Goal: Task Accomplishment & Management: Manage account settings

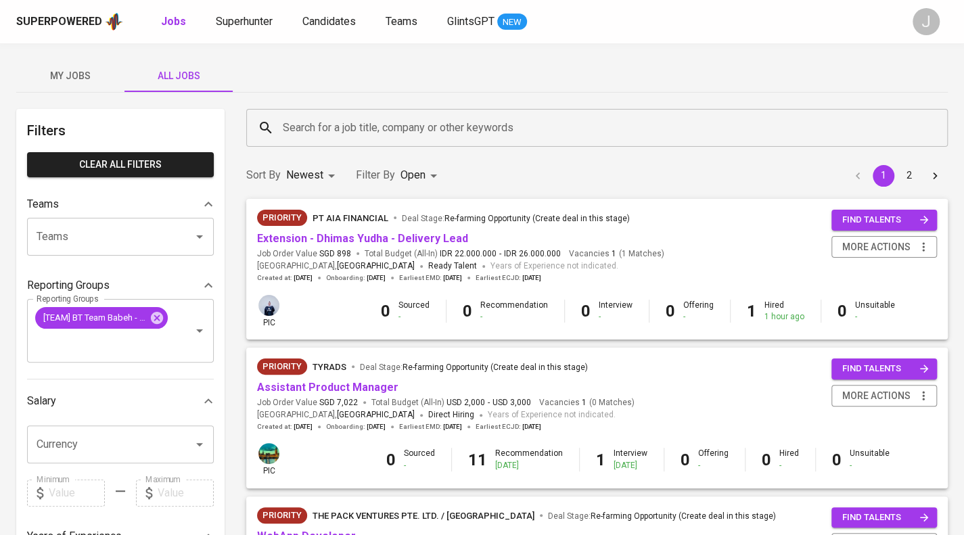
click at [77, 71] on span "My Jobs" at bounding box center [70, 76] width 92 height 17
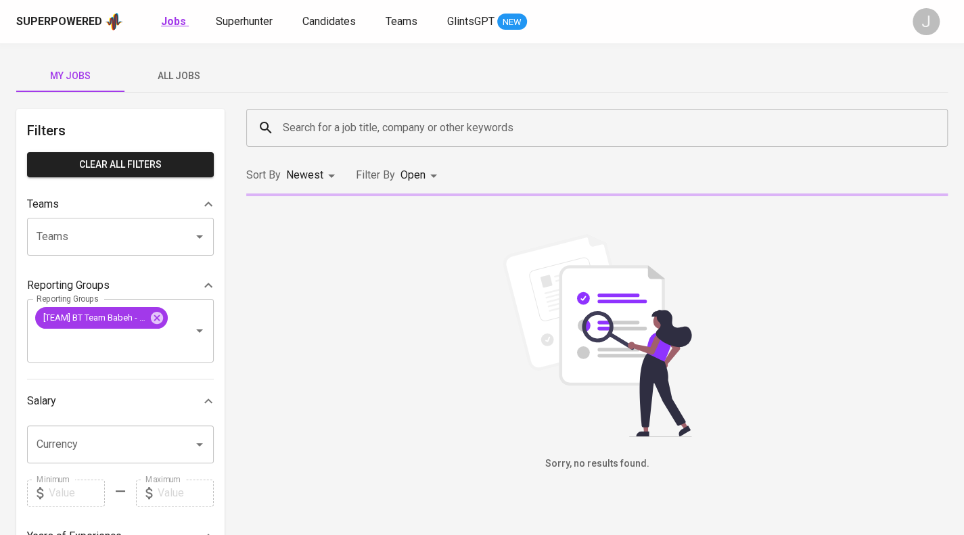
click at [170, 19] on b "Jobs" at bounding box center [173, 21] width 25 height 13
type input "OPEN"
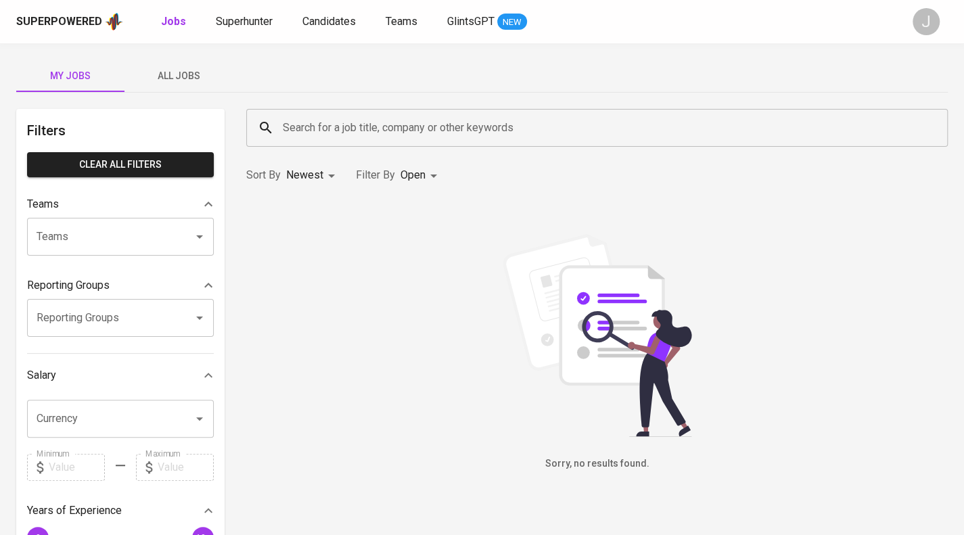
click at [264, 12] on div "Superpowered Jobs Superhunter Candidates Teams GlintsGPT NEW" at bounding box center [460, 22] width 888 height 20
click at [252, 20] on span "Superhunter" at bounding box center [244, 21] width 57 height 13
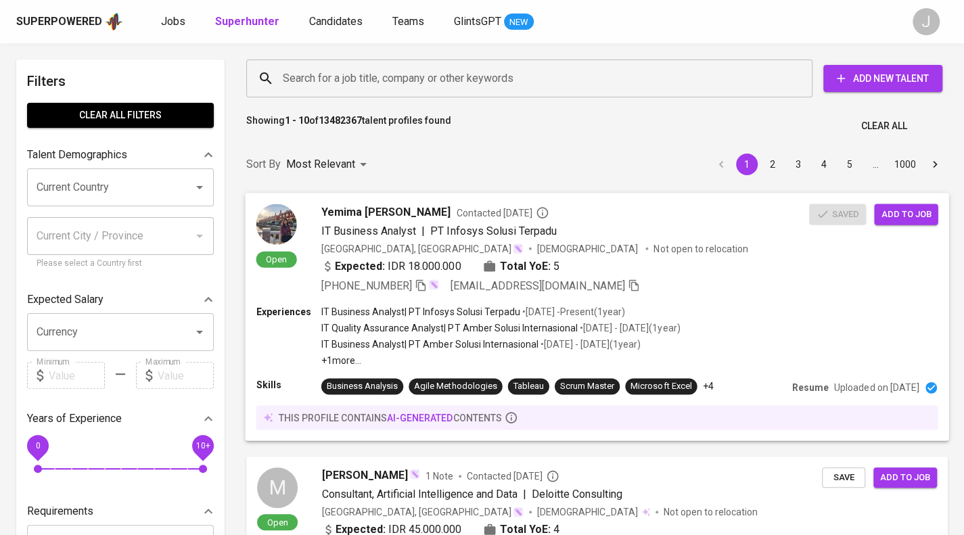
click at [594, 270] on div "Expected: IDR 18.000.000 Total YoE: 5" at bounding box center [565, 268] width 488 height 20
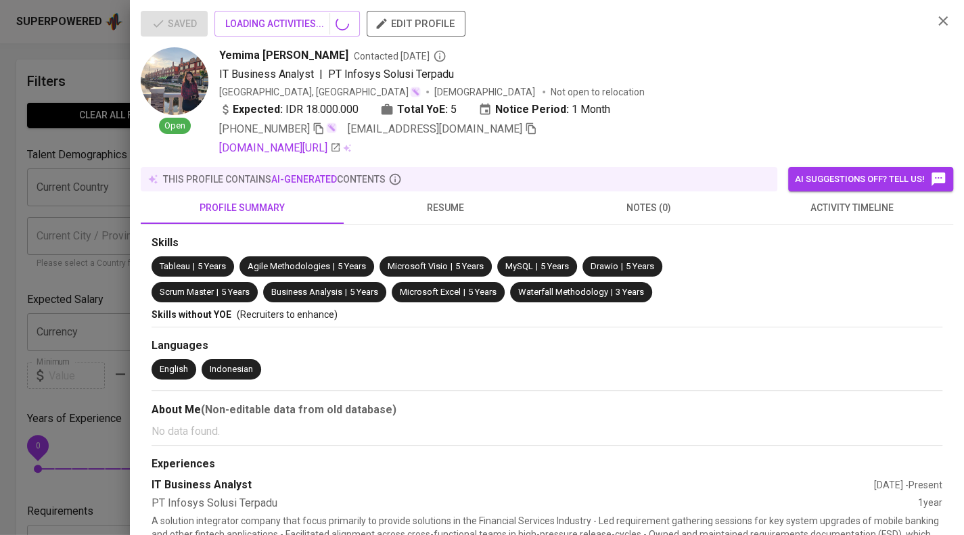
click at [492, 275] on div "Microsoft Visio | 5 Years" at bounding box center [436, 266] width 112 height 20
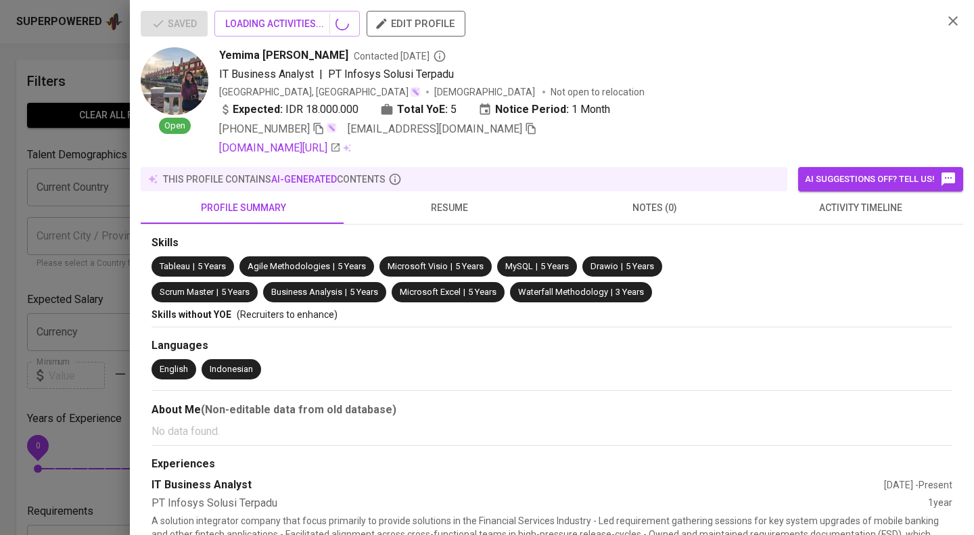
click at [814, 214] on span "activity timeline" at bounding box center [860, 208] width 189 height 17
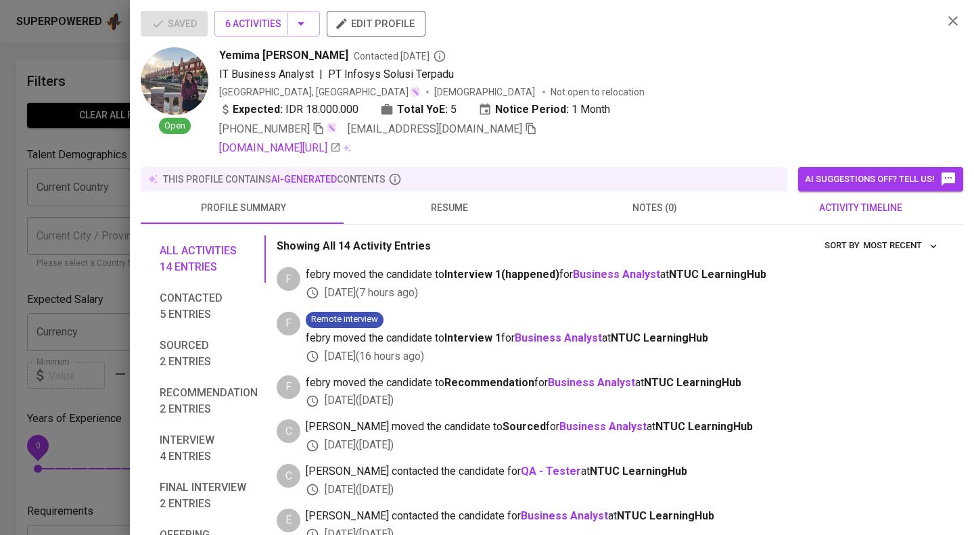
click at [847, 211] on span "activity timeline" at bounding box center [860, 208] width 189 height 17
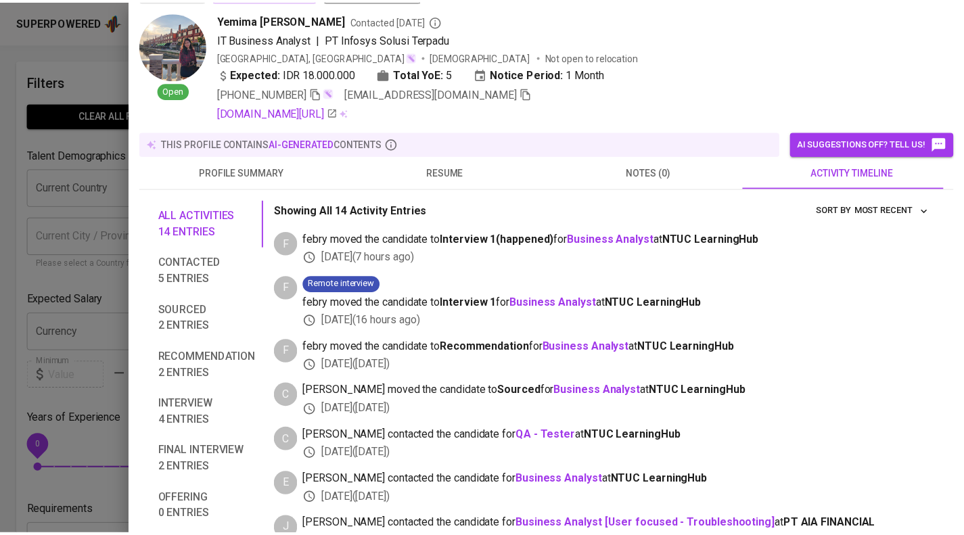
scroll to position [200, 0]
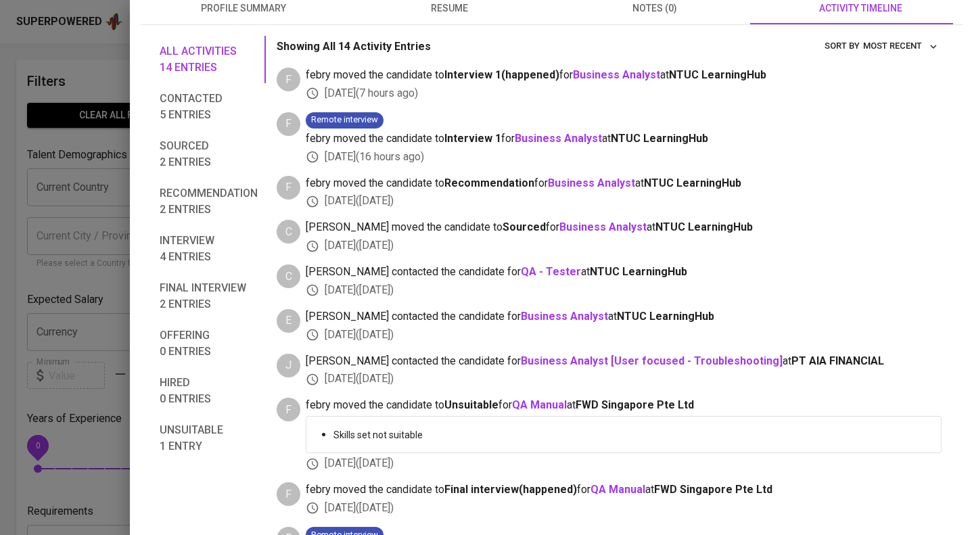
click at [2, 258] on div at bounding box center [487, 267] width 974 height 535
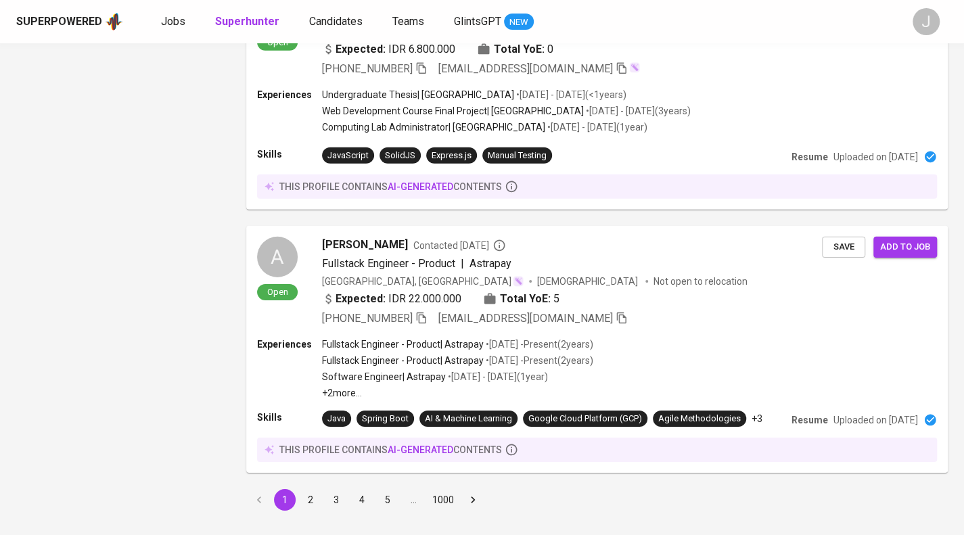
scroll to position [2287, 0]
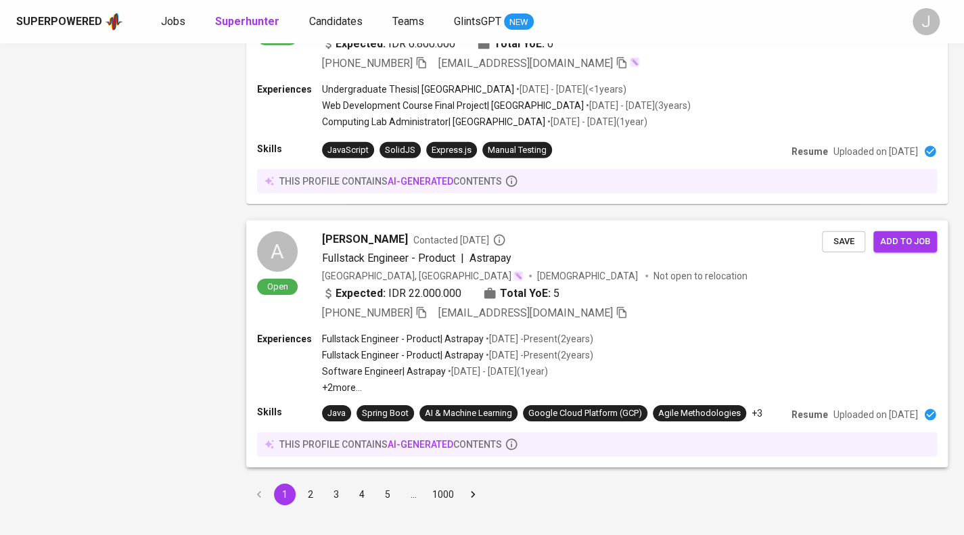
click at [310, 484] on button "2" at bounding box center [311, 495] width 22 height 22
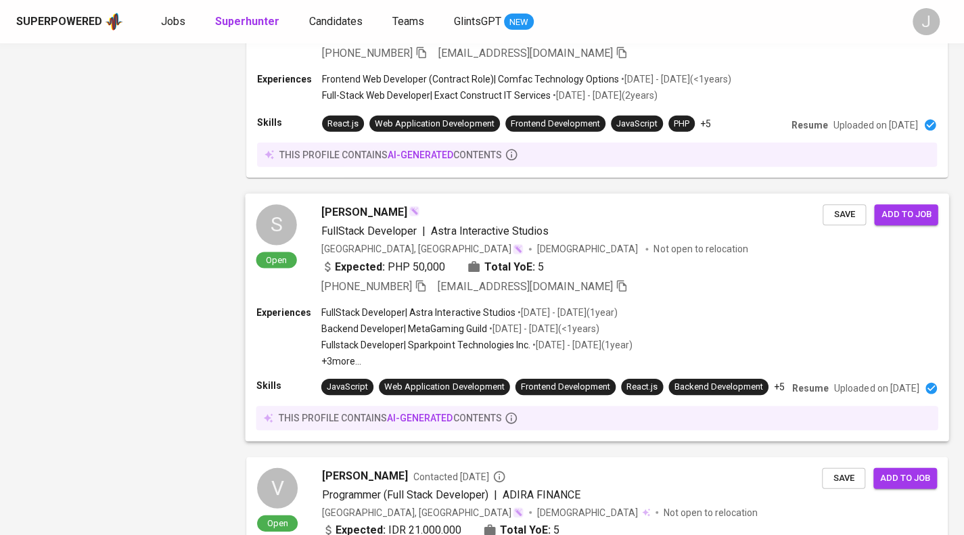
scroll to position [2097, 0]
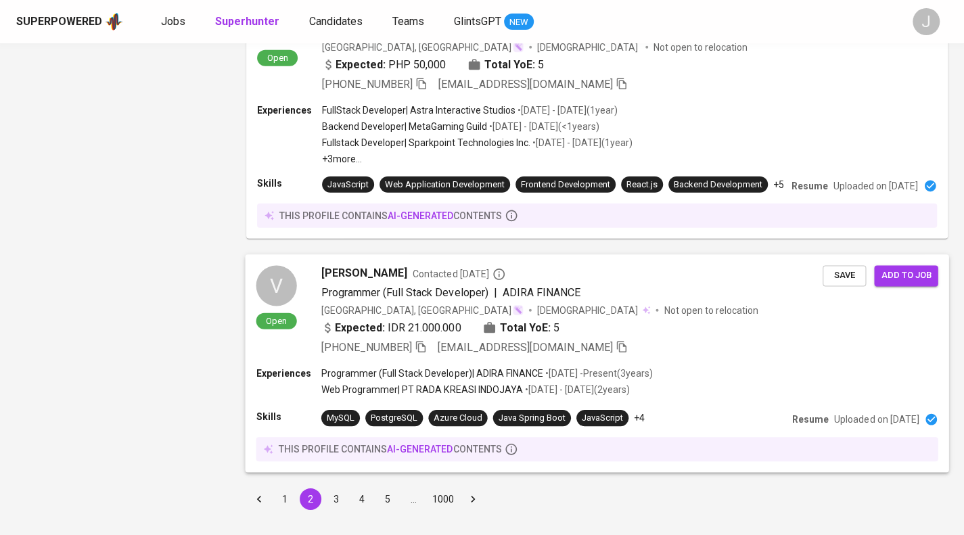
scroll to position [2255, 0]
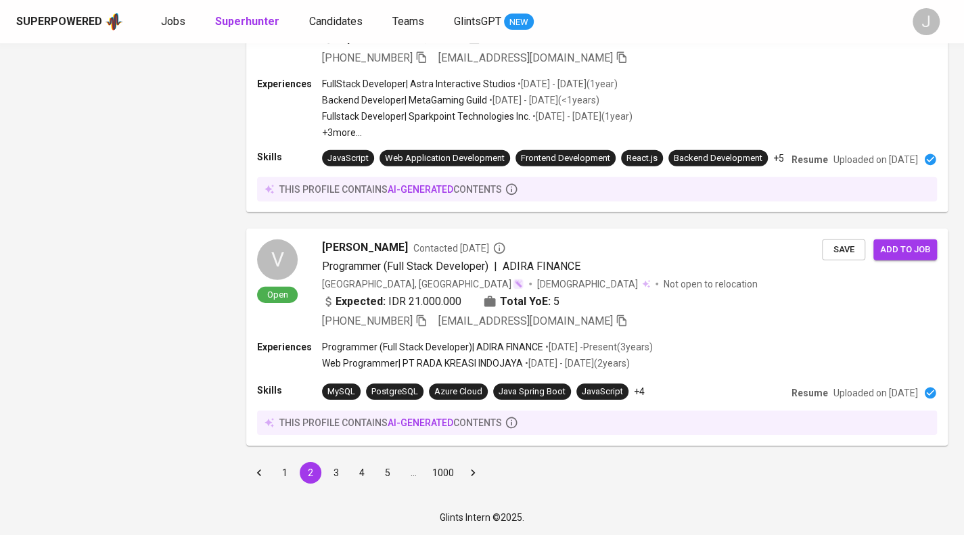
drag, startPoint x: 338, startPoint y: 474, endPoint x: 357, endPoint y: 407, distance: 69.8
click at [338, 474] on button "3" at bounding box center [336, 473] width 22 height 22
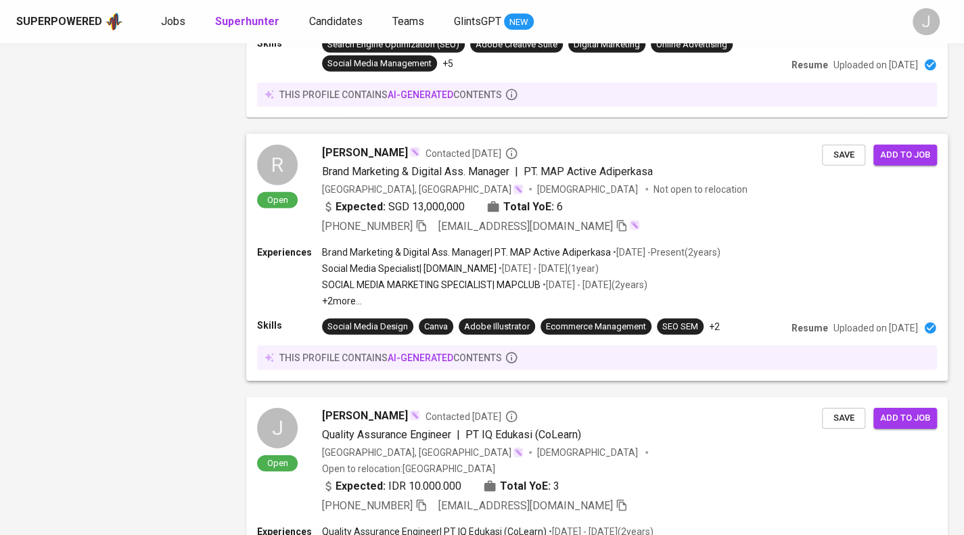
scroll to position [2298, 0]
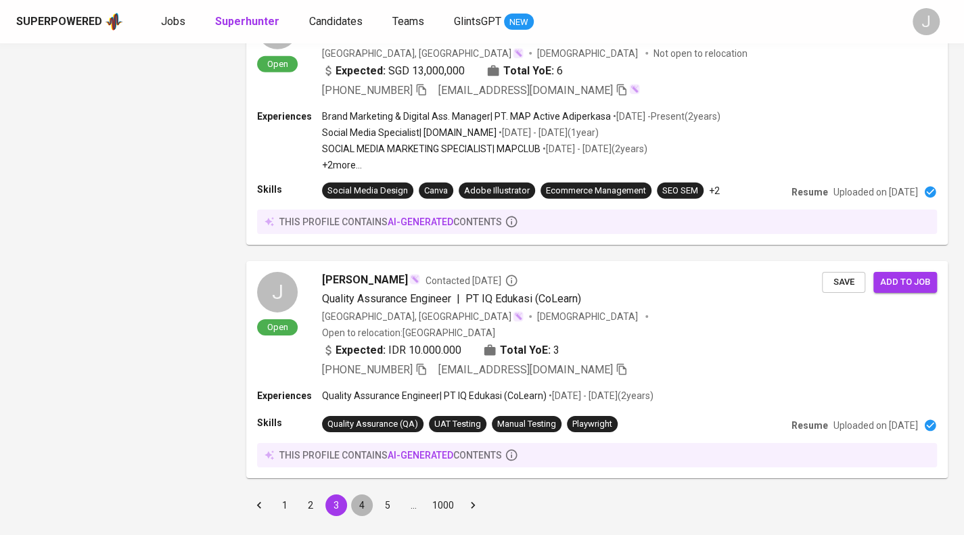
click at [363, 495] on button "4" at bounding box center [362, 506] width 22 height 22
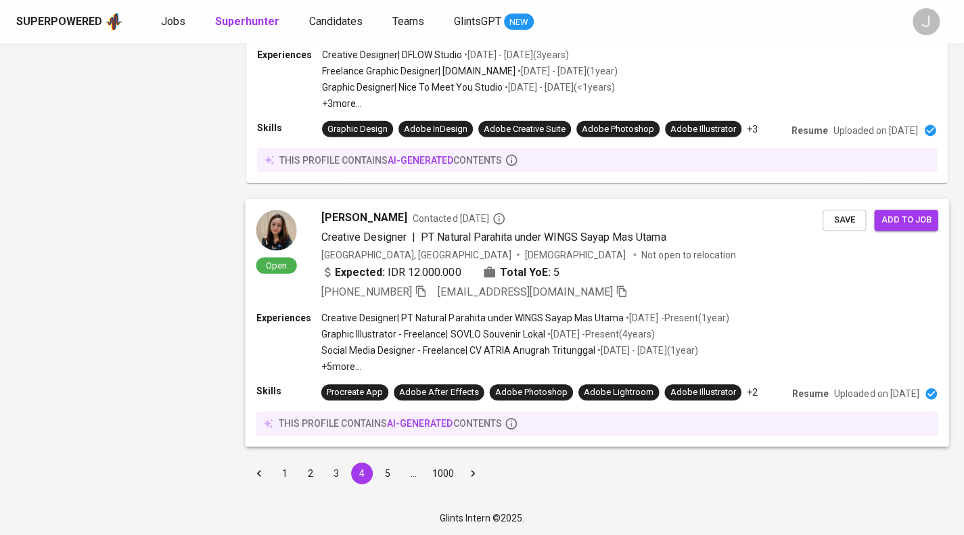
scroll to position [2277, 0]
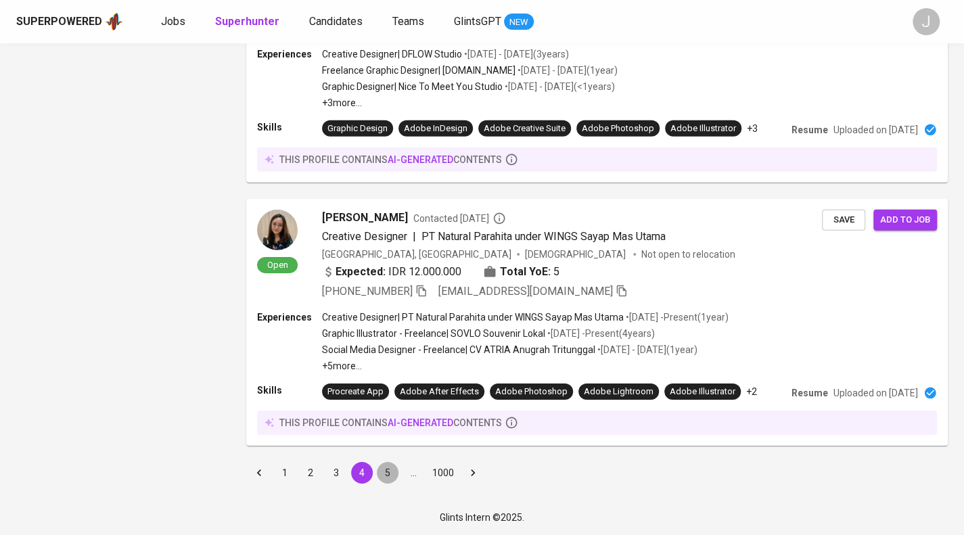
click at [386, 473] on button "5" at bounding box center [388, 473] width 22 height 22
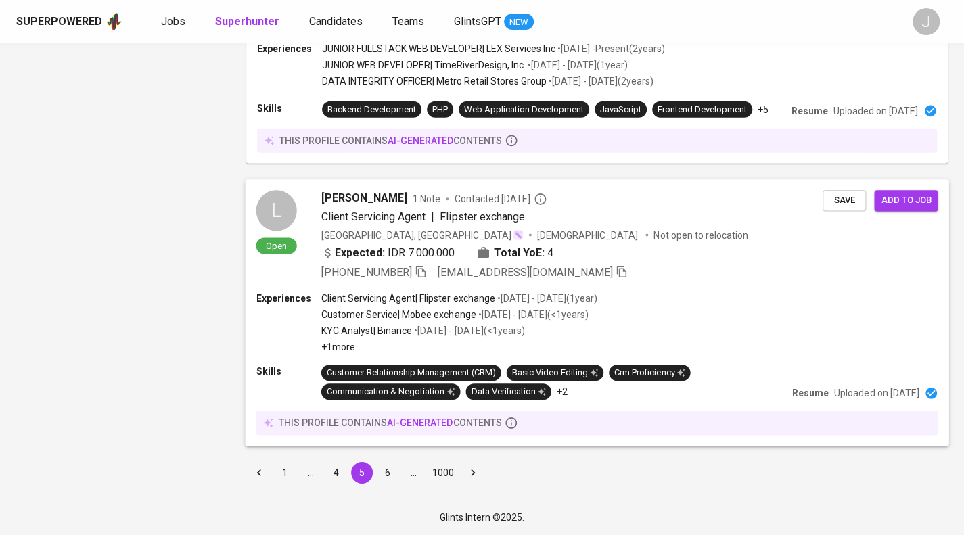
scroll to position [2247, 0]
click at [391, 473] on button "6" at bounding box center [388, 473] width 22 height 22
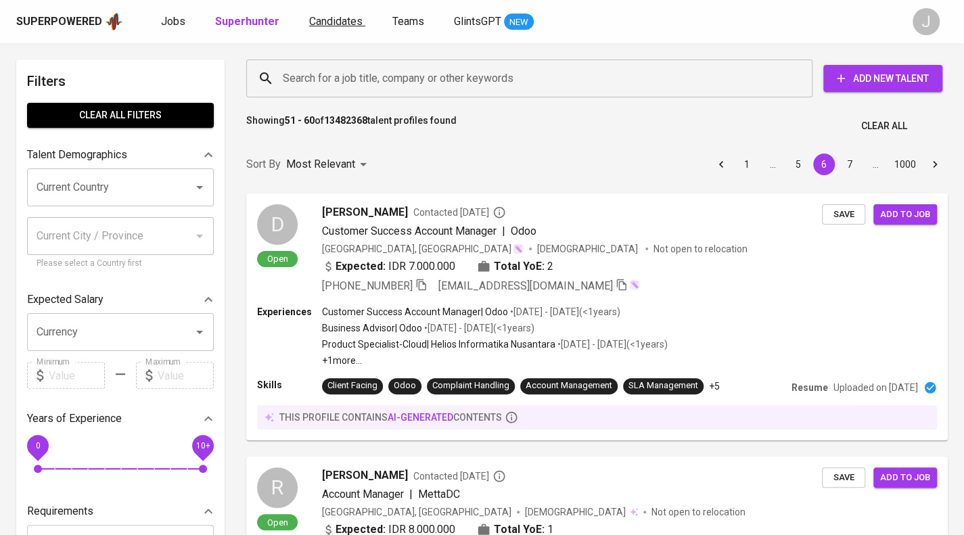
click at [333, 17] on span "Candidates" at bounding box center [335, 21] width 53 height 13
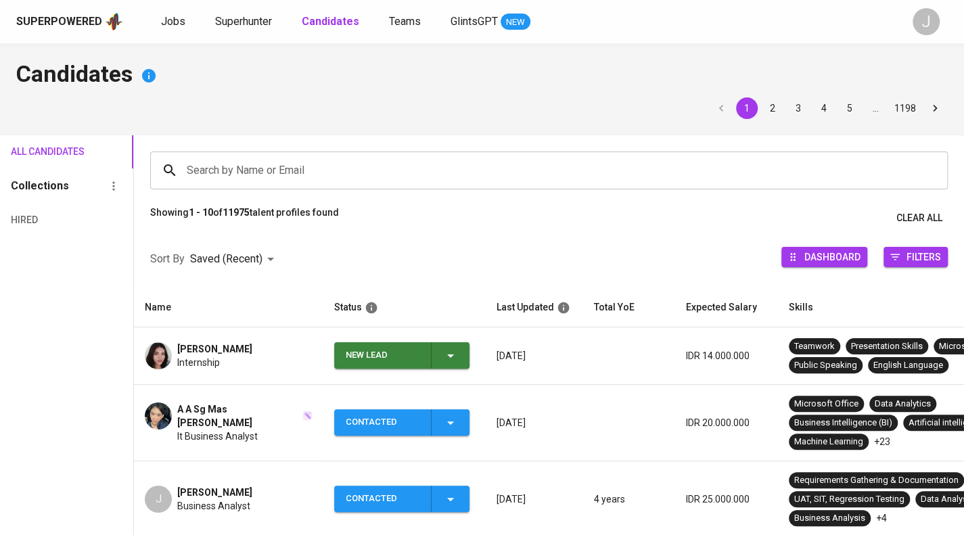
click at [325, 156] on div "Search by Name or Email" at bounding box center [549, 171] width 798 height 38
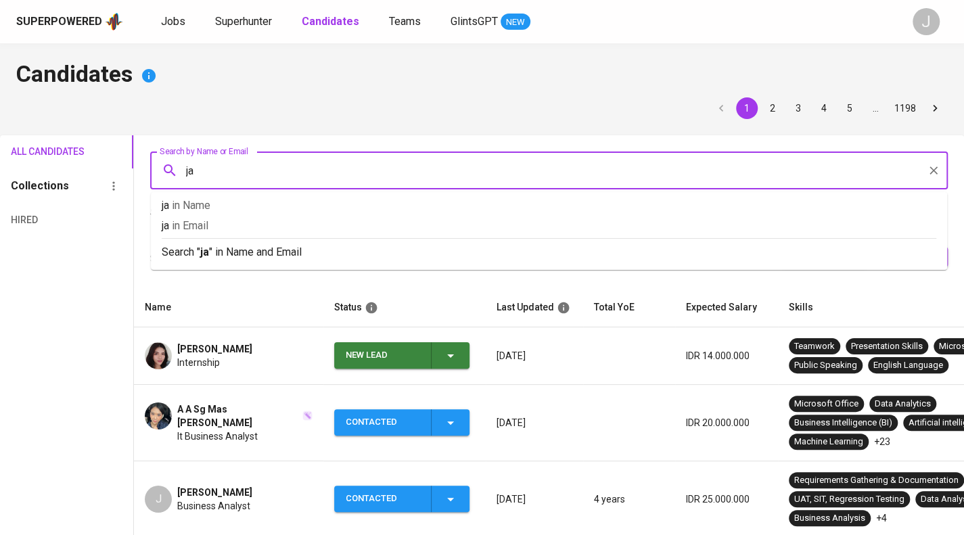
type input "j"
type input "khairul"
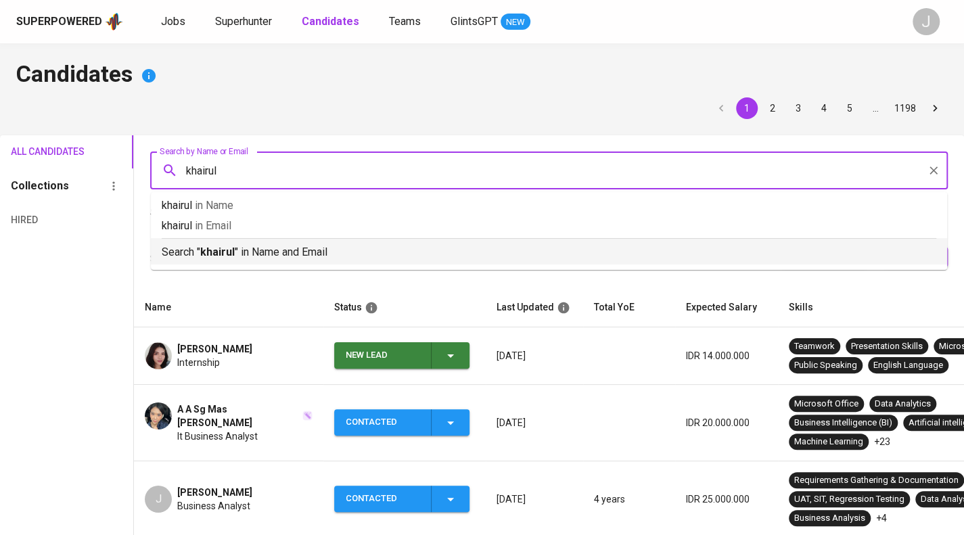
click at [321, 247] on p "Search " khairul " in Name and Email" at bounding box center [549, 252] width 775 height 16
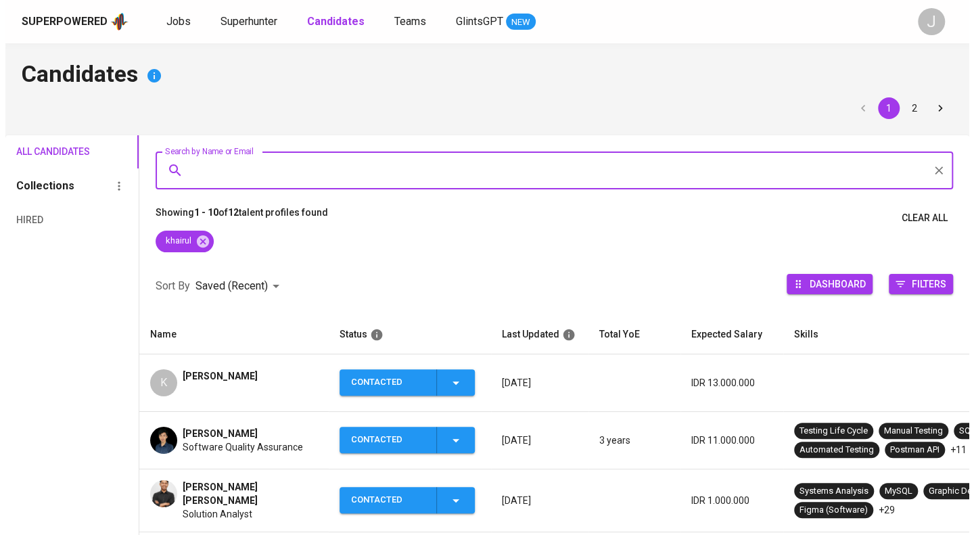
scroll to position [68, 0]
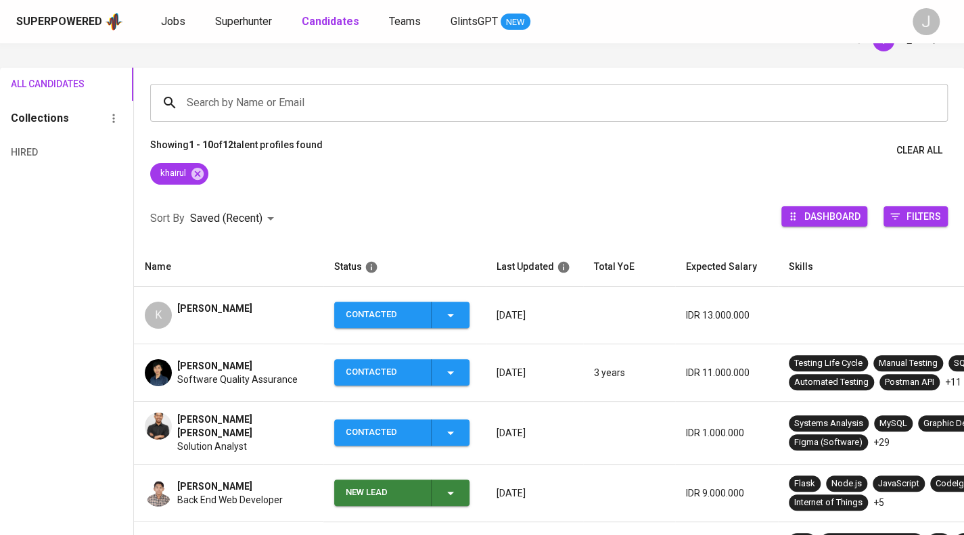
click at [271, 309] on div "K Khairul Rahman" at bounding box center [229, 315] width 168 height 27
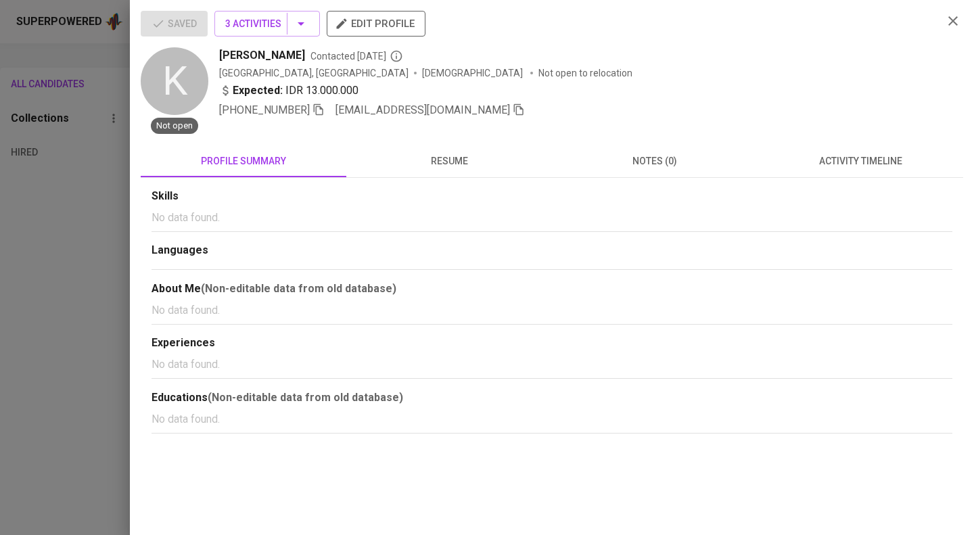
click at [851, 148] on button "activity timeline" at bounding box center [861, 161] width 206 height 32
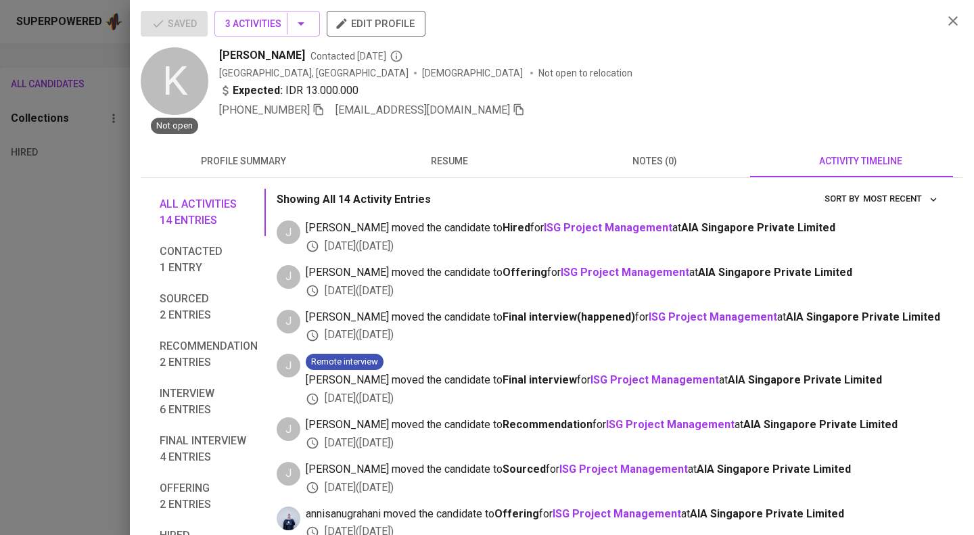
click at [440, 155] on span "resume" at bounding box center [449, 161] width 189 height 17
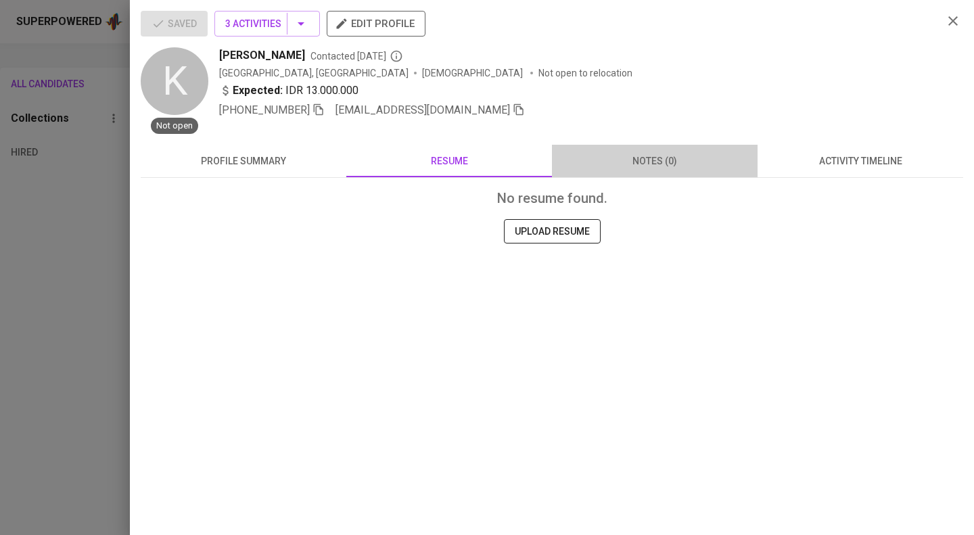
click at [690, 168] on span "notes (0)" at bounding box center [654, 161] width 189 height 17
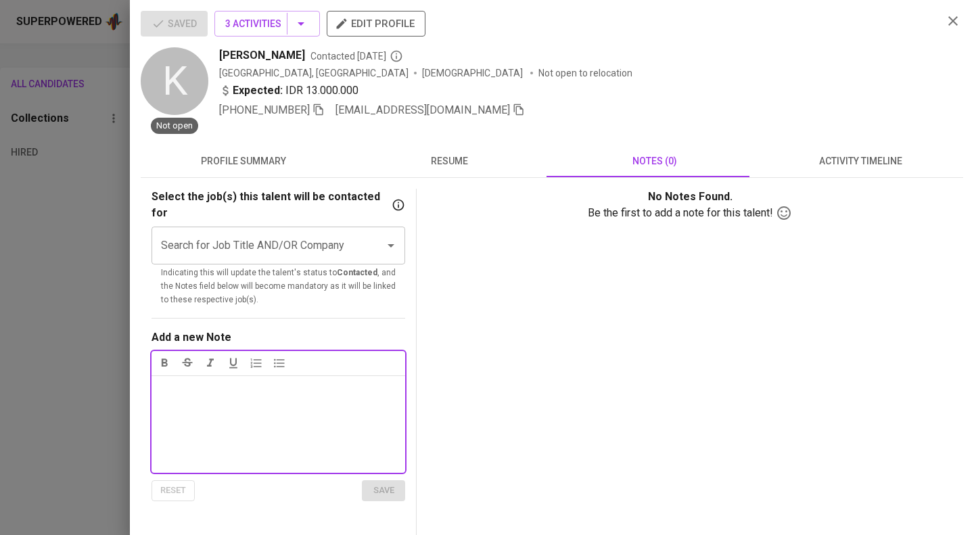
click at [261, 160] on span "profile summary" at bounding box center [243, 161] width 189 height 17
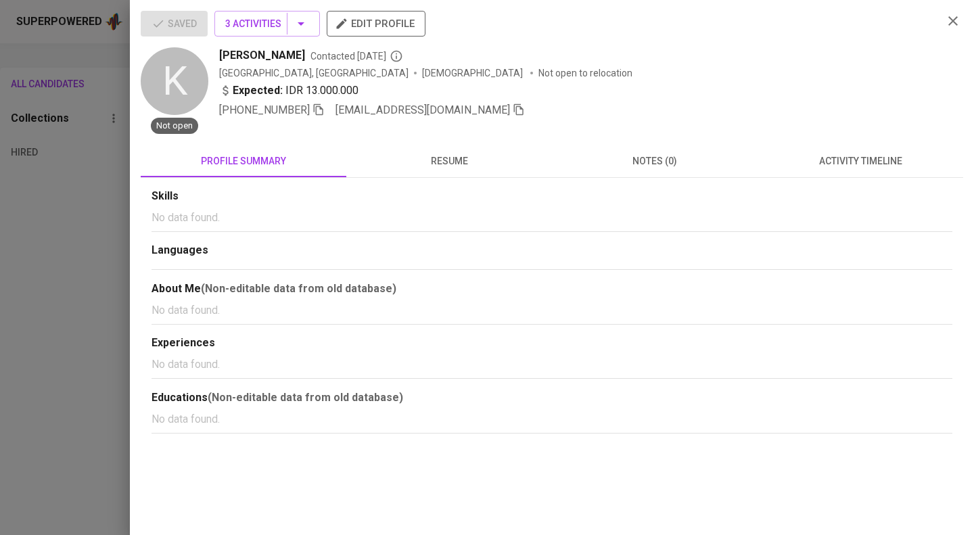
click at [888, 165] on span "activity timeline" at bounding box center [860, 161] width 189 height 17
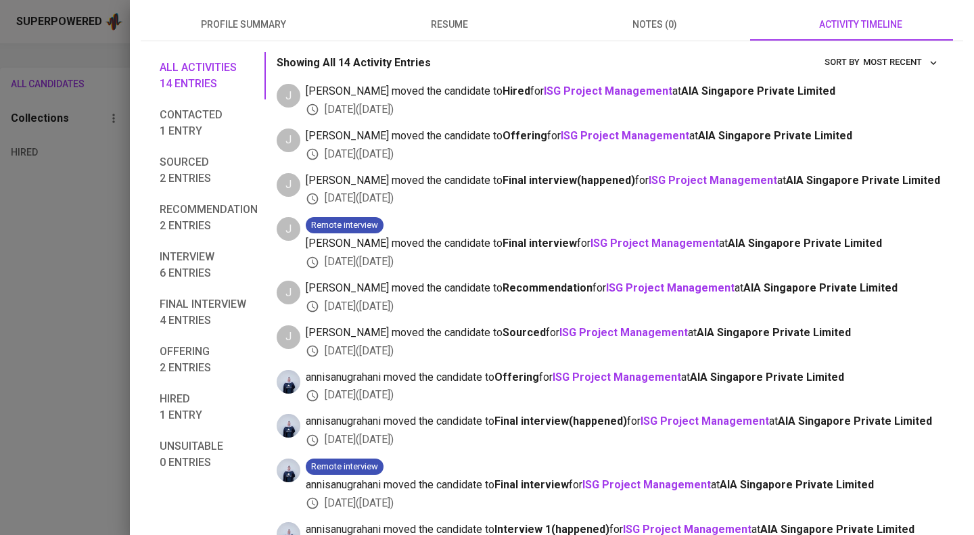
scroll to position [131, 0]
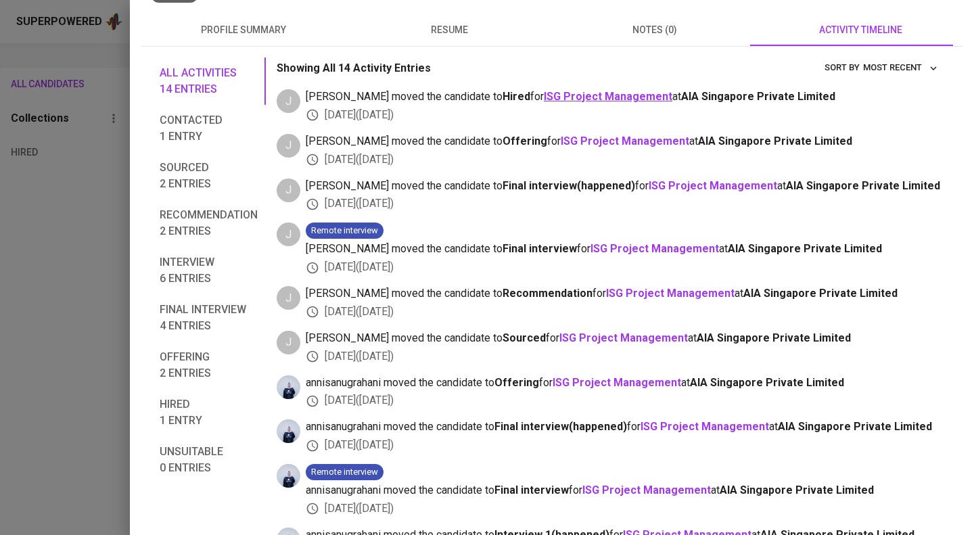
click at [583, 94] on b "ISG Project Management" at bounding box center [608, 96] width 129 height 13
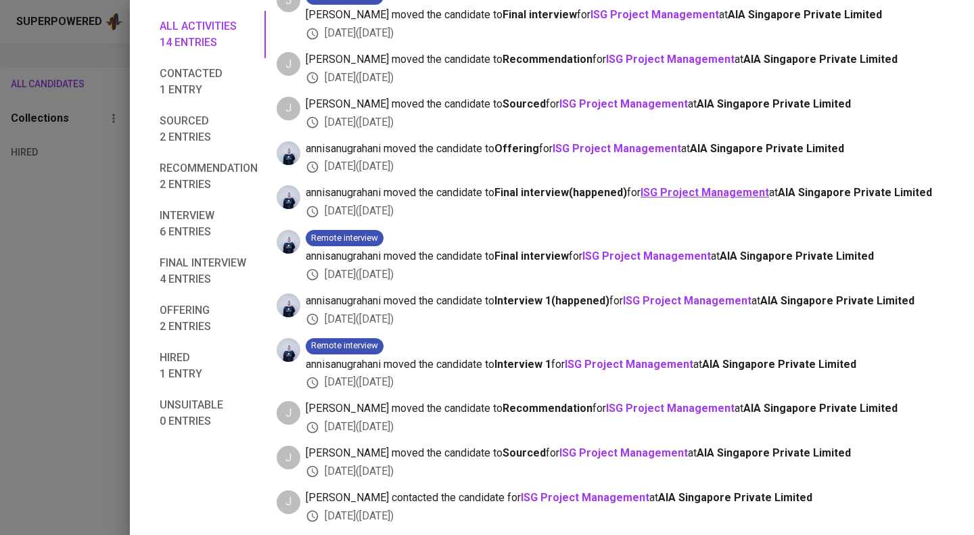
click at [699, 186] on b "ISG Project Management" at bounding box center [705, 192] width 129 height 13
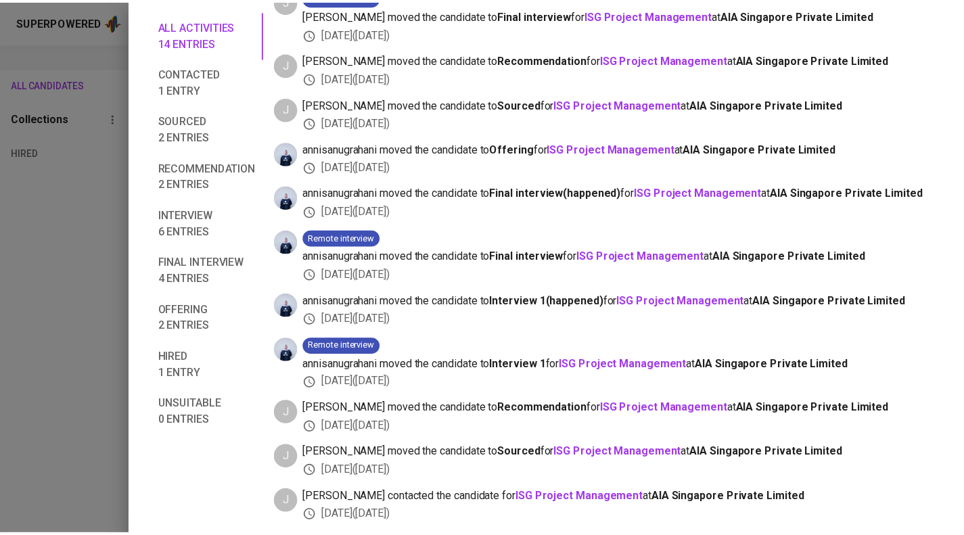
scroll to position [0, 0]
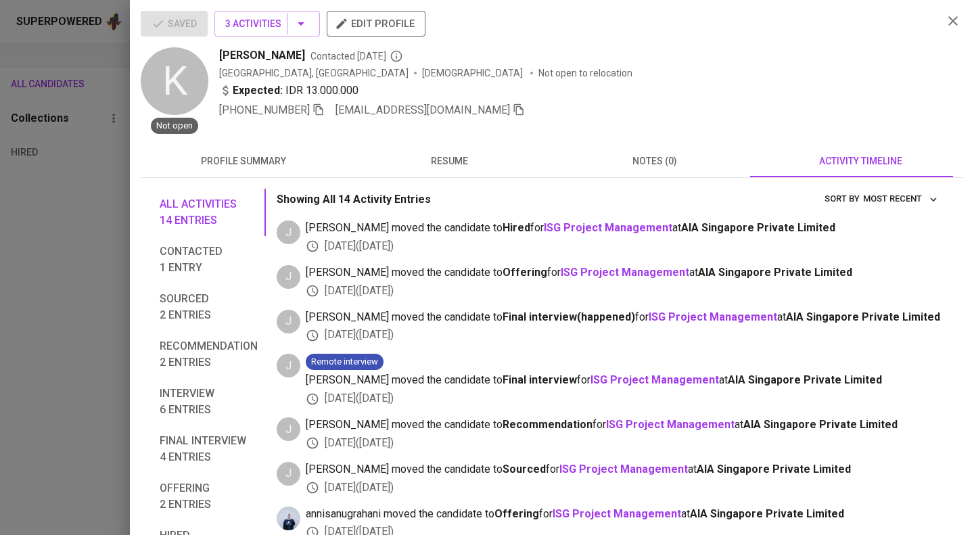
click at [24, 160] on div at bounding box center [487, 267] width 974 height 535
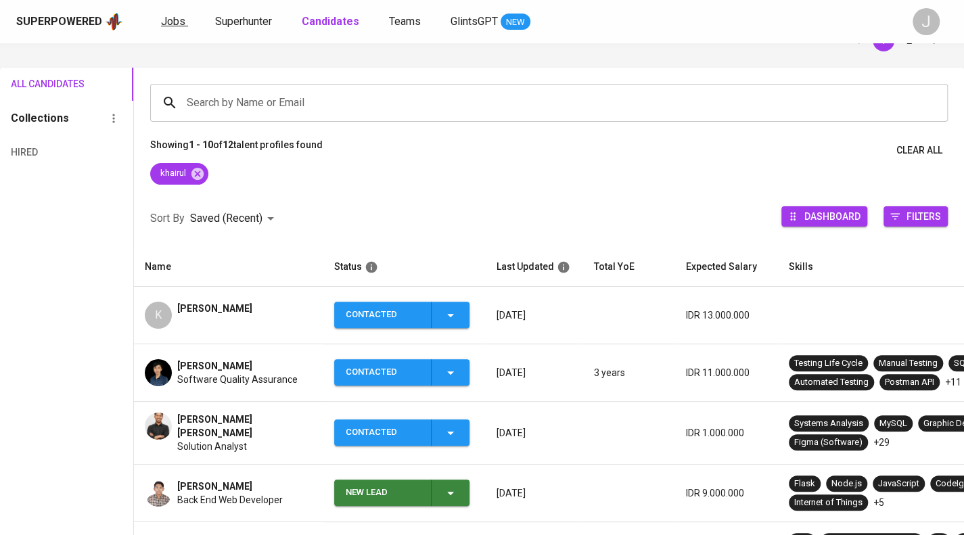
click at [177, 26] on span "Jobs" at bounding box center [173, 21] width 24 height 13
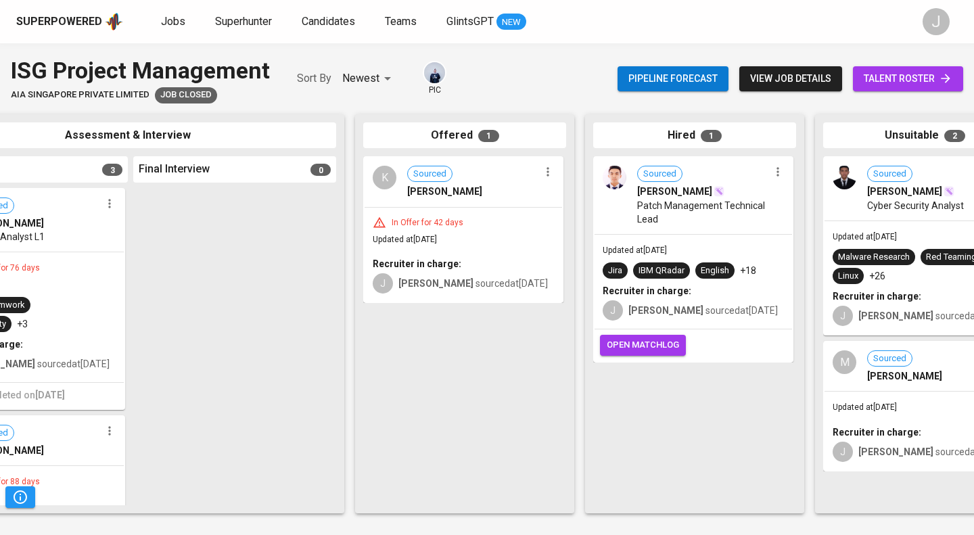
scroll to position [0, 637]
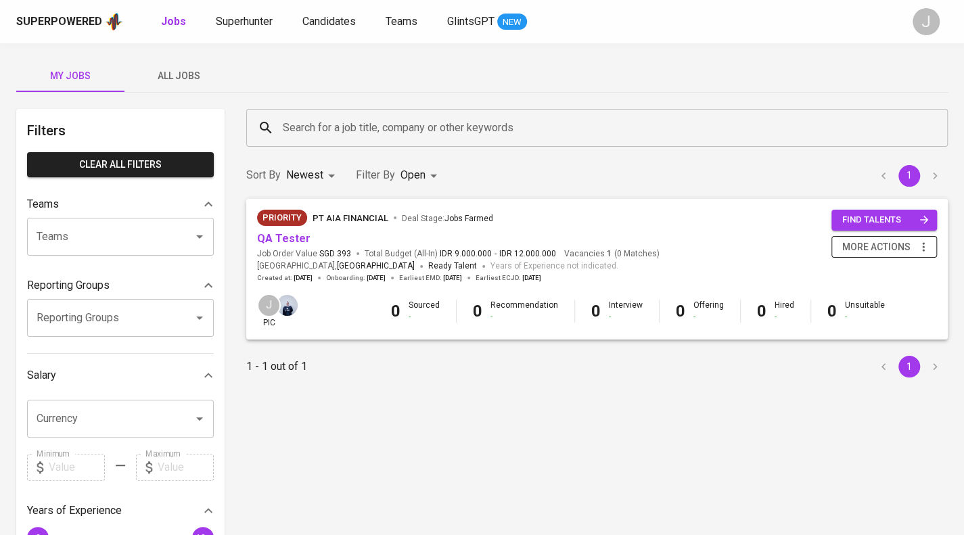
click at [859, 246] on span "more actions" at bounding box center [876, 247] width 68 height 17
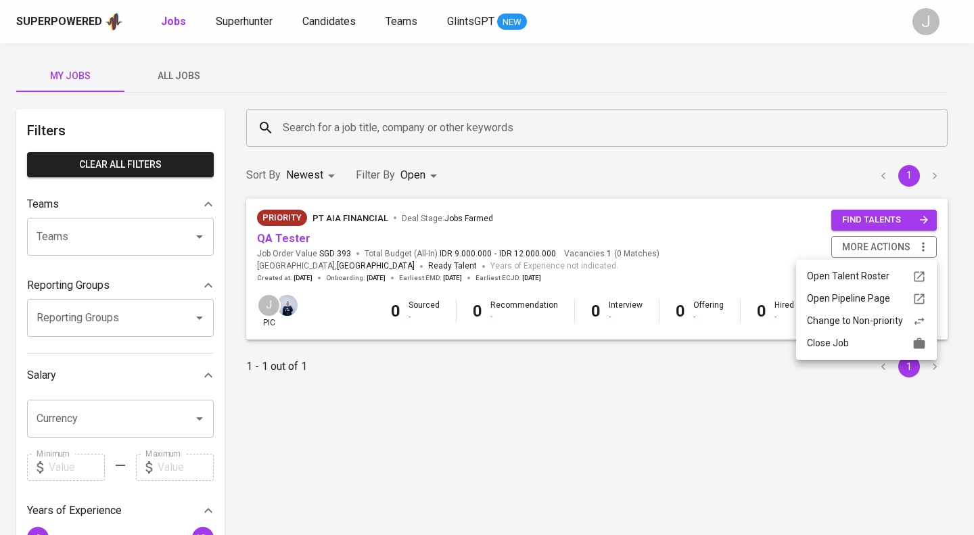
click at [817, 237] on div at bounding box center [487, 267] width 974 height 535
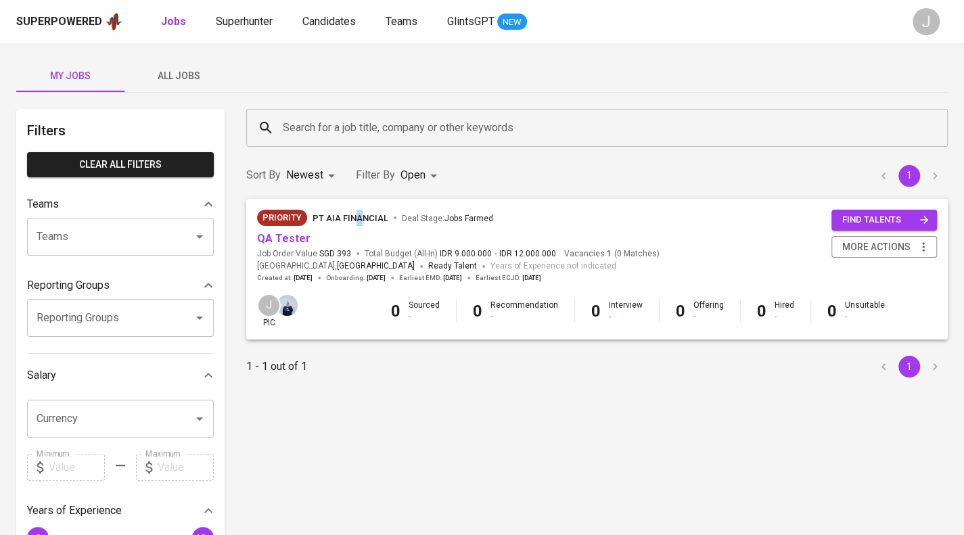
click at [357, 210] on span "PT AIA FINANCIAL" at bounding box center [351, 218] width 76 height 16
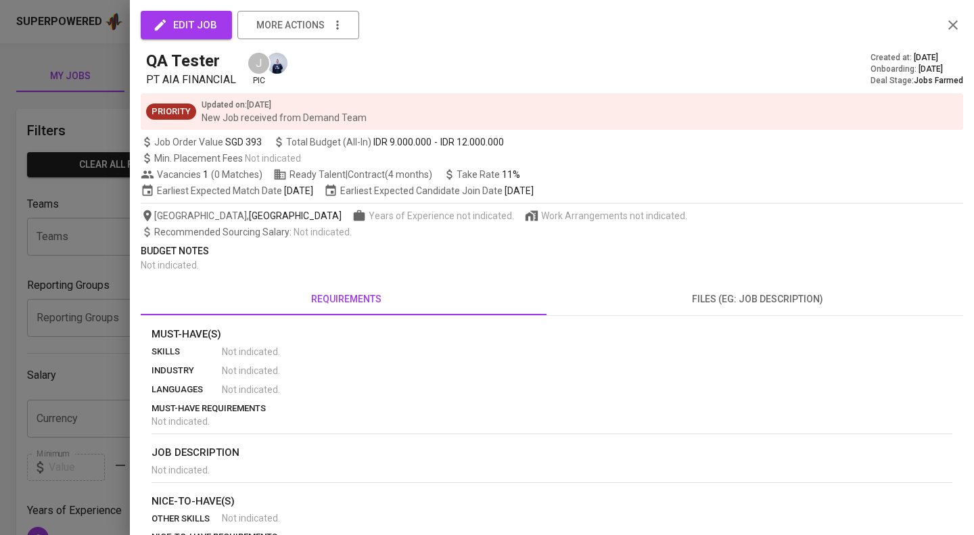
click at [173, 20] on span "edit job" at bounding box center [187, 25] width 62 height 18
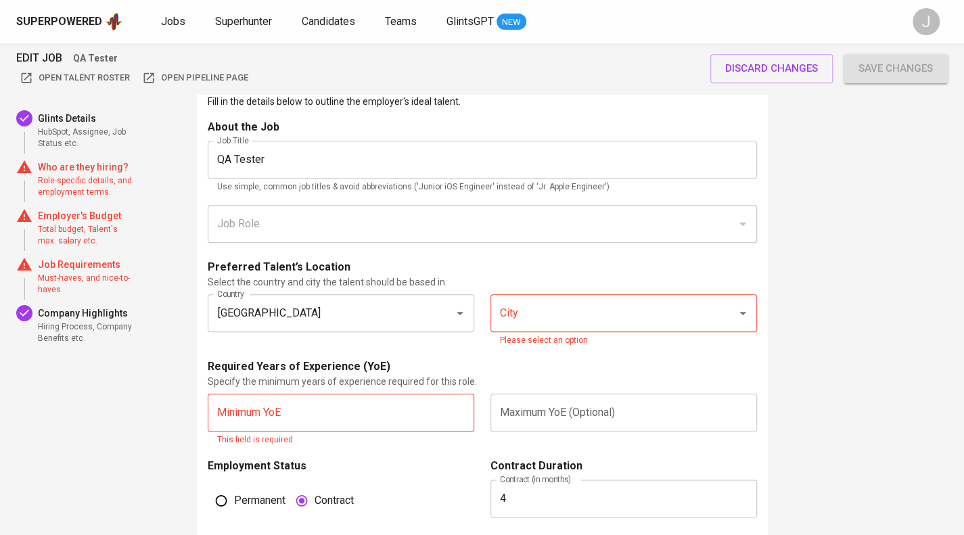
scroll to position [744, 0]
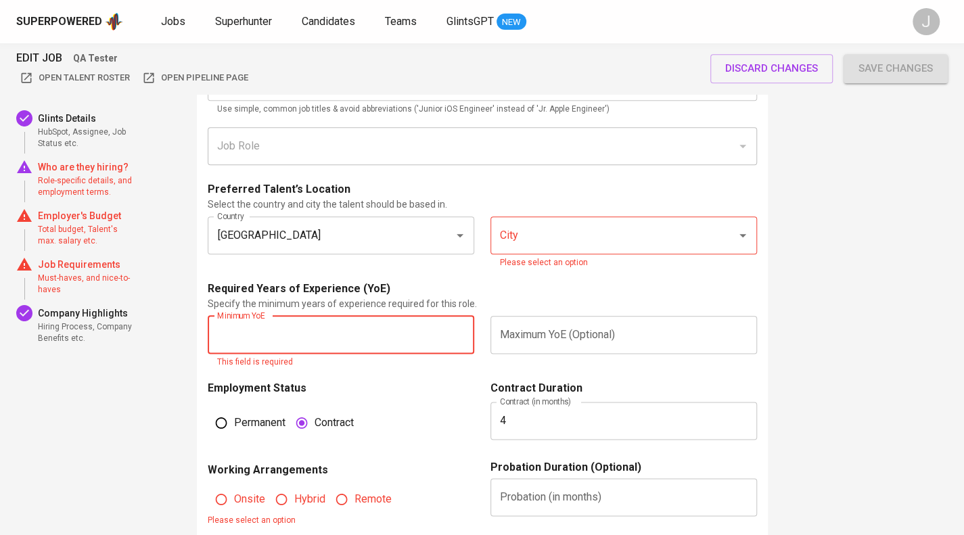
click at [392, 328] on input "text" at bounding box center [341, 335] width 267 height 38
type input "3"
click at [578, 224] on input "City" at bounding box center [605, 236] width 216 height 26
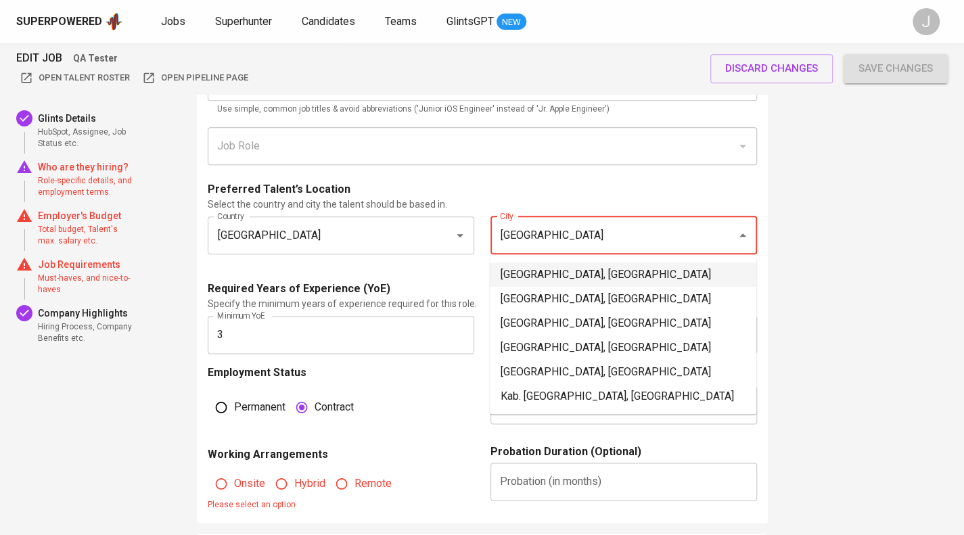
click at [574, 271] on li "Jakarta Selatan, DKI Jakarta" at bounding box center [623, 274] width 267 height 24
type input "Jakarta Selatan, DKI Jakarta"
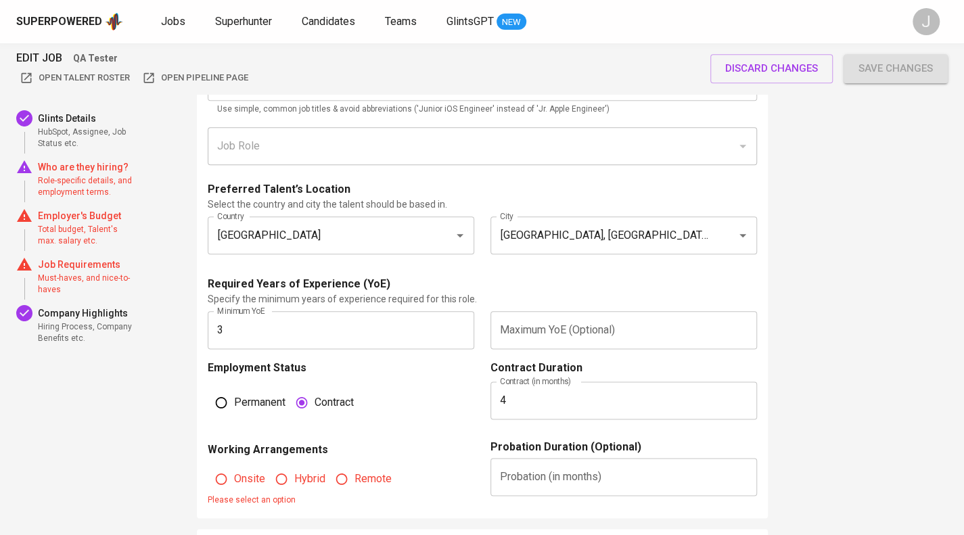
click at [237, 480] on span "Onsite" at bounding box center [249, 479] width 31 height 16
click at [234, 480] on input "Onsite" at bounding box center [221, 479] width 26 height 26
radio input "true"
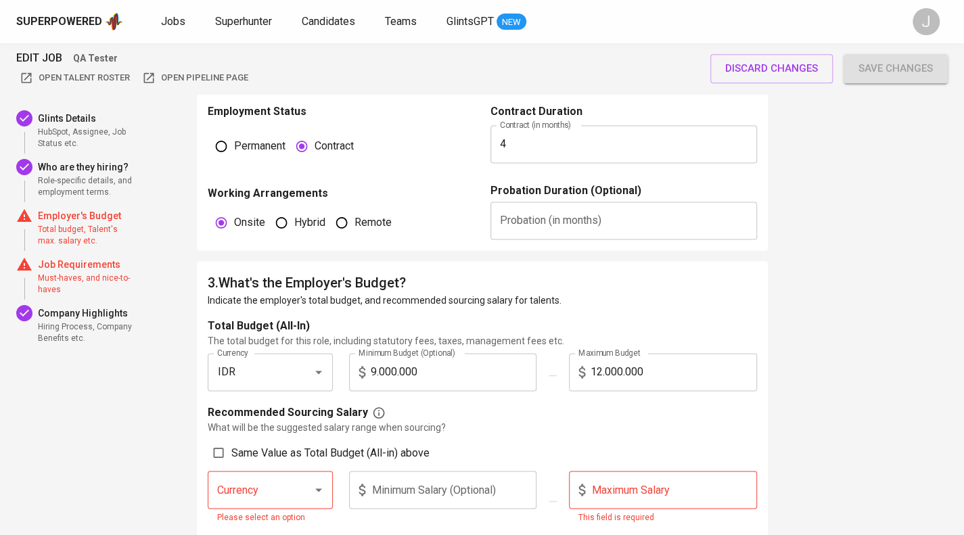
scroll to position [1082, 0]
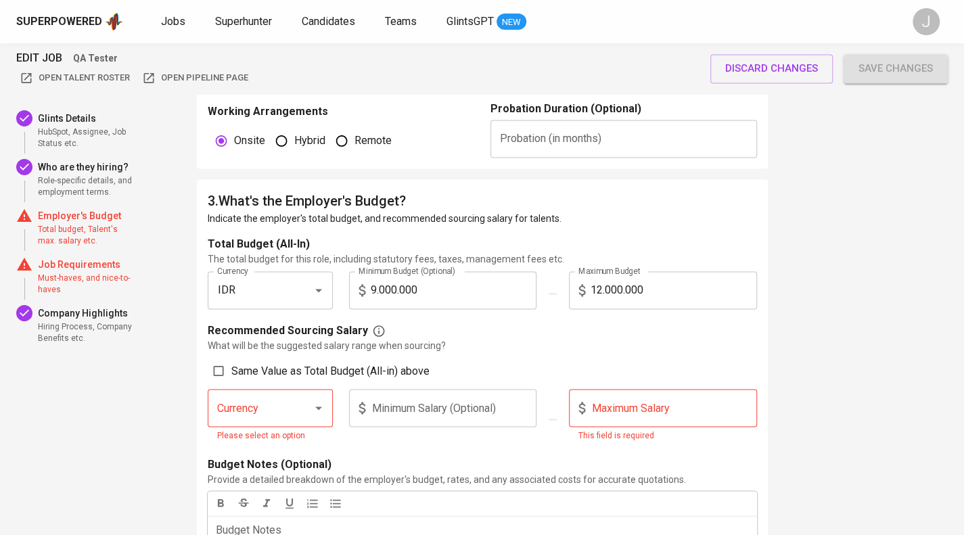
click at [346, 407] on div "Minimum Salary (Optional) Minimum Salary (Optional)" at bounding box center [443, 421] width 204 height 64
click at [290, 409] on div "Currency" at bounding box center [270, 408] width 125 height 38
type input "idr"
click at [214, 370] on input "Same Value as Total Budget (All-in) above" at bounding box center [219, 371] width 26 height 26
checkbox input "true"
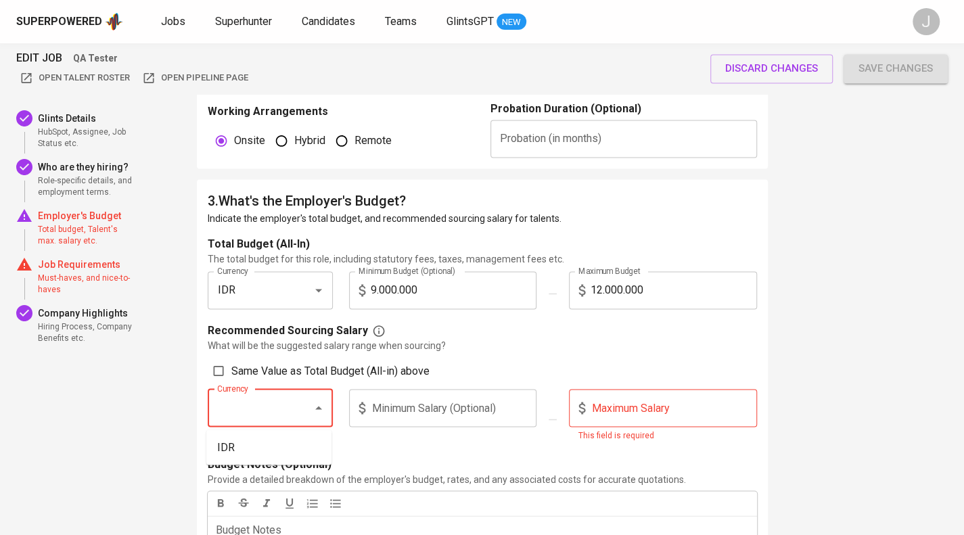
type input "IDR"
type input "9.000.000"
type input "12.000.000"
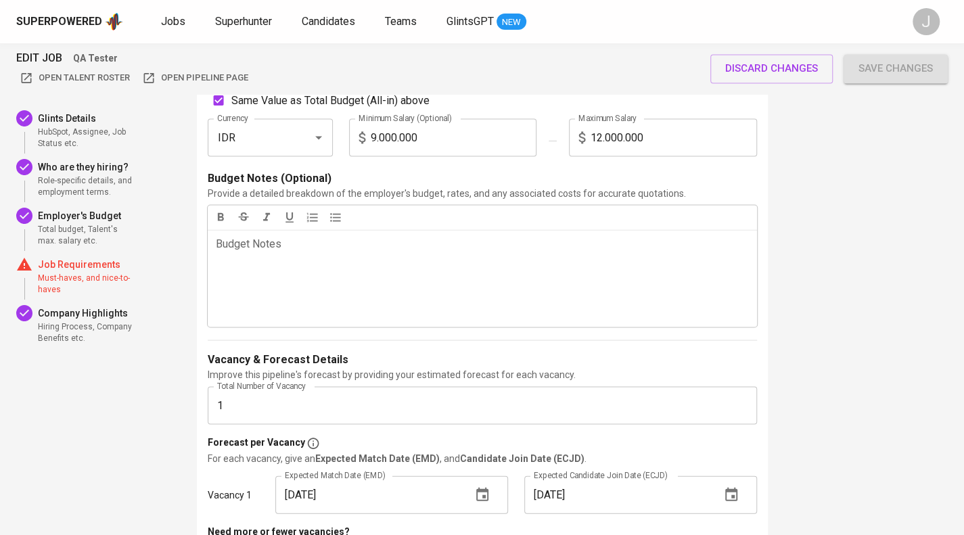
scroll to position [1556, 0]
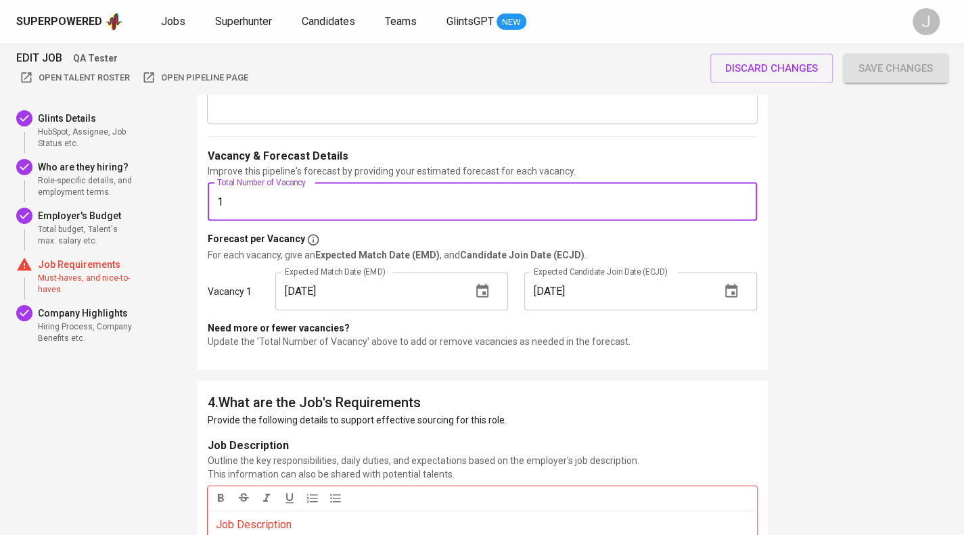
click at [348, 206] on input "1" at bounding box center [482, 202] width 549 height 38
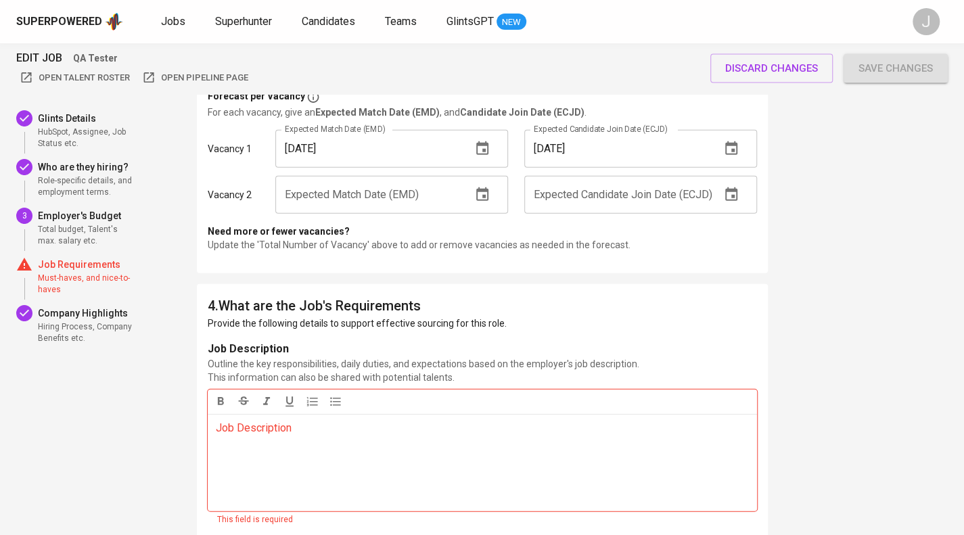
scroll to position [1759, 0]
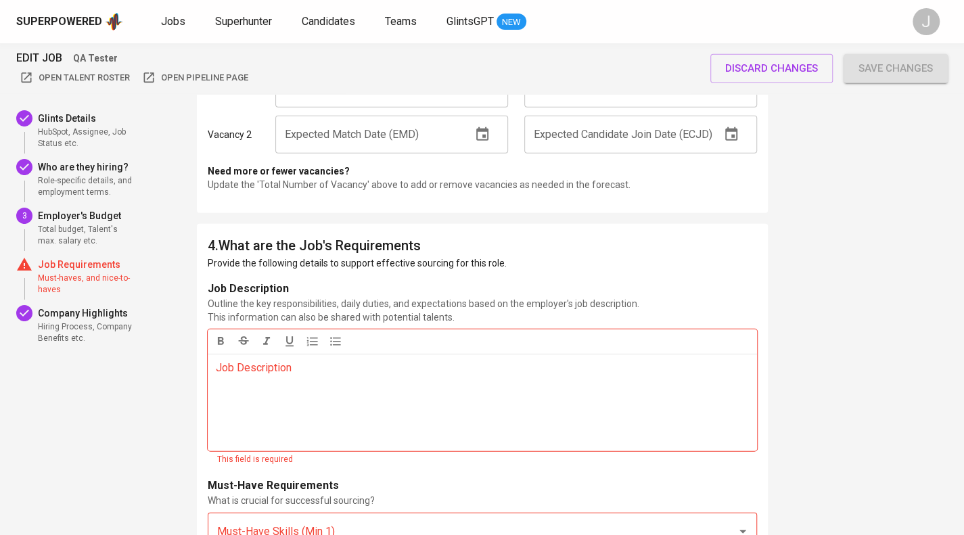
type input "2"
click at [330, 396] on div "Job Description ﻿" at bounding box center [482, 402] width 549 height 97
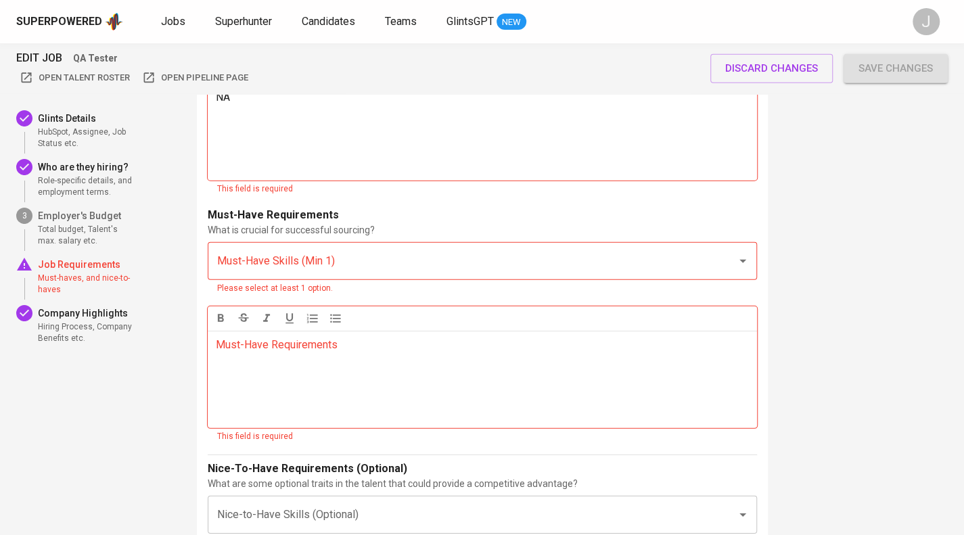
click at [317, 378] on div "Must-Have Requirements ﻿" at bounding box center [482, 379] width 549 height 97
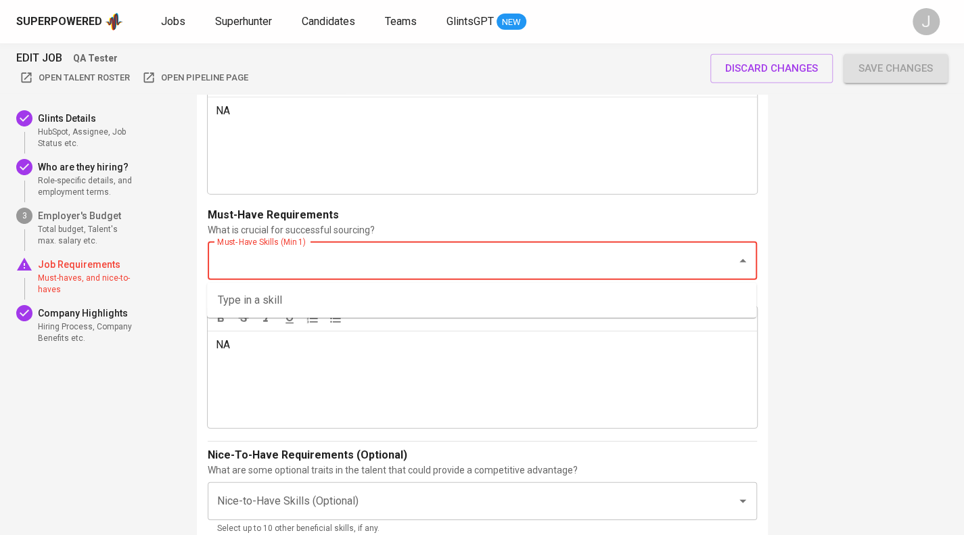
click at [352, 261] on input "Must-Have Skills (Min 1)" at bounding box center [463, 261] width 499 height 26
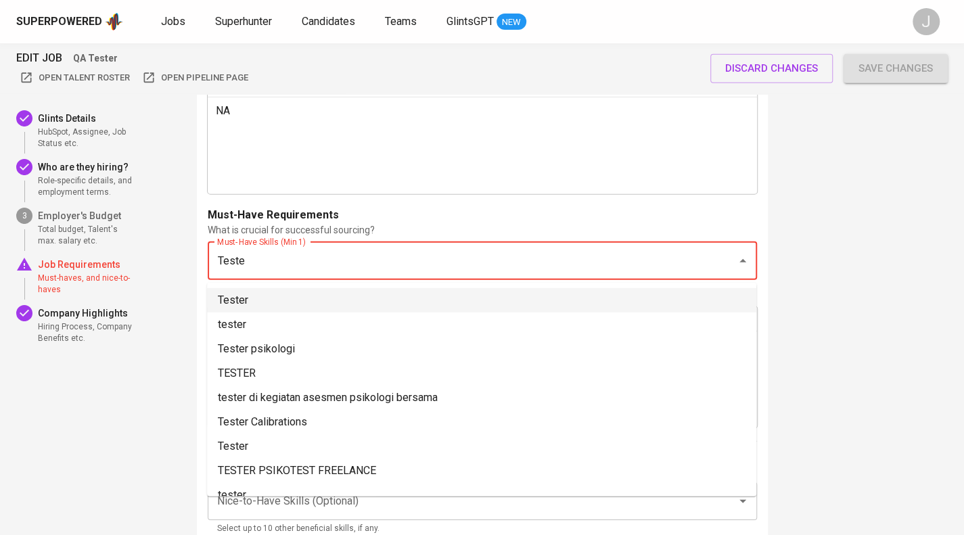
click at [325, 308] on li "Tester" at bounding box center [481, 300] width 549 height 24
type input "Teste"
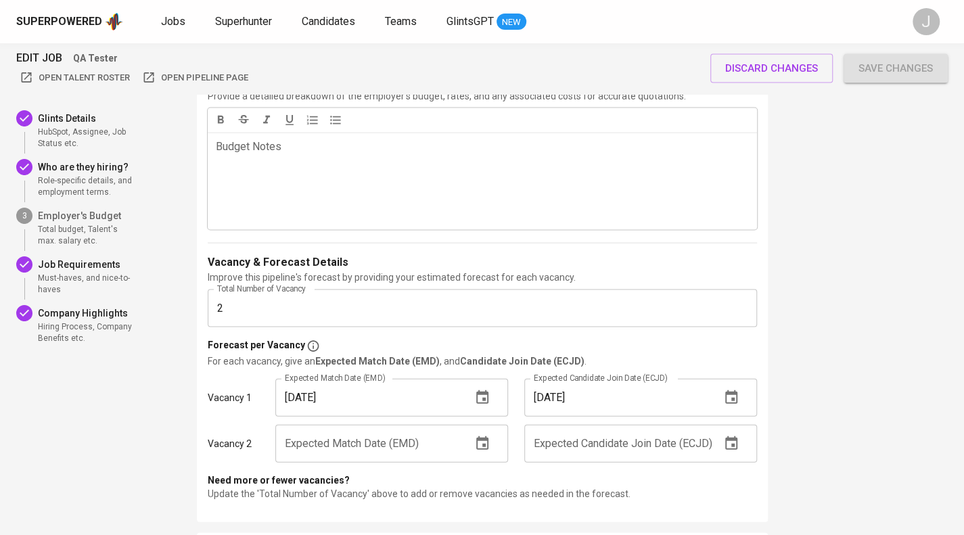
scroll to position [1449, 0]
click at [350, 442] on input "text" at bounding box center [367, 445] width 185 height 38
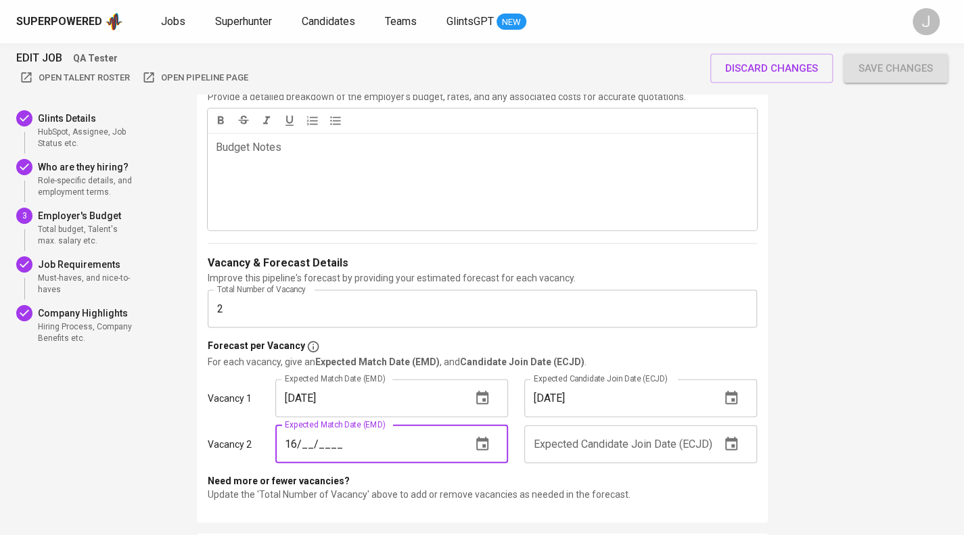
type input "1_/__/____"
type input "3_/__/____"
type input "09/30/2025"
click at [574, 442] on input "text" at bounding box center [616, 445] width 185 height 38
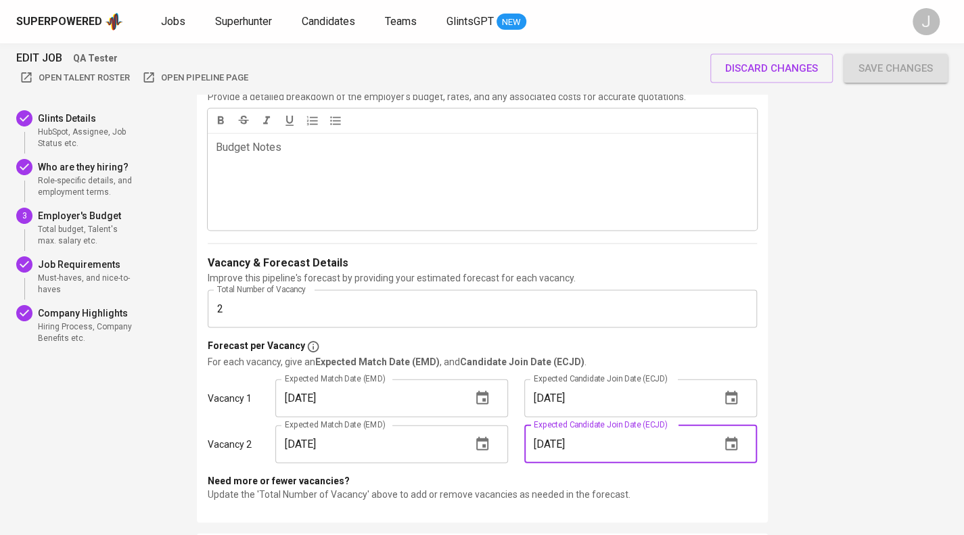
click at [543, 447] on input "16/10/2025" at bounding box center [616, 445] width 185 height 38
type input "10/16/2025"
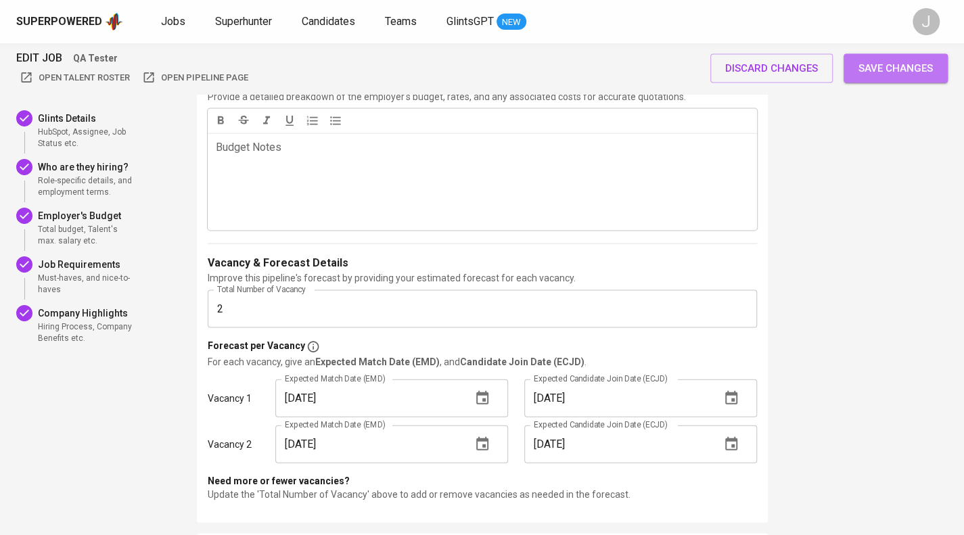
click at [910, 68] on span "Save changes" at bounding box center [896, 69] width 74 height 18
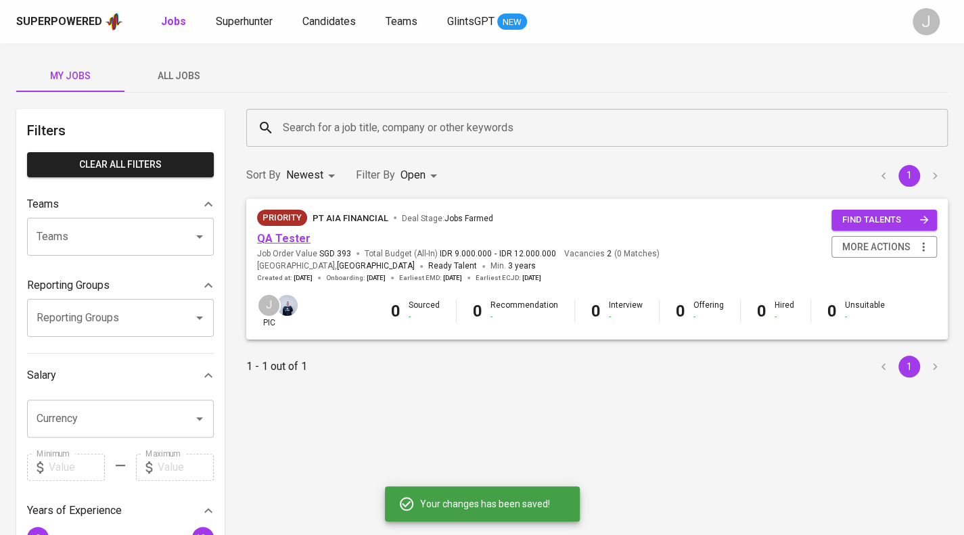
click at [284, 233] on link "QA Tester" at bounding box center [283, 238] width 53 height 13
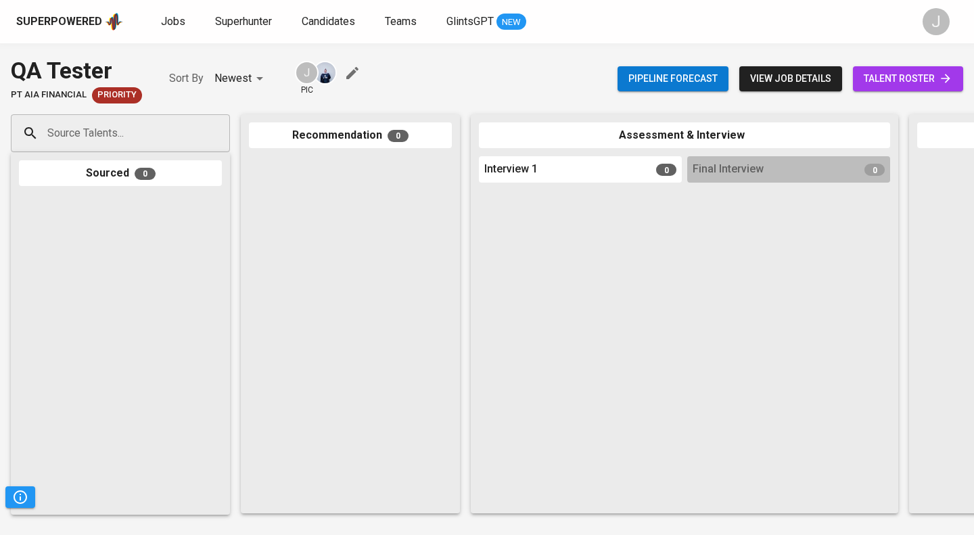
click at [74, 131] on input "Source Talents..." at bounding box center [115, 133] width 142 height 26
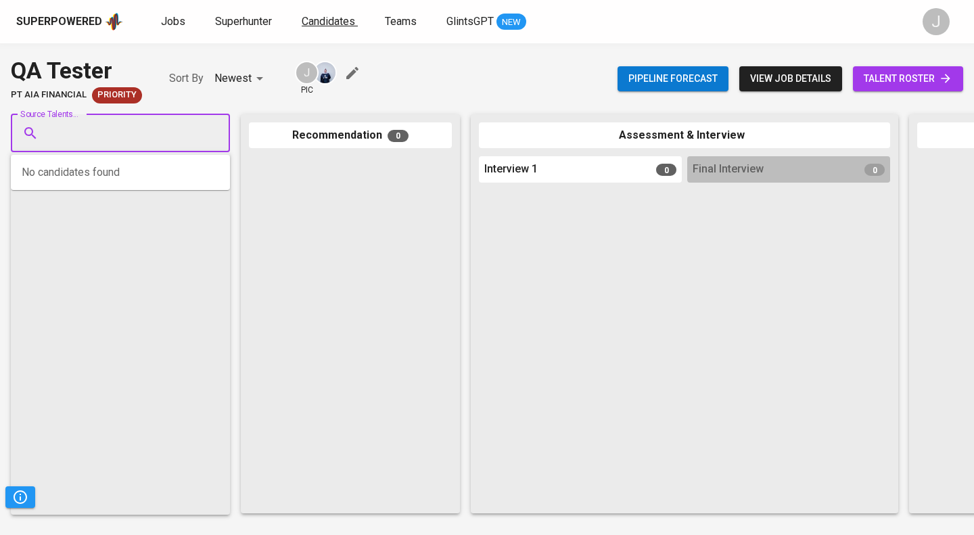
click at [338, 20] on span "Candidates" at bounding box center [328, 21] width 53 height 13
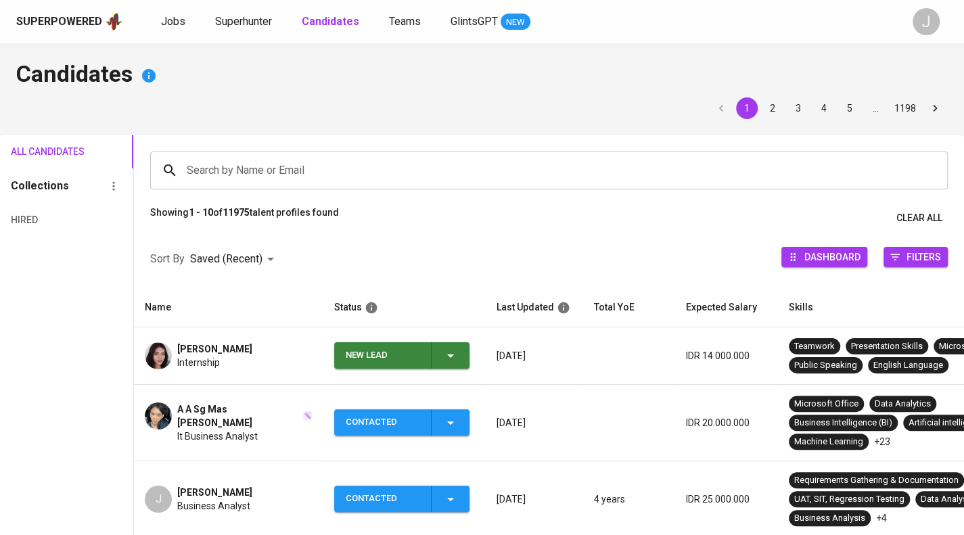
click at [292, 183] on div "Search by Name or Email" at bounding box center [549, 171] width 798 height 38
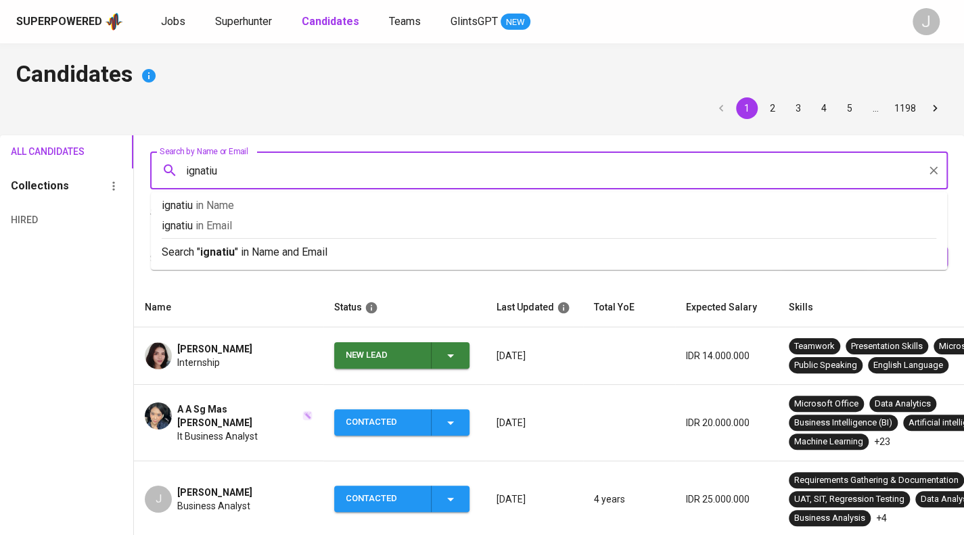
type input "ignatius"
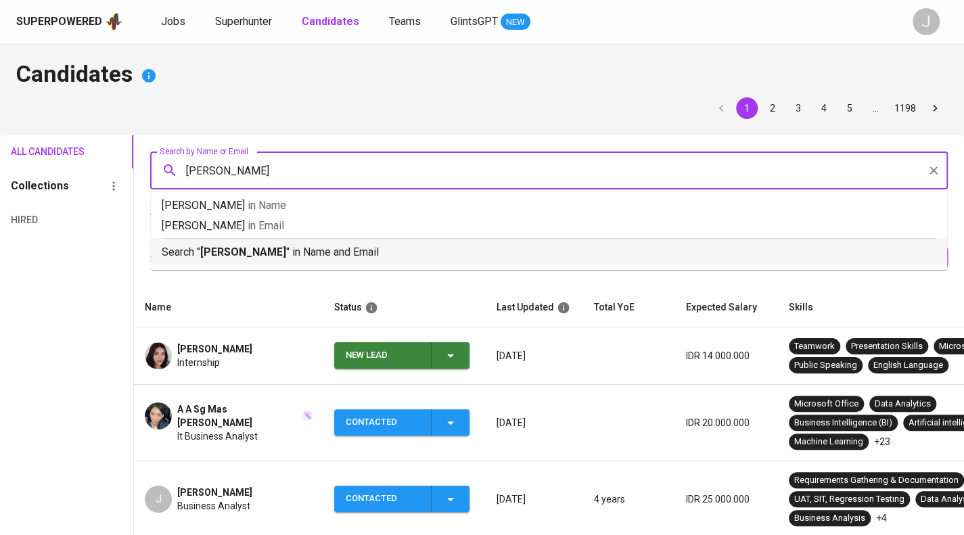
click at [314, 256] on p "Search " ignatius " in Name and Email" at bounding box center [549, 252] width 775 height 16
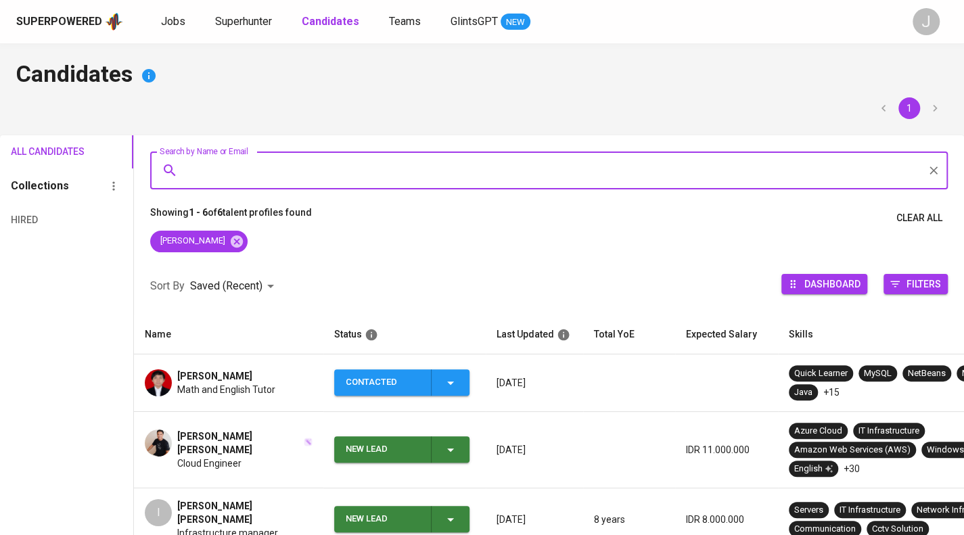
click at [248, 8] on div "Superpowered Jobs Superhunter Candidates Teams GlintsGPT NEW J" at bounding box center [482, 21] width 964 height 43
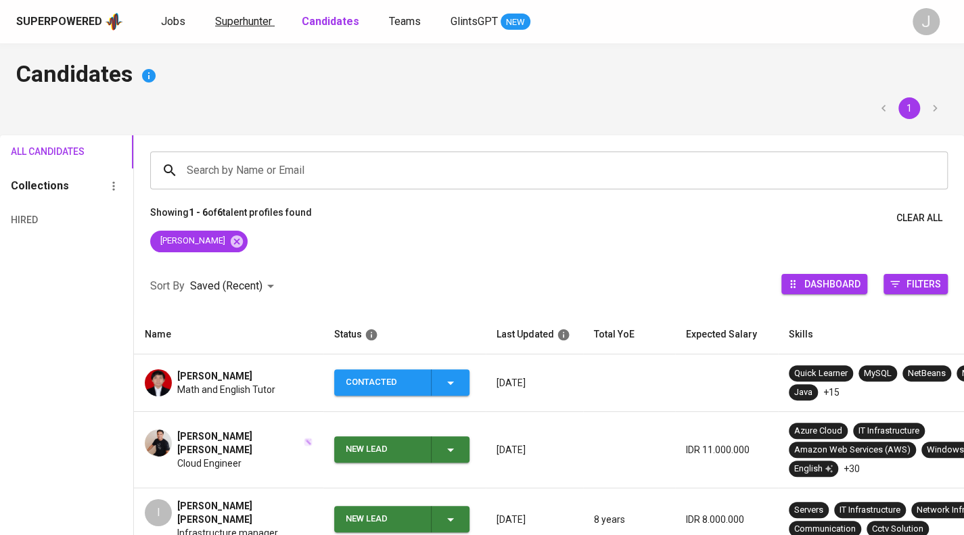
click at [246, 20] on span "Superhunter" at bounding box center [243, 21] width 57 height 13
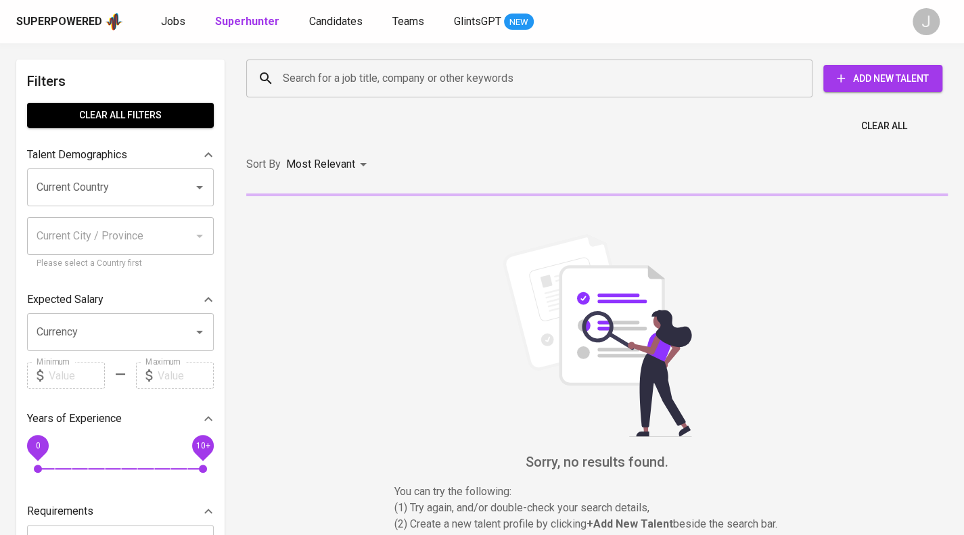
click at [304, 69] on input "Search for a job title, company or other keywords" at bounding box center [532, 79] width 507 height 26
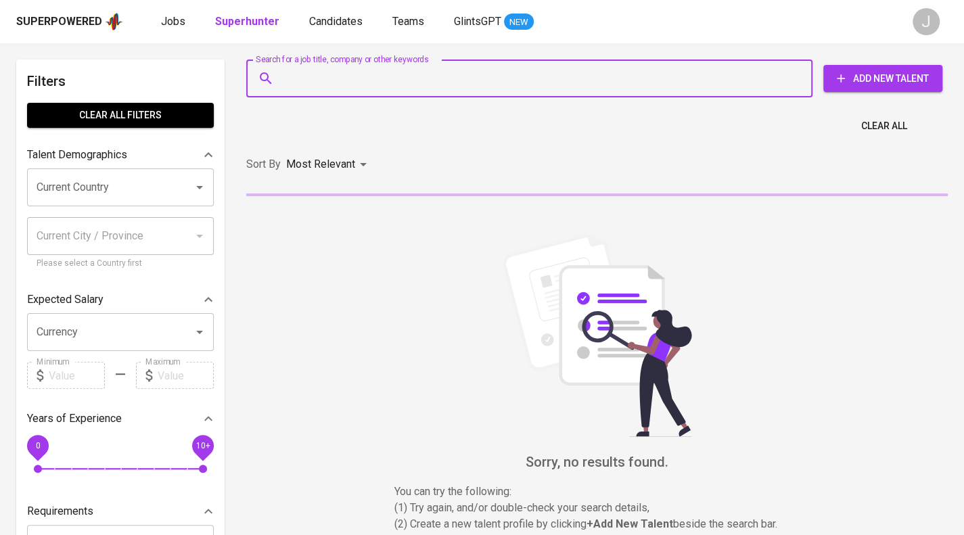
paste input "ignatius.ferdi@gmail.com"
type input "ignatius.ferdi@gmail.com"
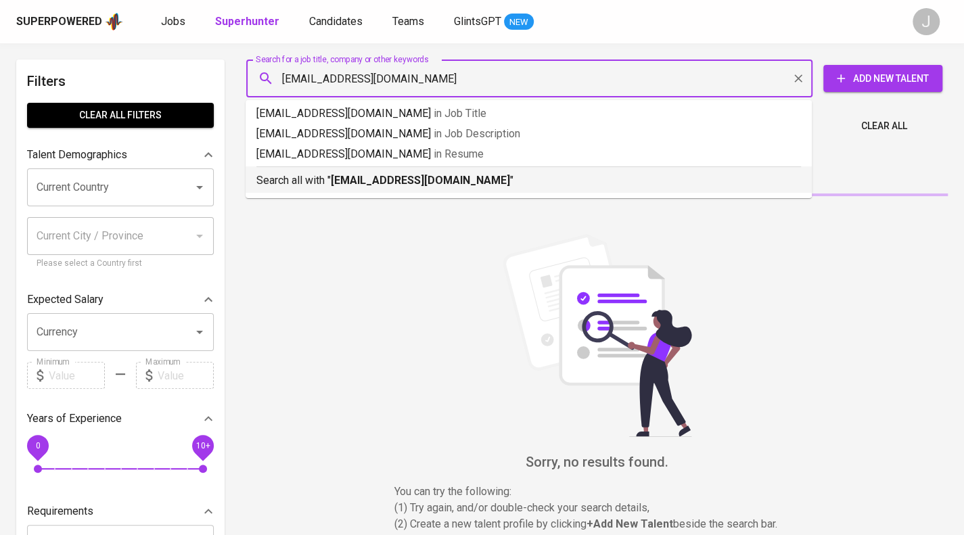
drag, startPoint x: 362, startPoint y: 175, endPoint x: 374, endPoint y: 180, distance: 13.1
click at [362, 175] on b "ignatius.ferdi@gmail.com" at bounding box center [420, 180] width 179 height 13
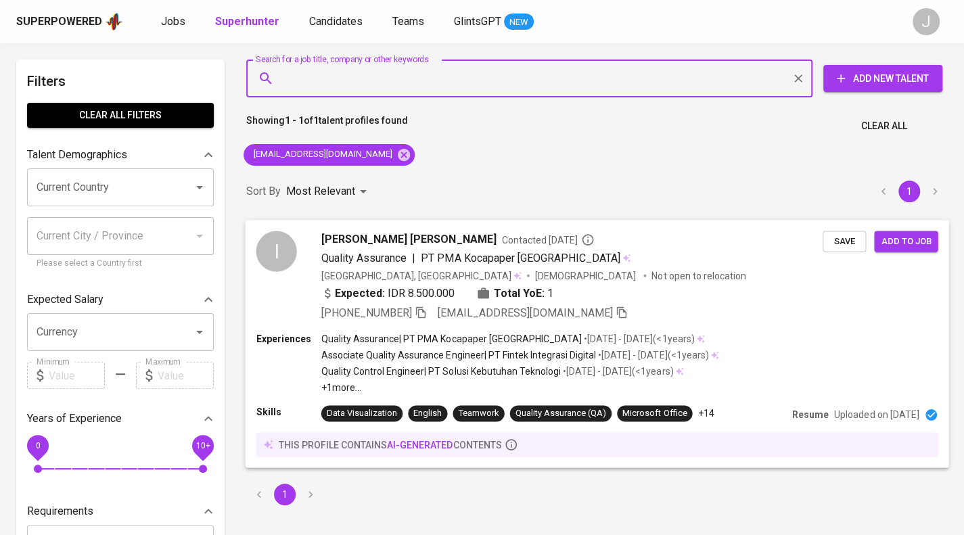
click at [852, 233] on span "Save" at bounding box center [844, 241] width 30 height 16
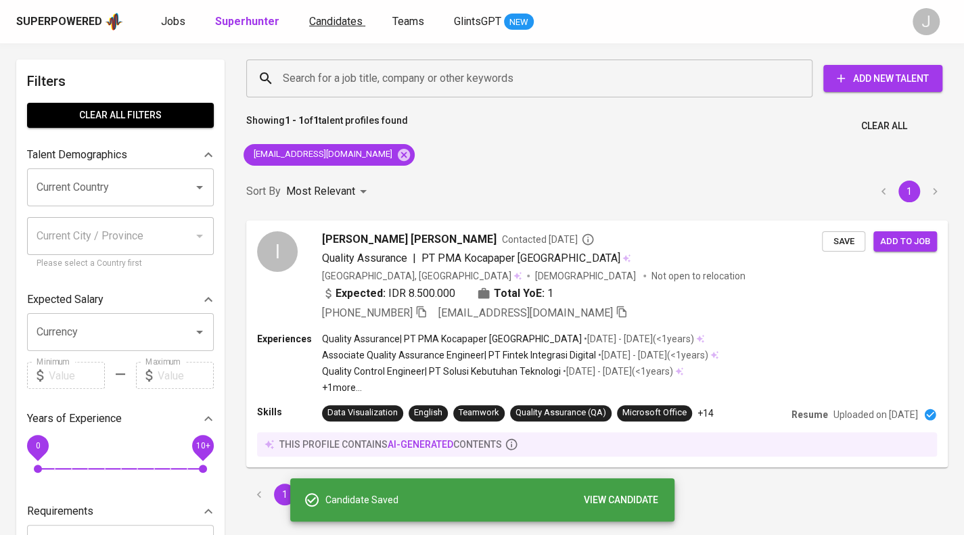
click at [334, 24] on span "Candidates" at bounding box center [335, 21] width 53 height 13
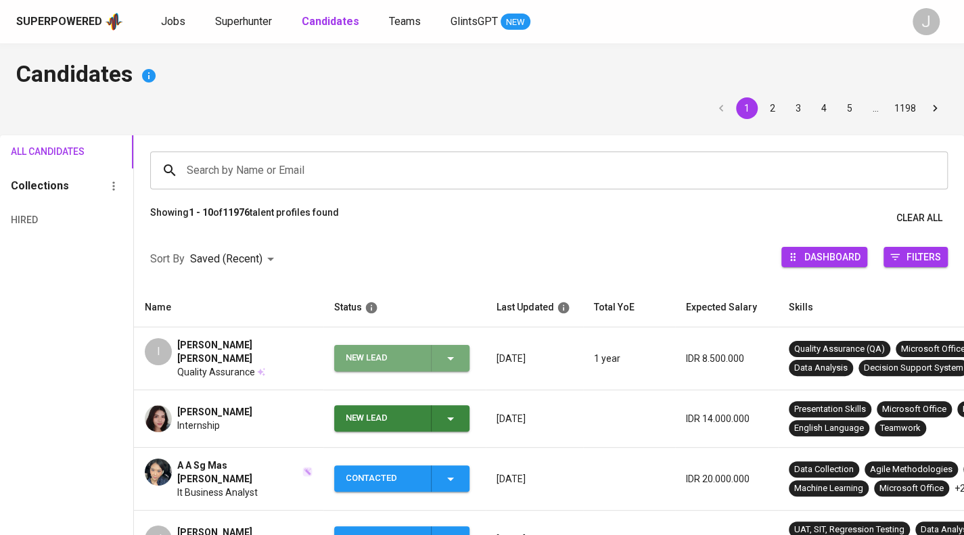
click at [451, 352] on icon "button" at bounding box center [450, 358] width 16 height 16
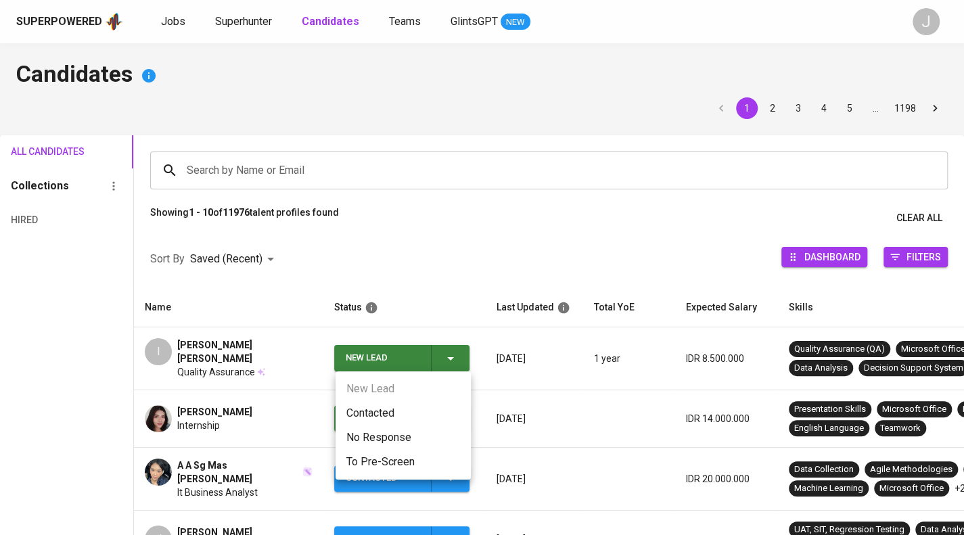
click at [412, 411] on li "Contacted" at bounding box center [403, 413] width 135 height 24
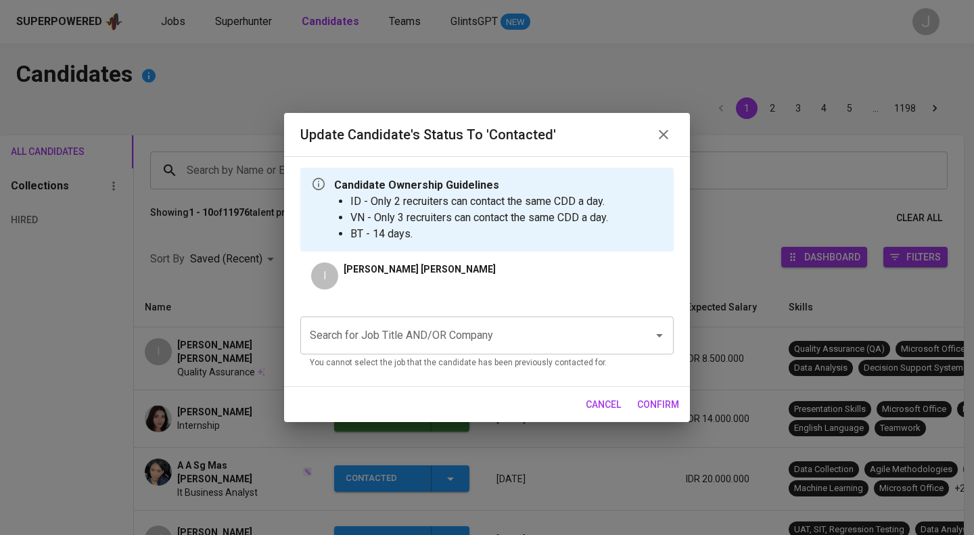
click at [446, 331] on input "Search for Job Title AND/OR Company" at bounding box center [467, 336] width 323 height 26
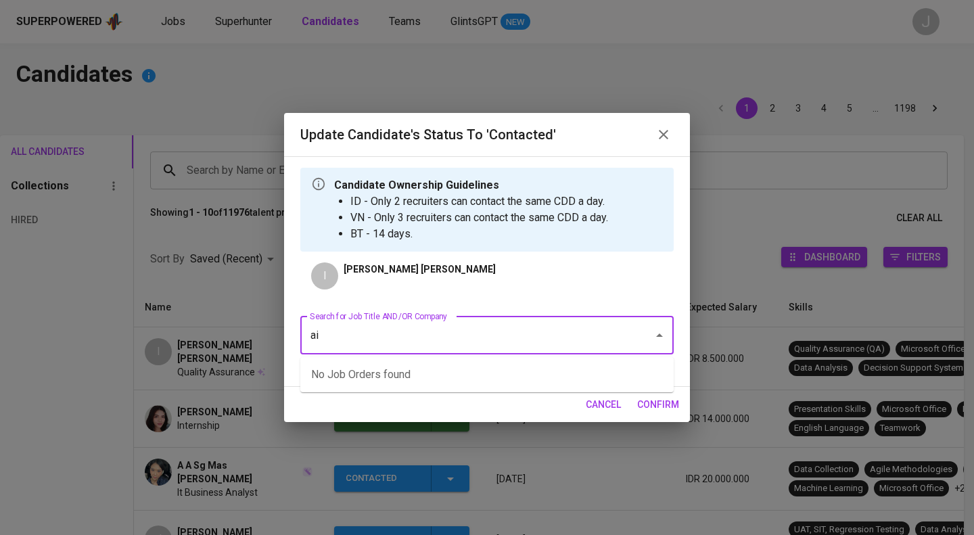
type input "a"
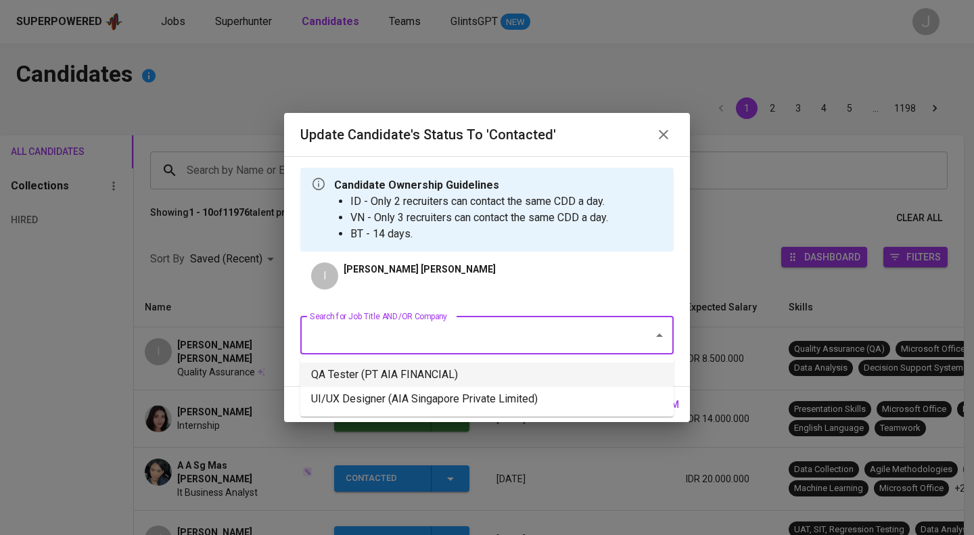
click at [440, 370] on li "QA Tester (PT AIA FINANCIAL)" at bounding box center [486, 375] width 373 height 24
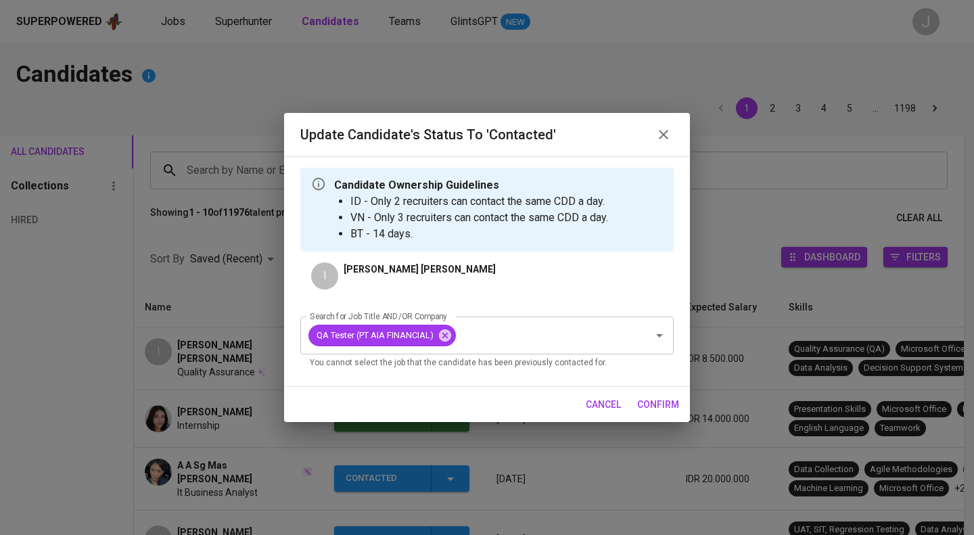
click at [656, 398] on span "confirm" at bounding box center [658, 404] width 42 height 17
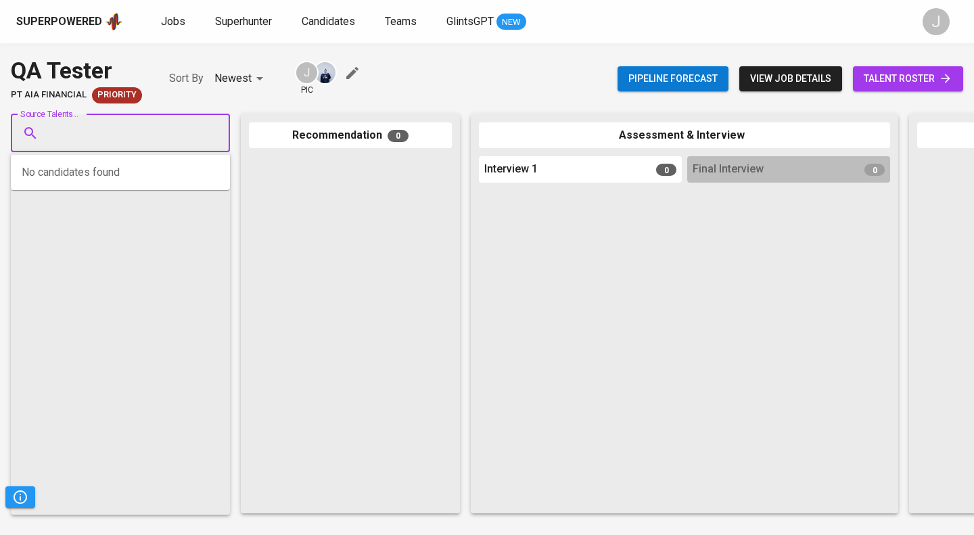
click at [78, 139] on input "Source Talents..." at bounding box center [115, 133] width 142 height 26
paste input "ignatius.ferdi@gmail.com"
type input "ignatius.ferdi@gmail.com"
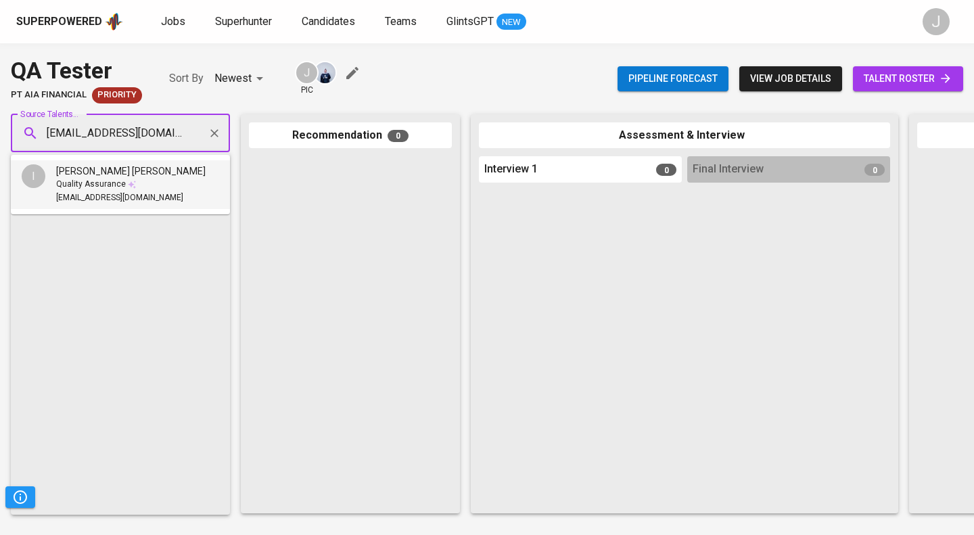
click at [111, 177] on span "Ignatius Fredy Ferdiansyah" at bounding box center [131, 171] width 150 height 14
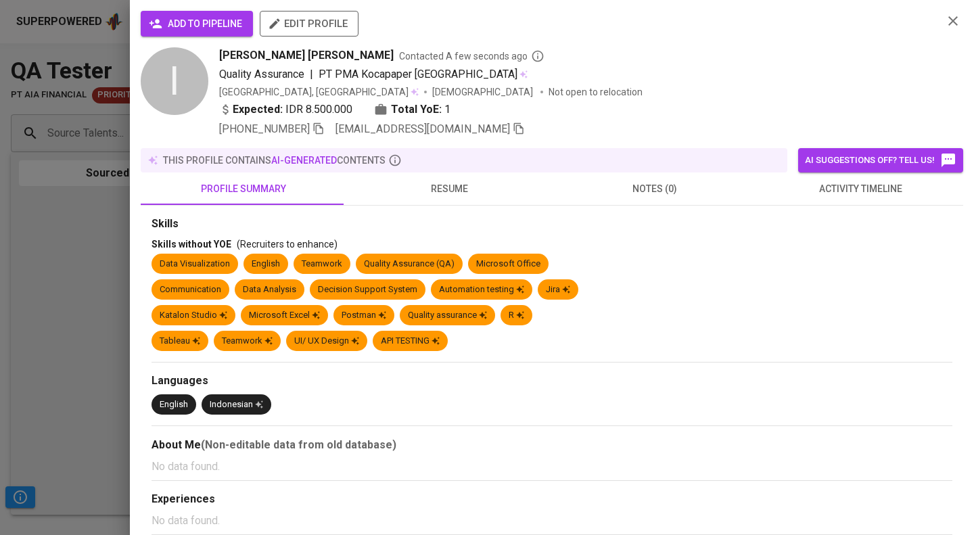
click at [189, 24] on span "add to pipeline" at bounding box center [197, 24] width 91 height 17
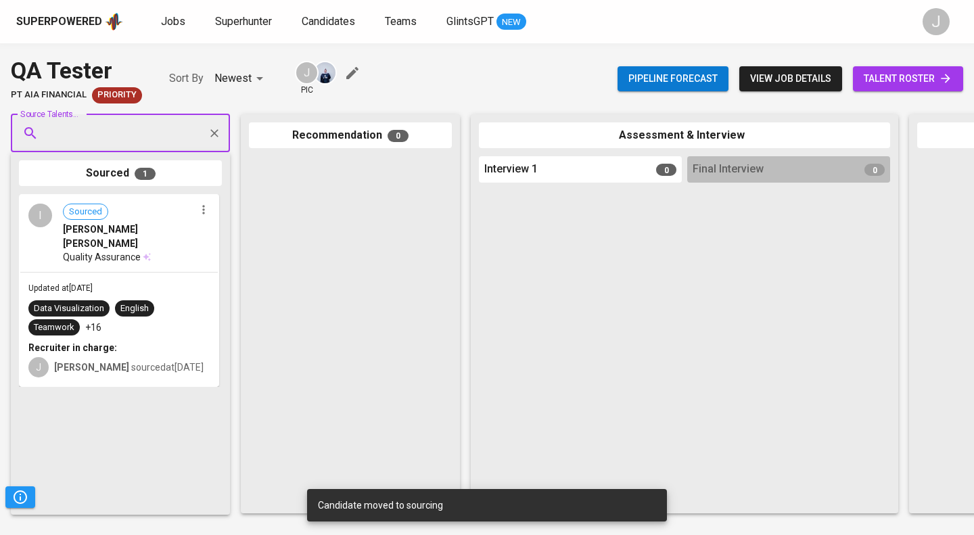
click at [355, 245] on div at bounding box center [350, 330] width 203 height 349
click at [150, 120] on input "Source Talents..." at bounding box center [115, 133] width 142 height 26
paste input "yuliantoalfian84@gmail.com"
type input "yuliantoalfian84@gmail.com"
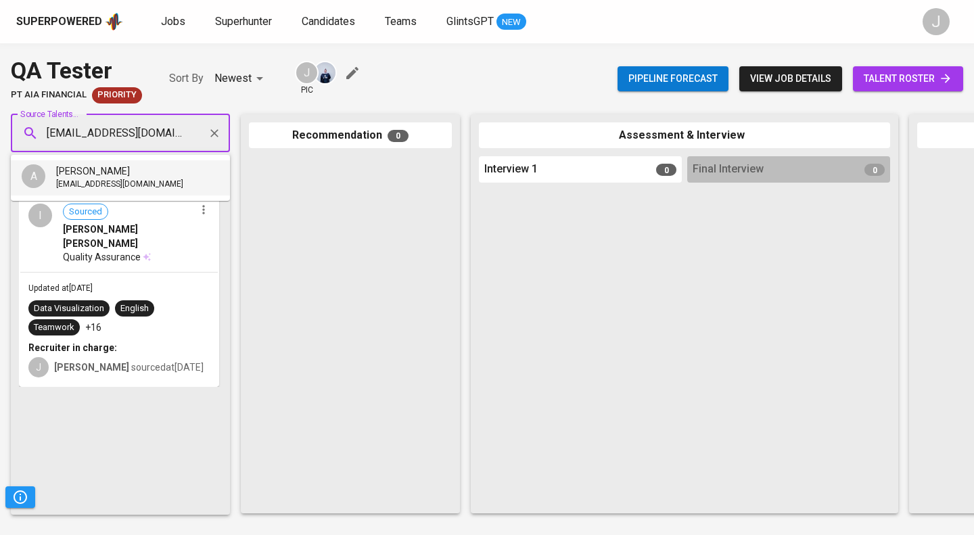
click at [124, 179] on span "yuliantoalfian84@gmail.com" at bounding box center [119, 185] width 127 height 14
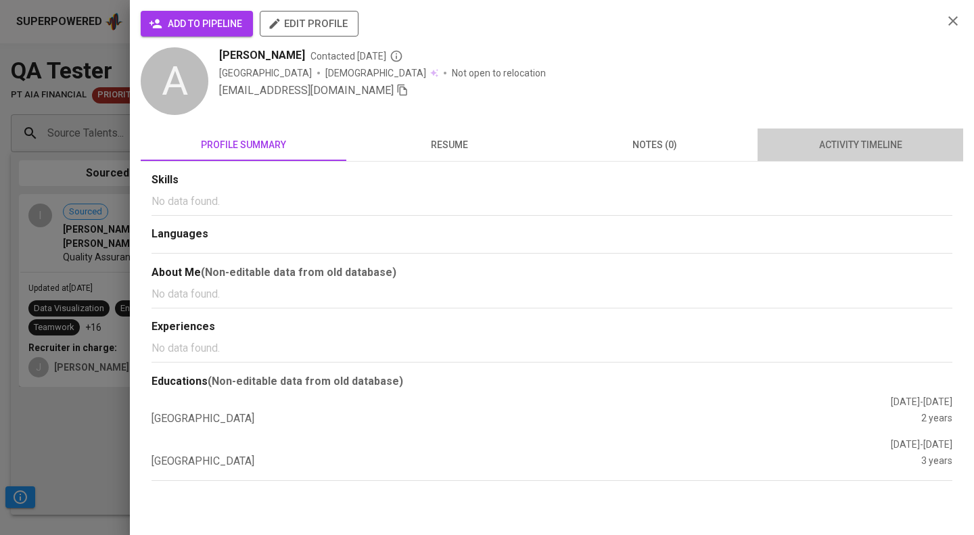
click at [868, 147] on span "activity timeline" at bounding box center [860, 145] width 189 height 17
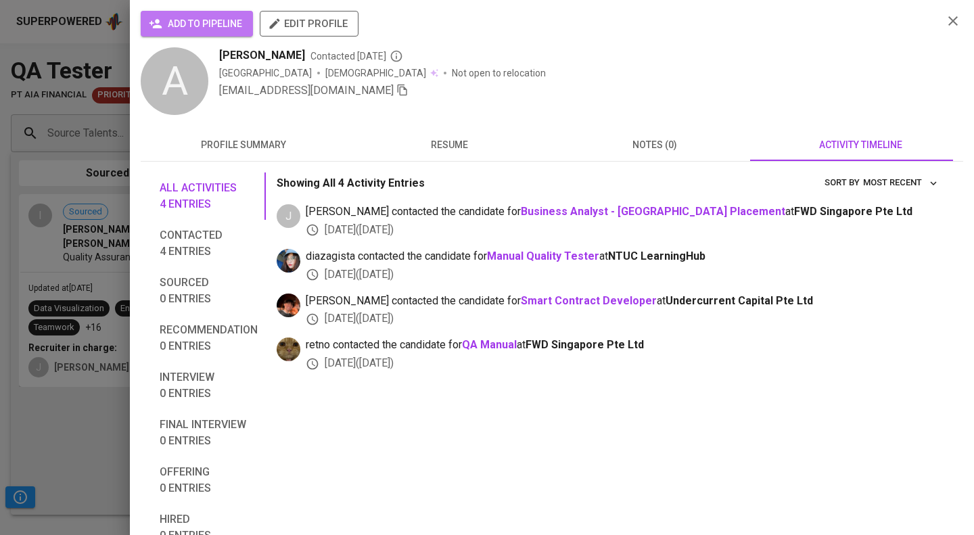
click at [199, 16] on span "add to pipeline" at bounding box center [197, 24] width 91 height 17
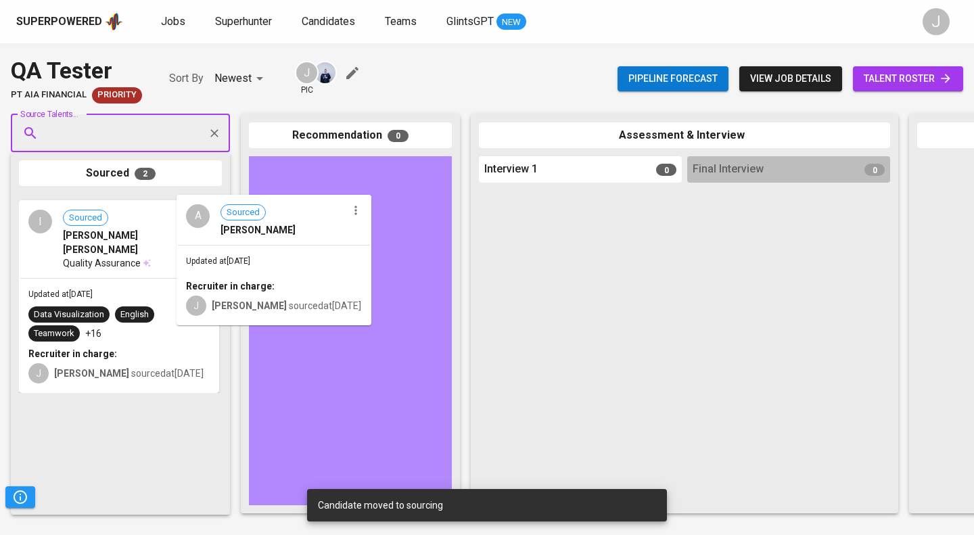
drag, startPoint x: 99, startPoint y: 223, endPoint x: 281, endPoint y: 224, distance: 182.7
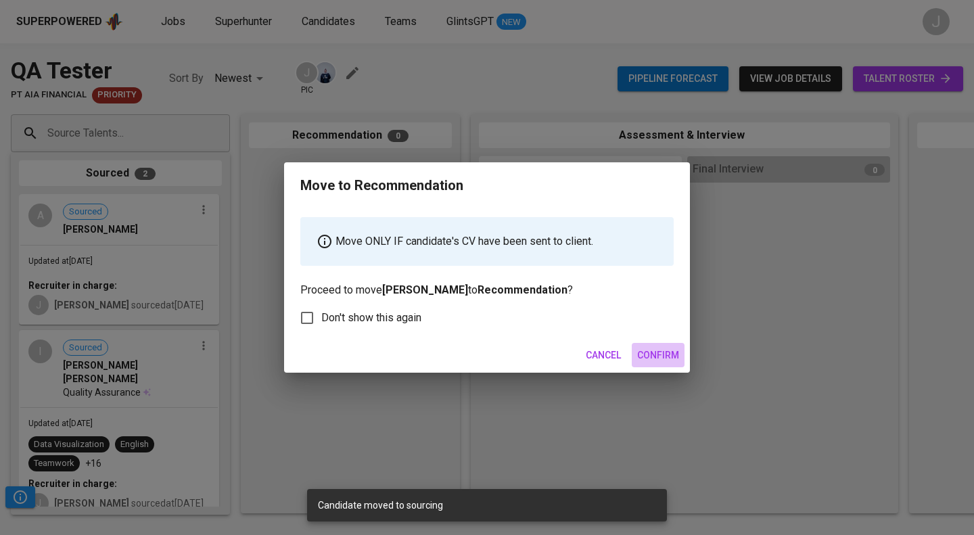
click at [653, 356] on span "Confirm" at bounding box center [658, 355] width 42 height 17
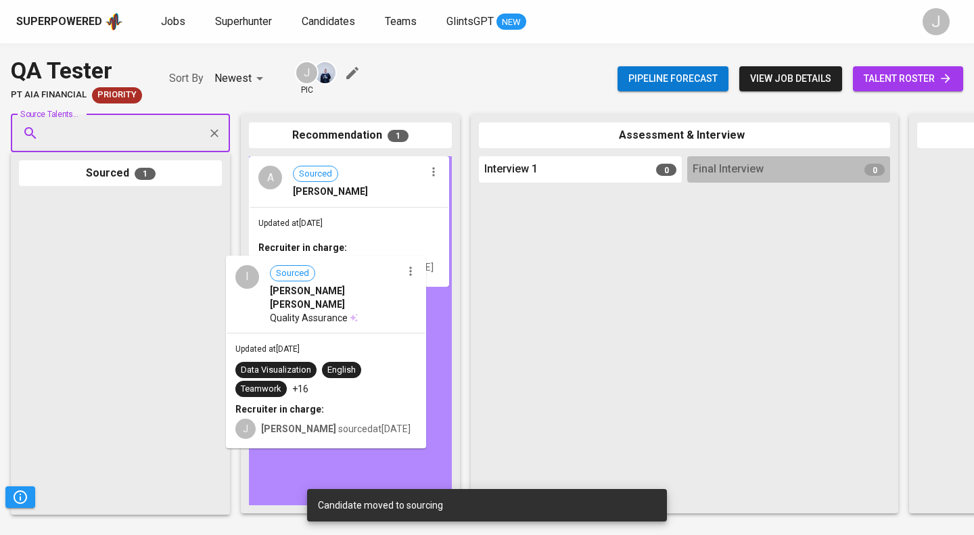
drag, startPoint x: 92, startPoint y: 217, endPoint x: 306, endPoint y: 281, distance: 223.9
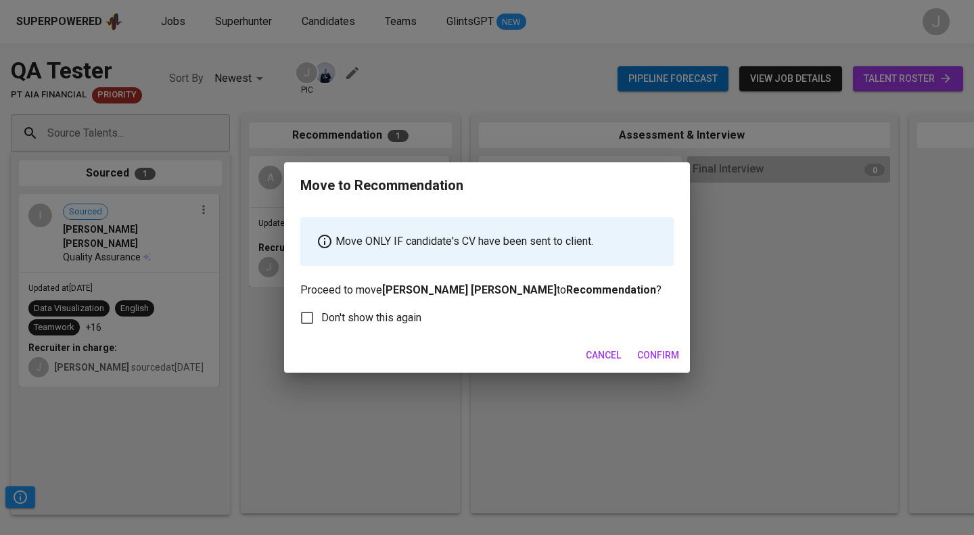
click at [658, 352] on span "Confirm" at bounding box center [658, 355] width 42 height 17
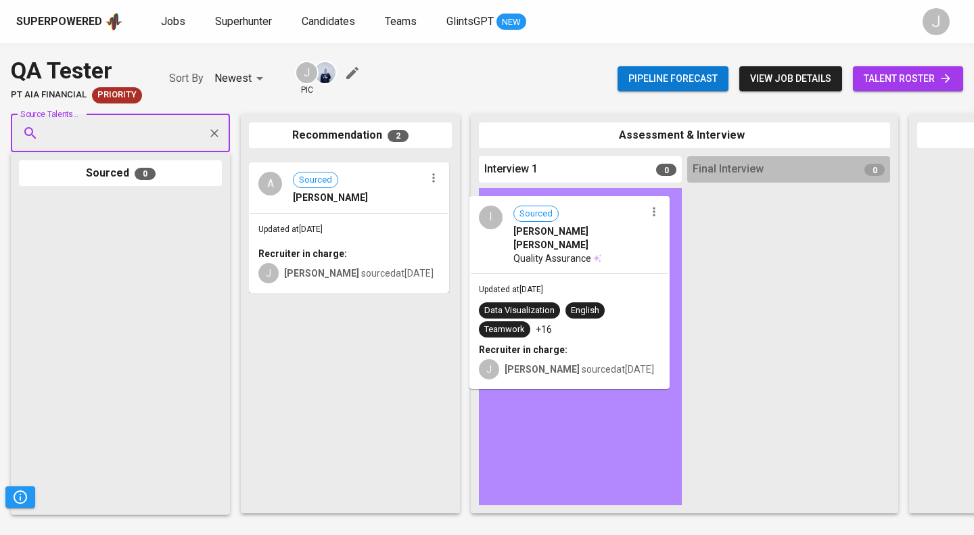
drag, startPoint x: 341, startPoint y: 197, endPoint x: 574, endPoint y: 240, distance: 236.7
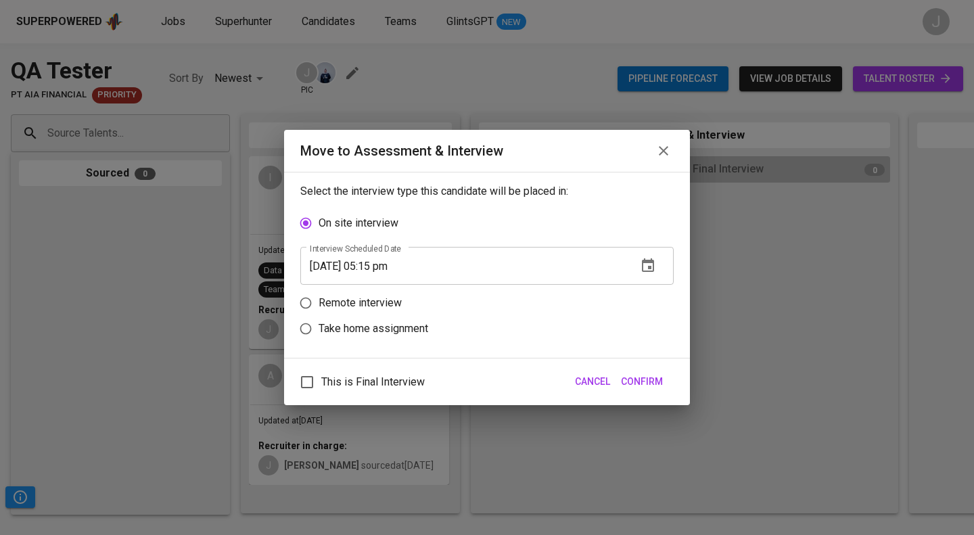
click at [365, 299] on p "Remote interview" at bounding box center [360, 303] width 83 height 16
click at [319, 299] on input "Remote interview" at bounding box center [306, 303] width 26 height 26
radio input "true"
click at [400, 286] on input "09/29/2025 05:15 pm" at bounding box center [463, 292] width 326 height 38
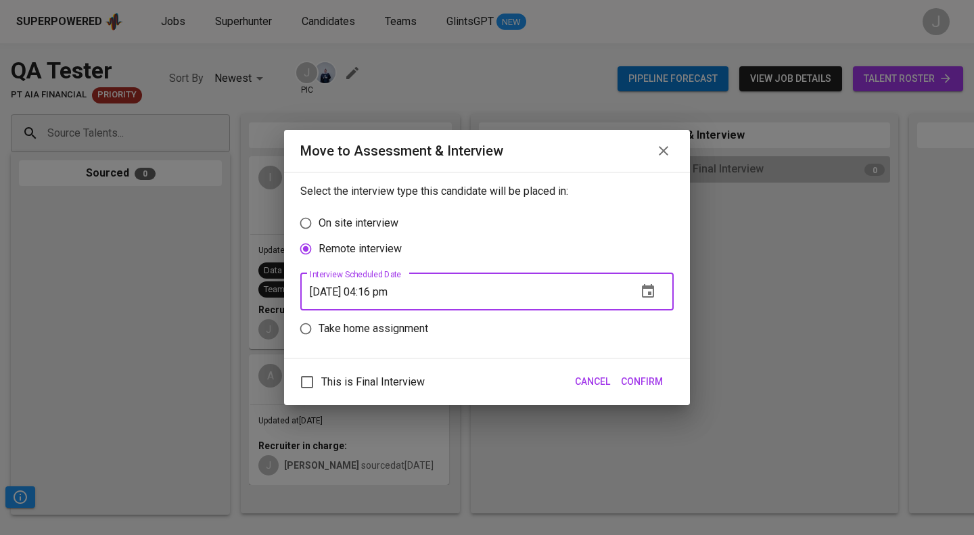
type input "09/29/2025 04:16 pm"
click at [414, 380] on span "This is Final Interview" at bounding box center [373, 382] width 104 height 16
click at [321, 380] on input "This is Final Interview" at bounding box center [307, 382] width 28 height 28
checkbox input "true"
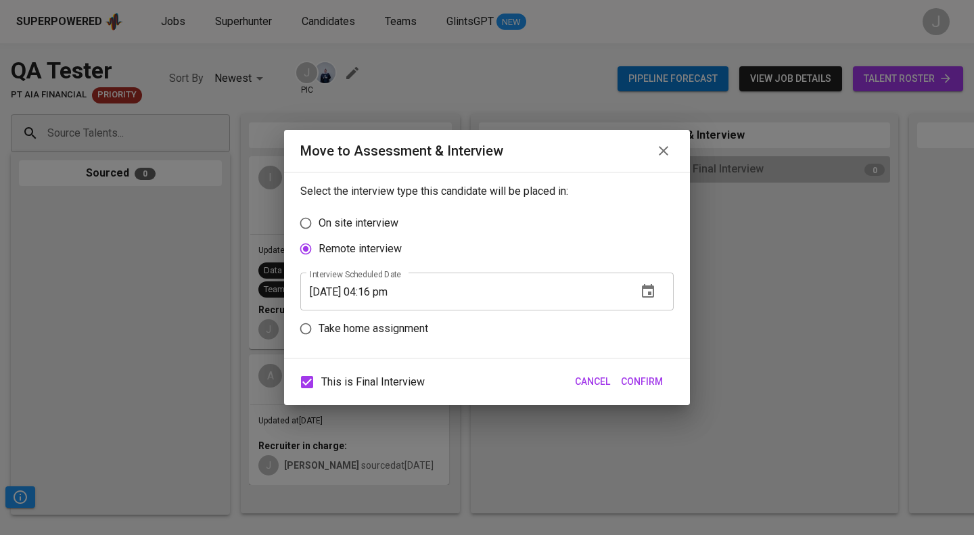
click at [659, 382] on span "Confirm" at bounding box center [642, 381] width 42 height 17
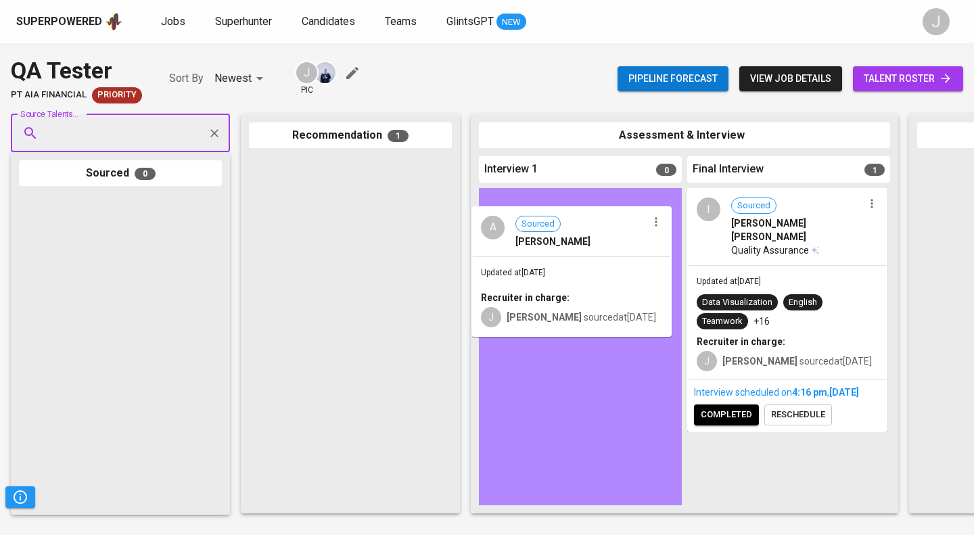
drag, startPoint x: 363, startPoint y: 191, endPoint x: 625, endPoint y: 248, distance: 268.6
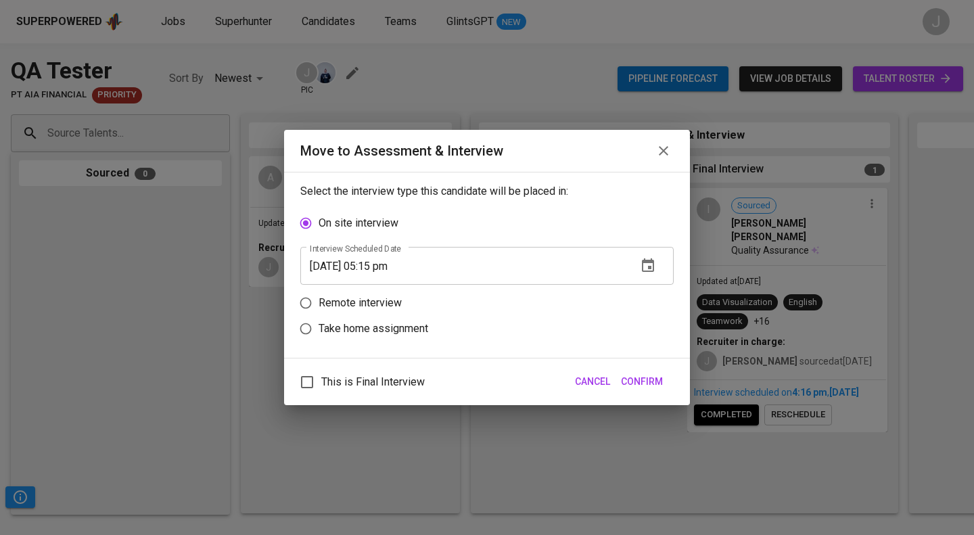
click at [377, 381] on span "This is Final Interview" at bounding box center [373, 382] width 104 height 16
click at [321, 381] on input "This is Final Interview" at bounding box center [307, 382] width 28 height 28
checkbox input "true"
click at [396, 265] on input "09/29/2025 05:15 pm" at bounding box center [463, 266] width 326 height 38
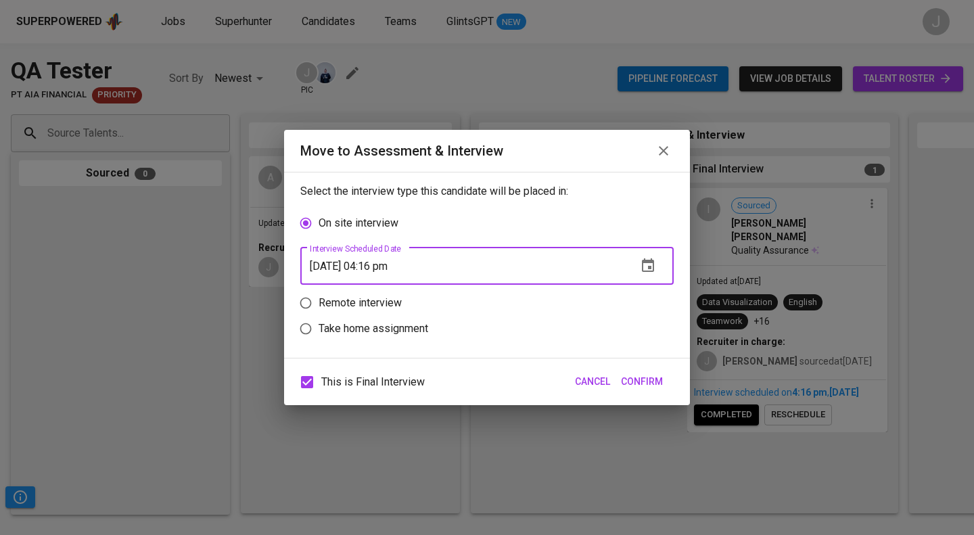
type input "09/29/2025 04:16 pm"
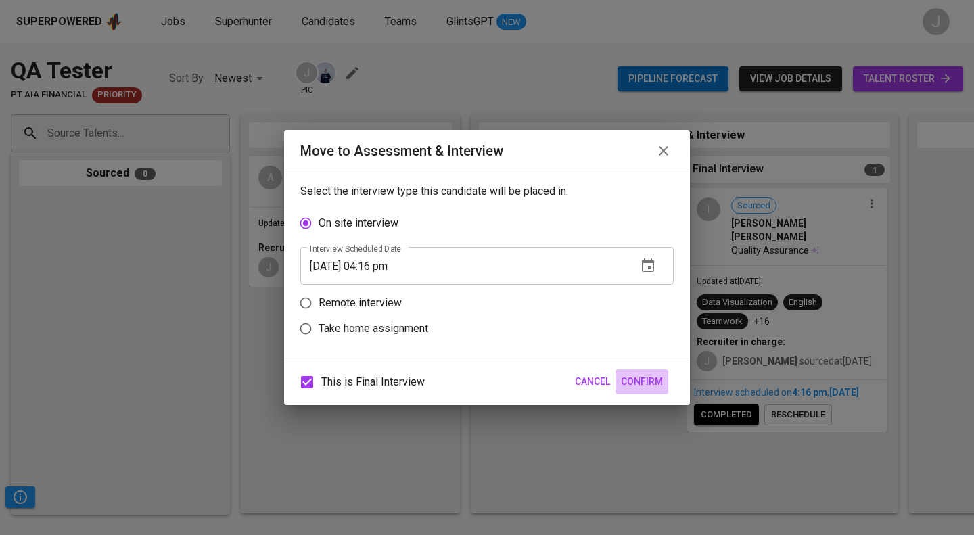
click at [649, 381] on span "Confirm" at bounding box center [642, 381] width 42 height 17
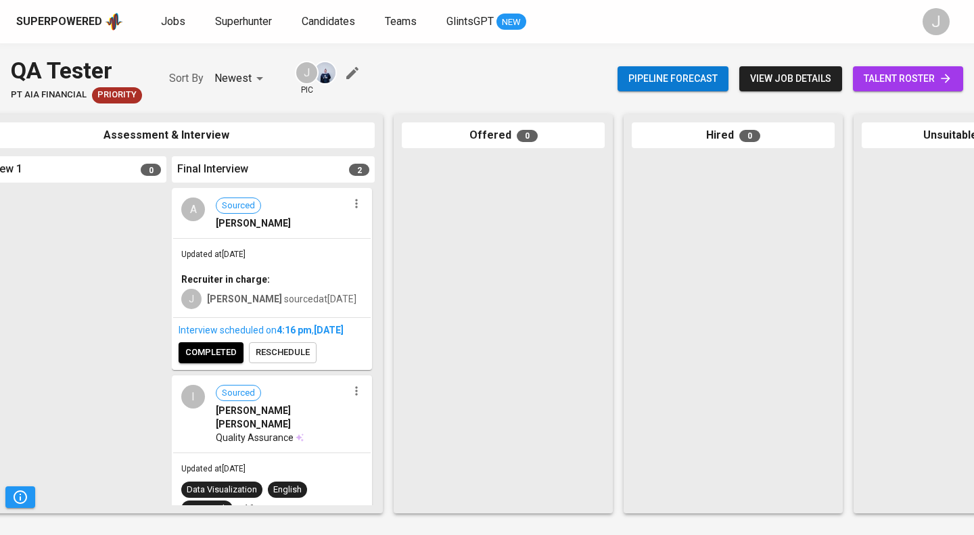
scroll to position [0, 492]
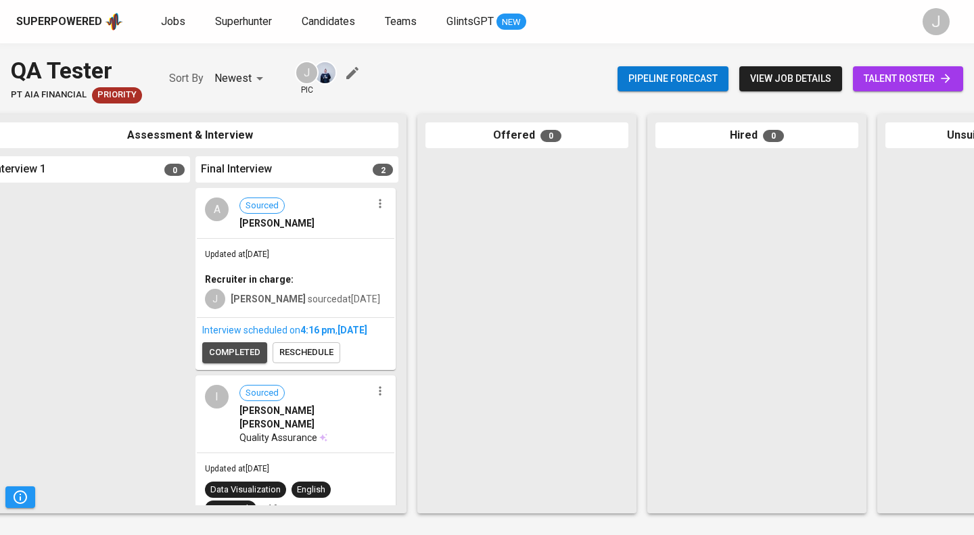
click at [249, 361] on span "completed" at bounding box center [234, 353] width 51 height 16
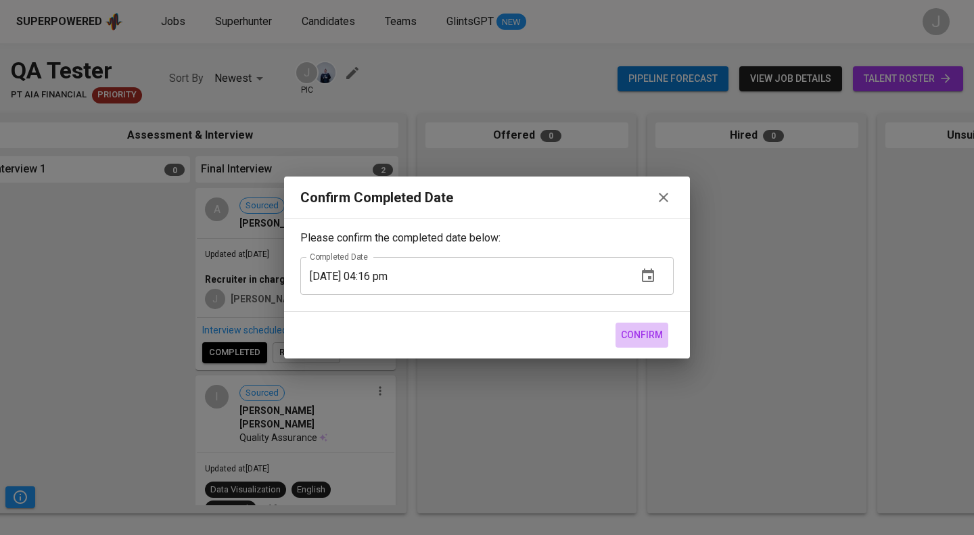
click at [654, 332] on span "Confirm" at bounding box center [642, 335] width 42 height 17
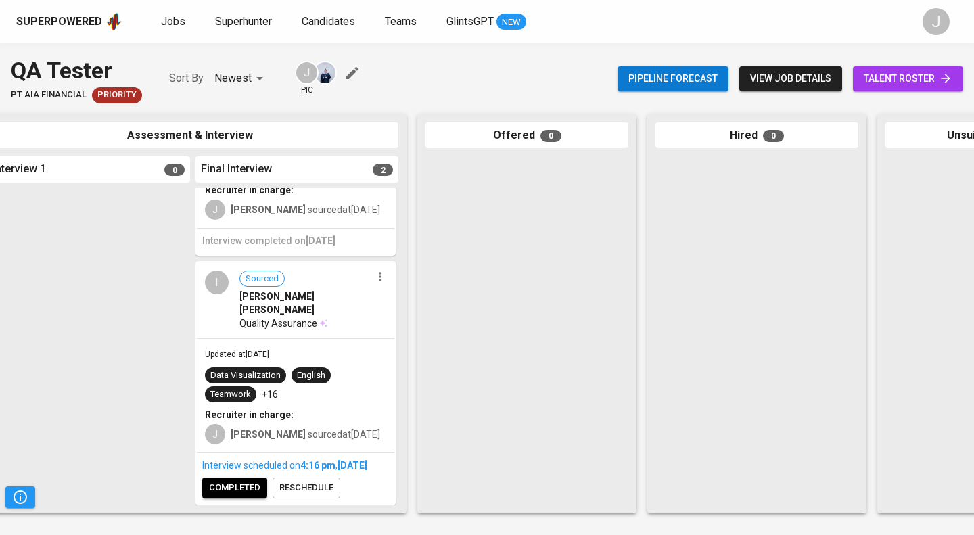
scroll to position [99, 0]
click at [222, 481] on span "completed" at bounding box center [234, 488] width 51 height 16
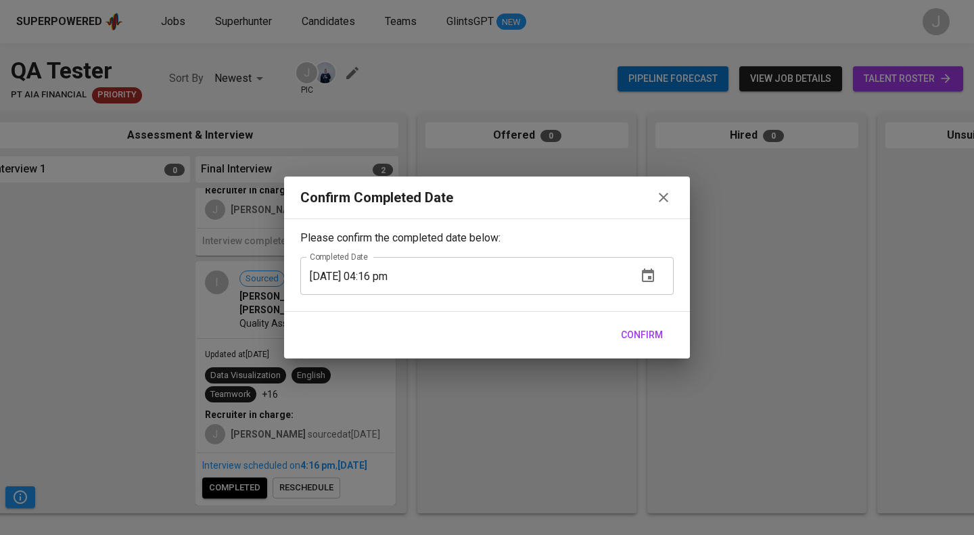
click at [659, 334] on span "Confirm" at bounding box center [642, 335] width 42 height 17
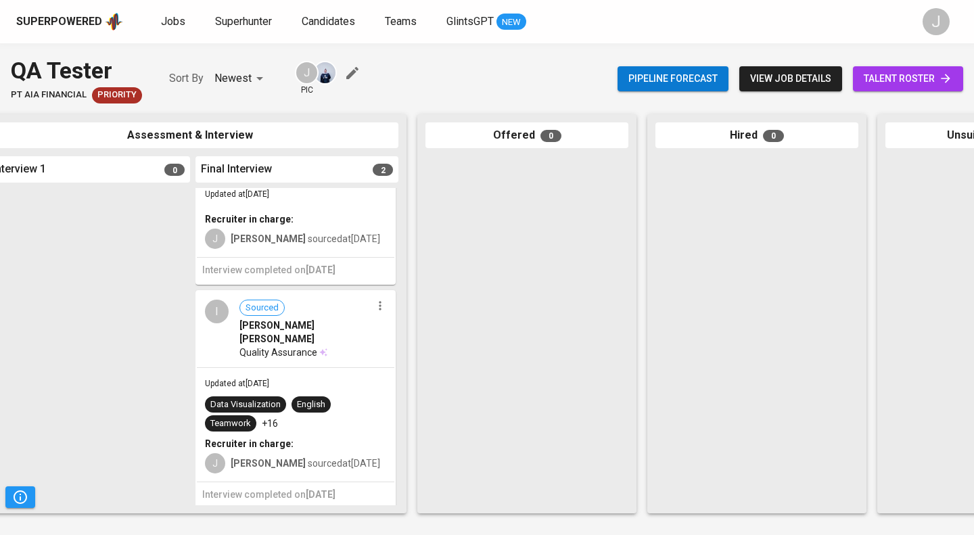
scroll to position [0, 0]
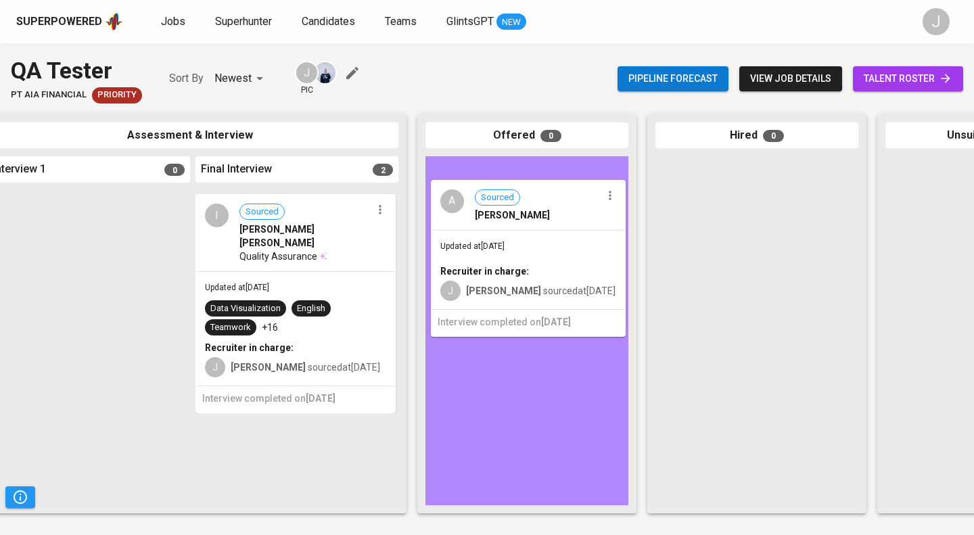
drag, startPoint x: 266, startPoint y: 213, endPoint x: 554, endPoint y: 199, distance: 288.6
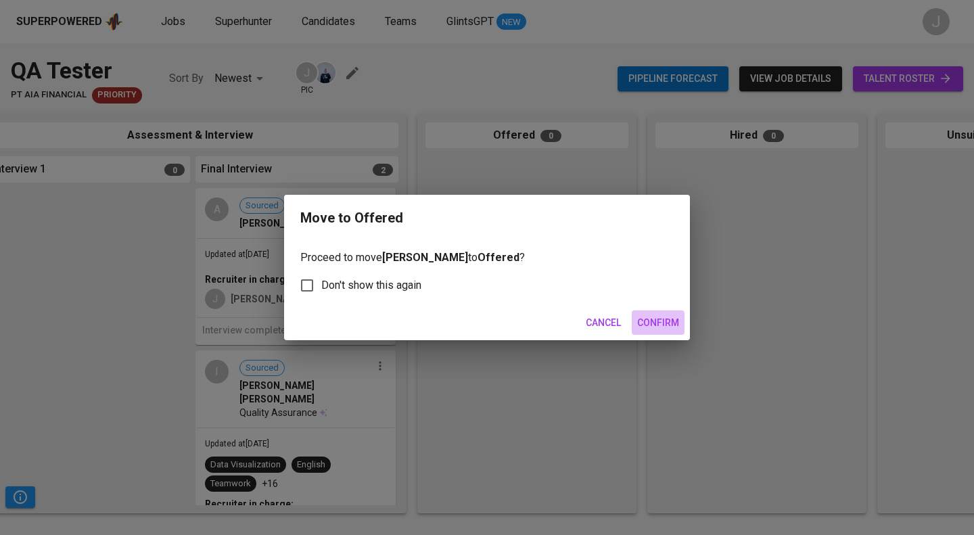
click at [661, 323] on span "Confirm" at bounding box center [658, 323] width 42 height 17
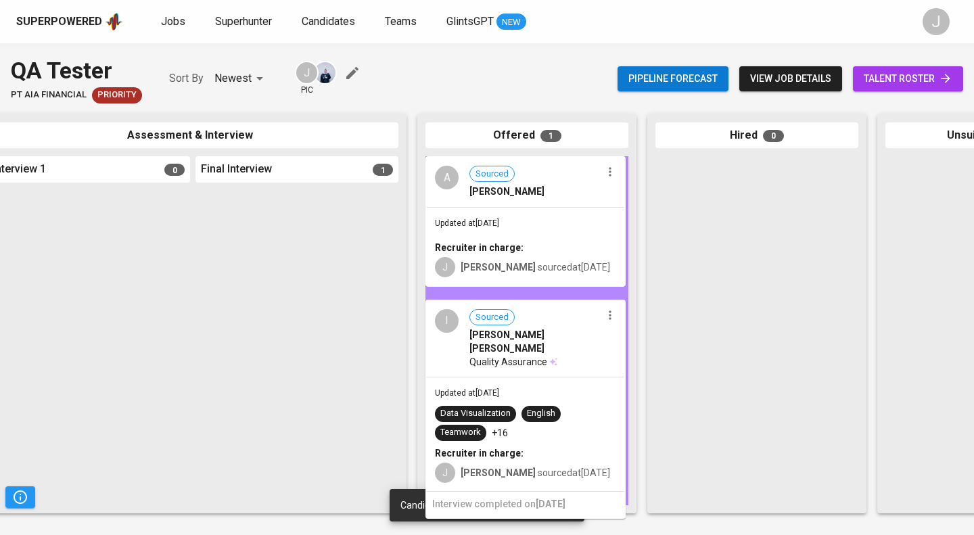
drag, startPoint x: 274, startPoint y: 235, endPoint x: 507, endPoint y: 346, distance: 258.4
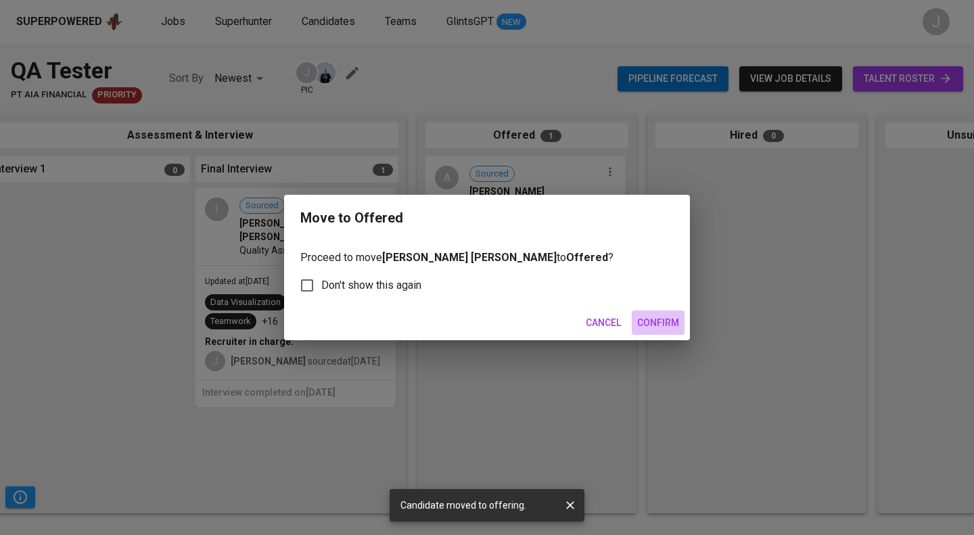
click at [679, 324] on span "Confirm" at bounding box center [658, 323] width 42 height 17
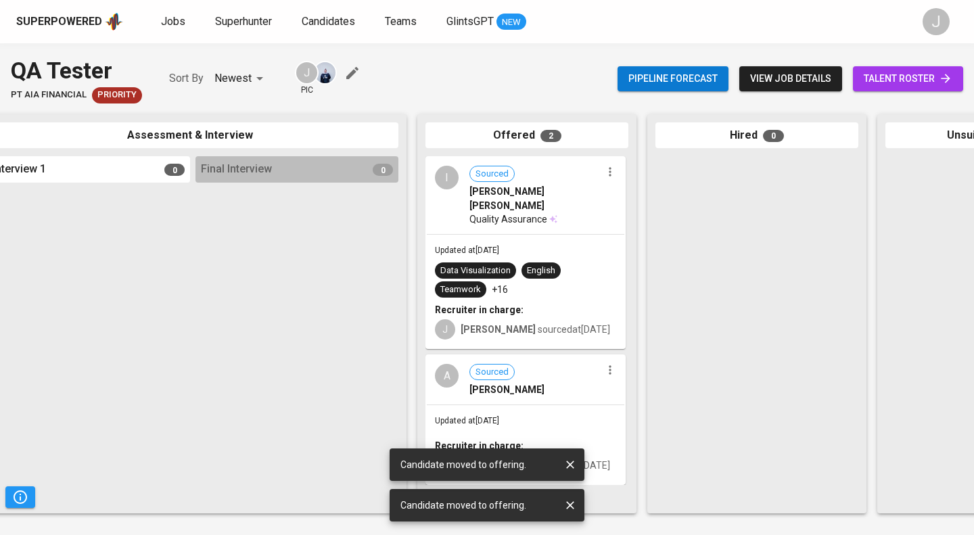
scroll to position [0, 637]
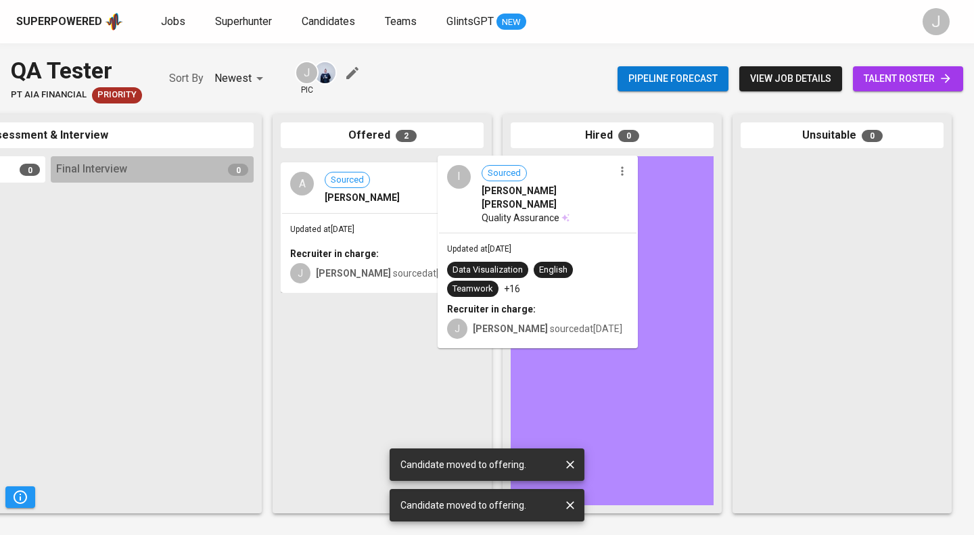
drag, startPoint x: 403, startPoint y: 181, endPoint x: 589, endPoint y: 178, distance: 186.1
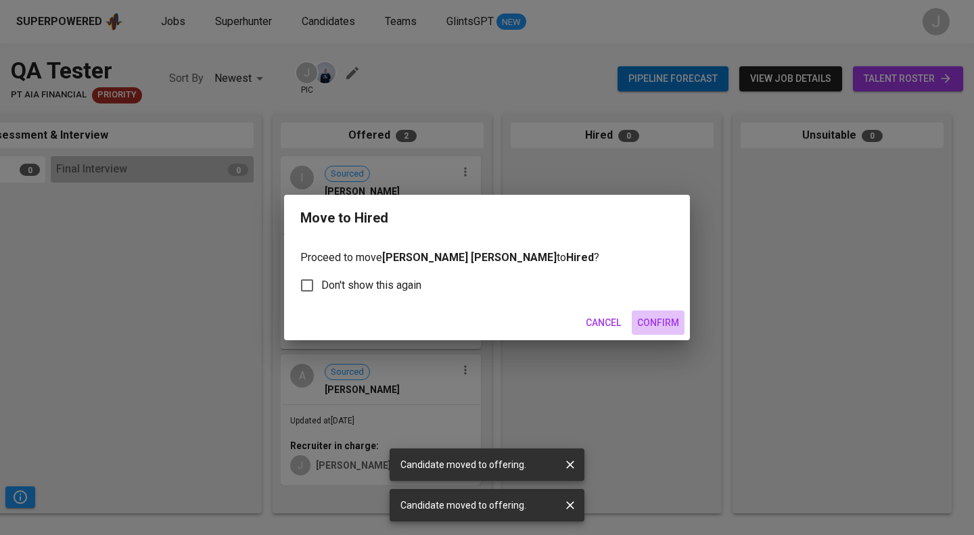
click at [663, 325] on span "Confirm" at bounding box center [658, 323] width 42 height 17
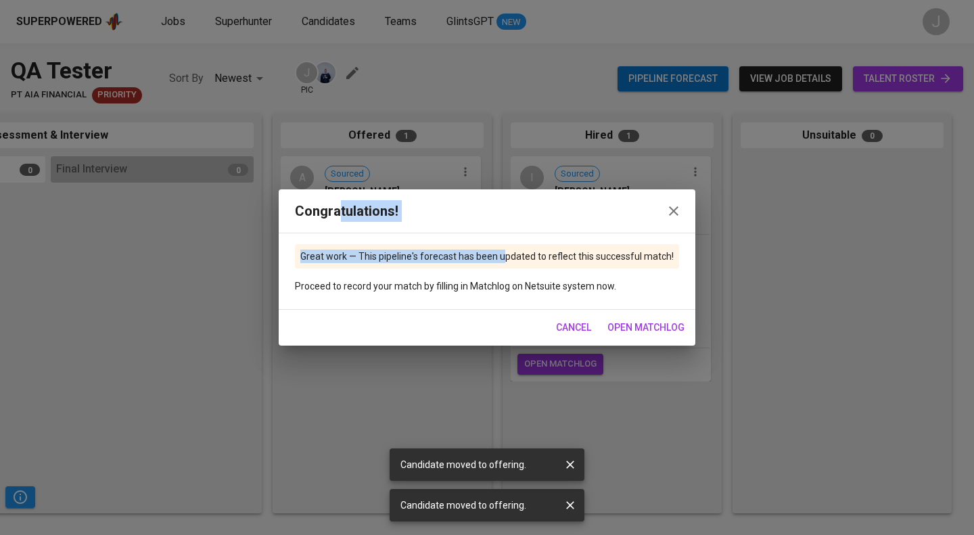
drag, startPoint x: 342, startPoint y: 182, endPoint x: 505, endPoint y: 263, distance: 181.5
click at [505, 263] on div "Congratulations! Great work — This pipeline's forecast has been updated to refl…" at bounding box center [487, 267] width 974 height 535
click at [654, 328] on span "open matchlog" at bounding box center [646, 327] width 77 height 17
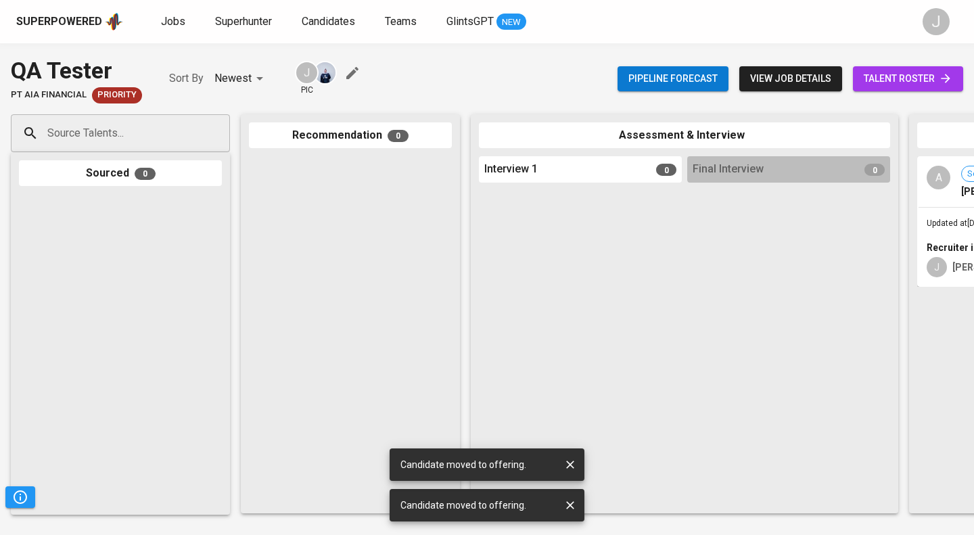
scroll to position [0, 637]
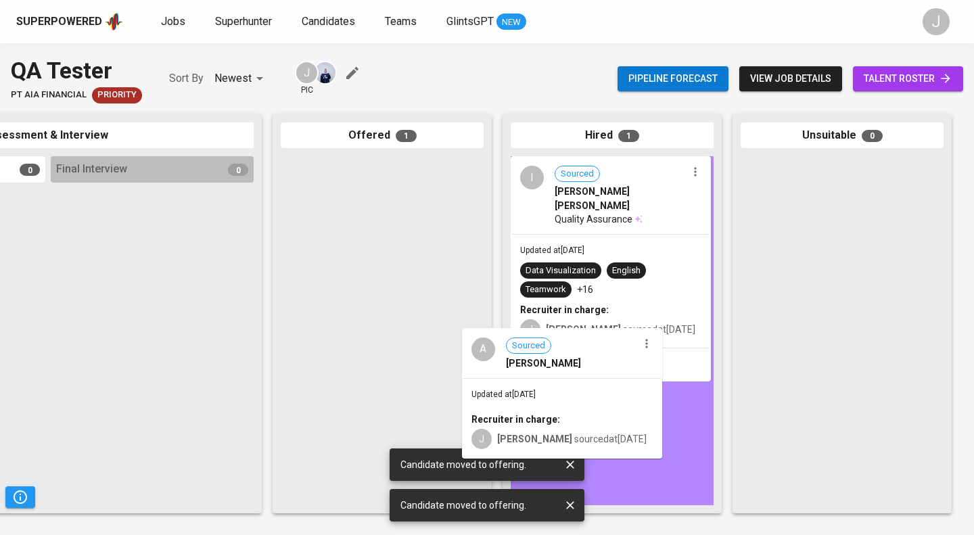
drag, startPoint x: 407, startPoint y: 179, endPoint x: 612, endPoint y: 367, distance: 277.7
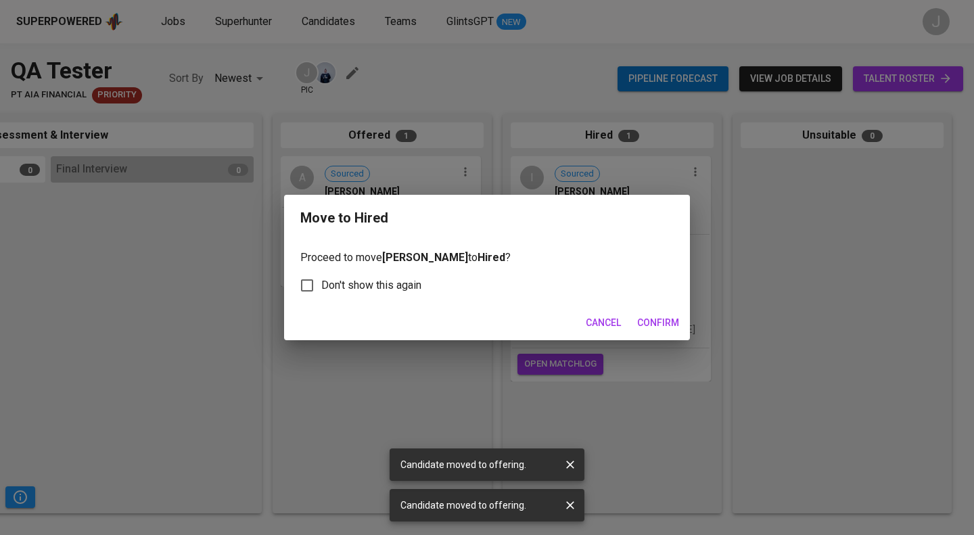
click at [653, 317] on span "Confirm" at bounding box center [658, 323] width 42 height 17
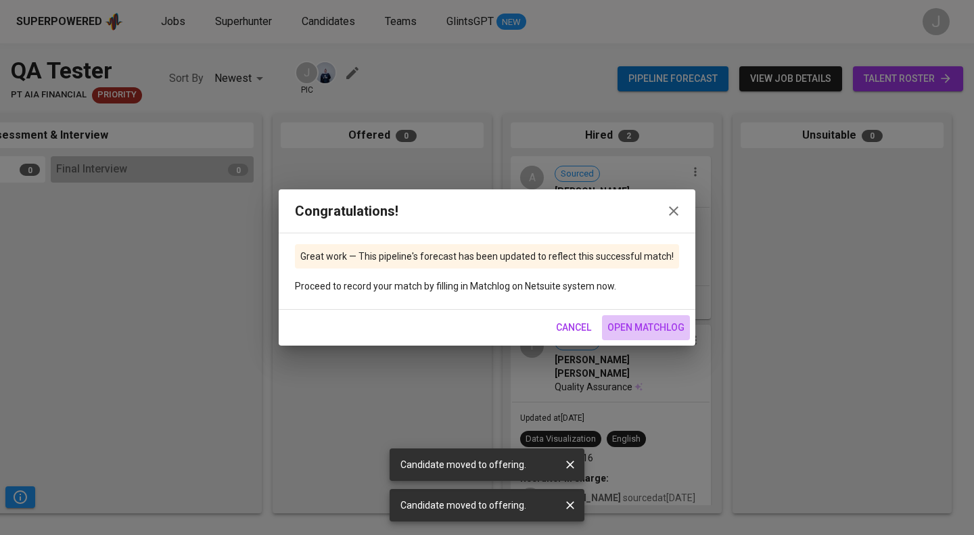
click at [668, 334] on span "open matchlog" at bounding box center [646, 327] width 77 height 17
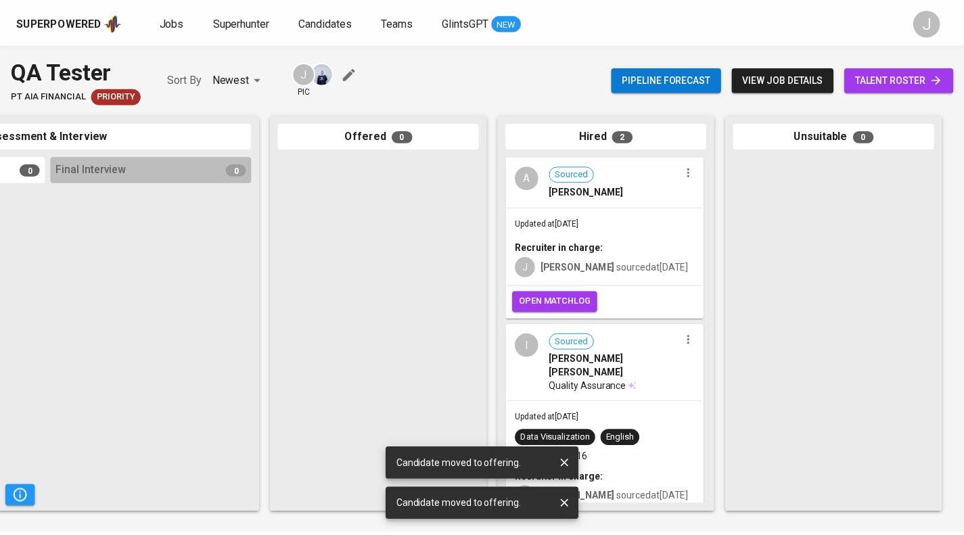
scroll to position [41, 0]
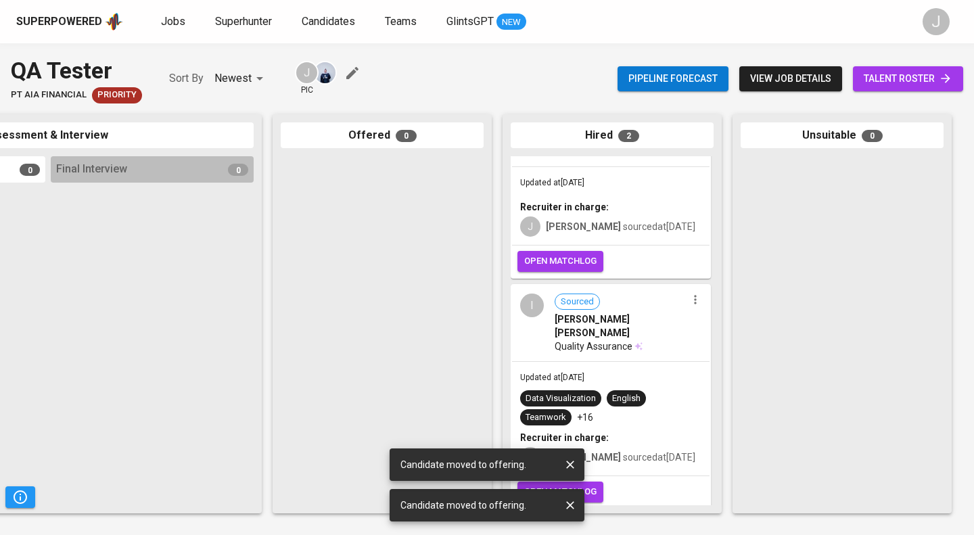
click at [598, 482] on button "open matchlog" at bounding box center [561, 492] width 86 height 21
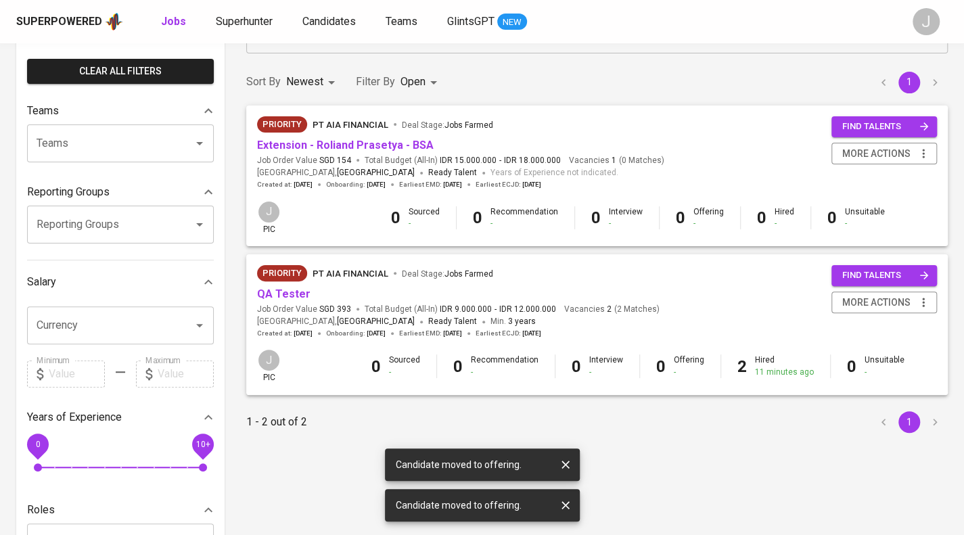
scroll to position [101, 0]
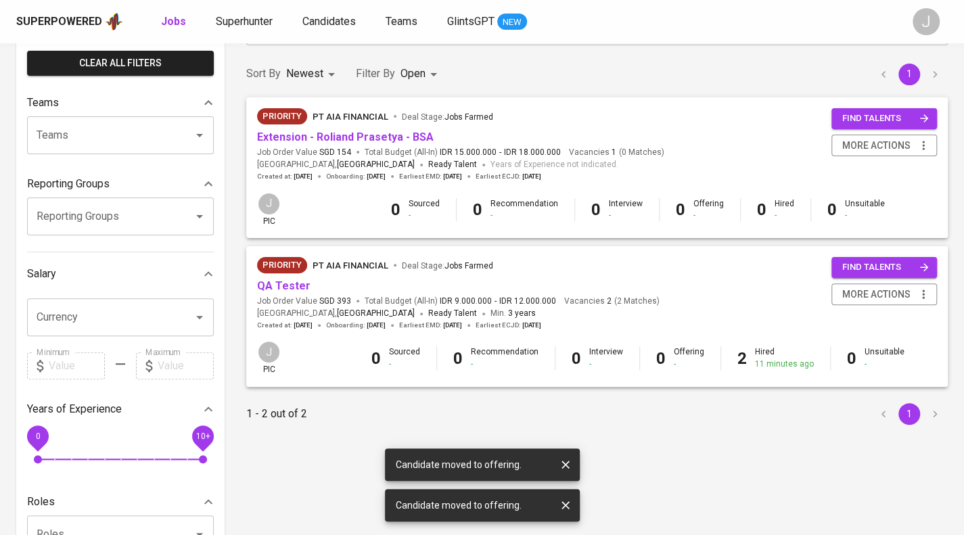
click at [373, 128] on div "Priority PT AIA FINANCIAL Deal Stage : Jobs Farmed" at bounding box center [460, 119] width 407 height 22
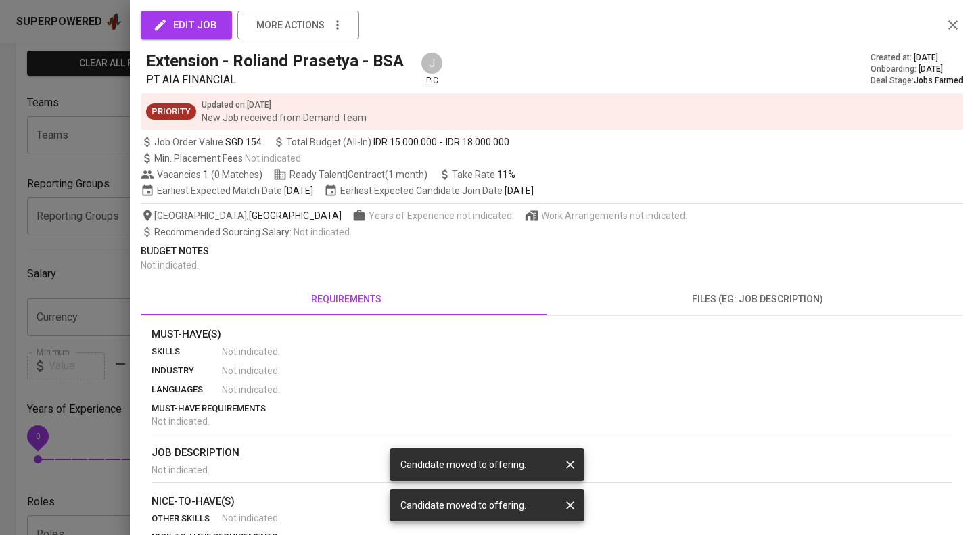
click at [14, 195] on div at bounding box center [487, 267] width 974 height 535
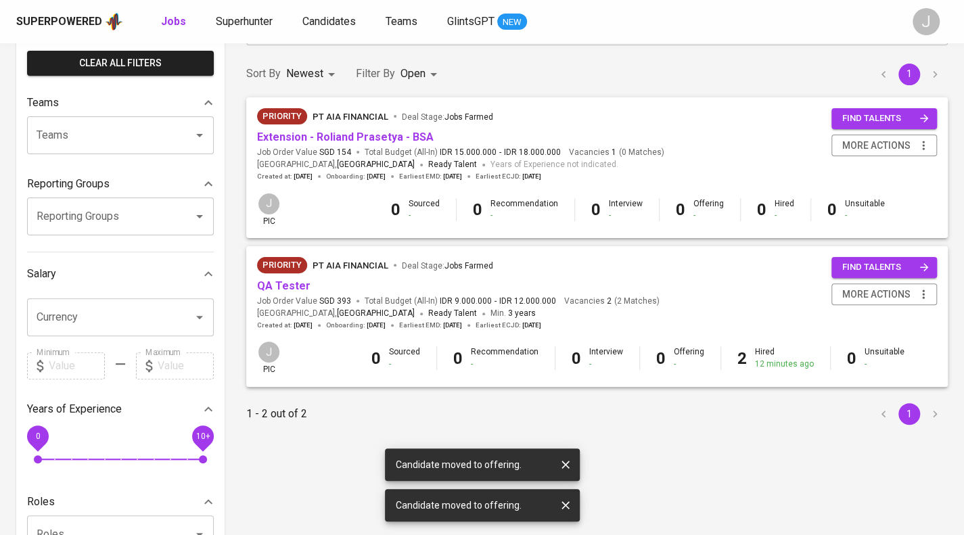
click at [373, 130] on span "Extension - Roliand Prasetya - BSA" at bounding box center [345, 138] width 177 height 16
click at [372, 139] on link "Extension - Roliand Prasetya - BSA" at bounding box center [345, 137] width 177 height 13
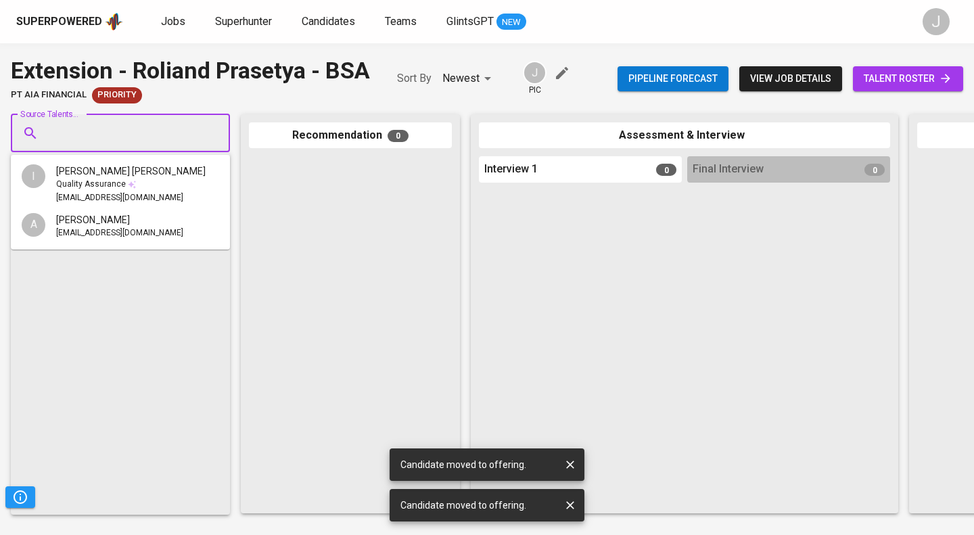
click at [157, 132] on input "Source Talents..." at bounding box center [115, 133] width 142 height 26
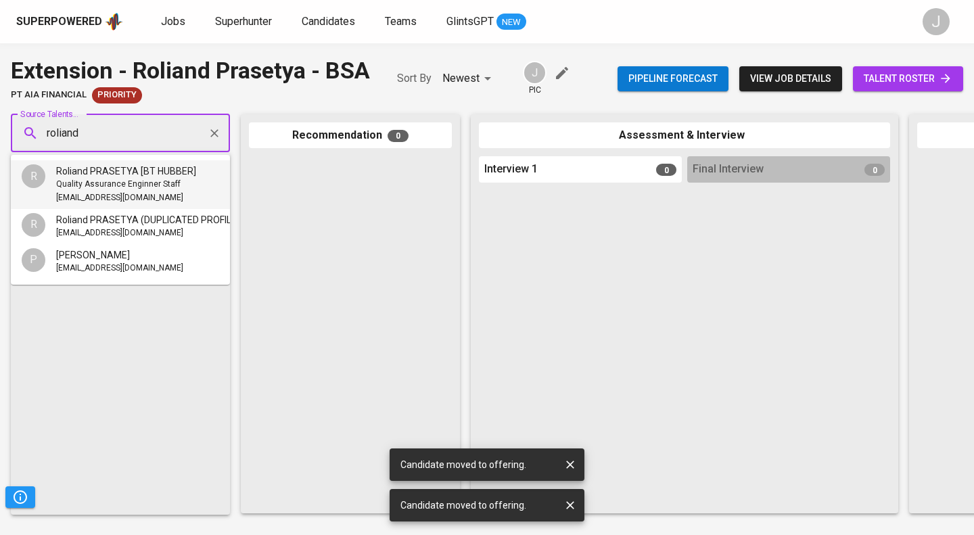
type input "roliand"
click at [143, 187] on span "Quality Assurance Enginner Staff" at bounding box center [118, 185] width 124 height 14
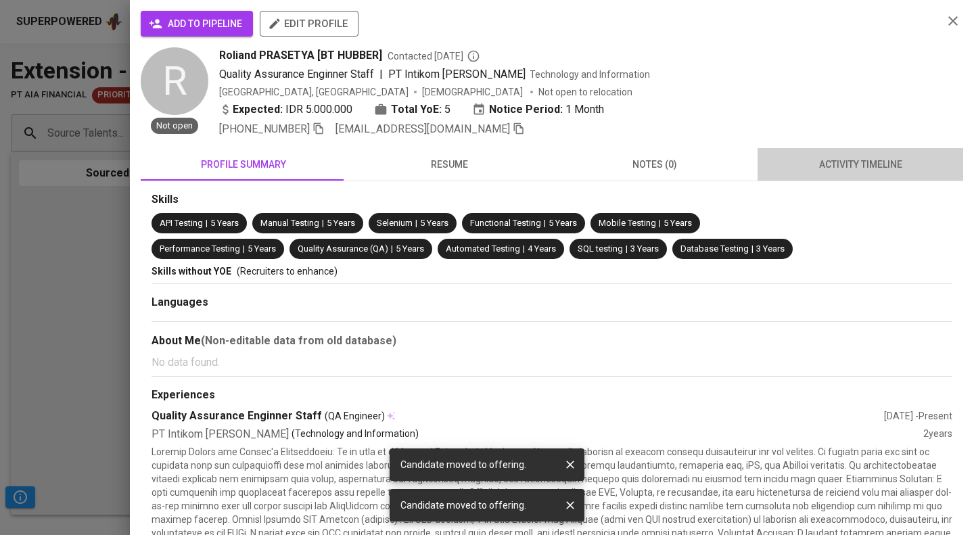
click at [877, 152] on button "activity timeline" at bounding box center [861, 164] width 206 height 32
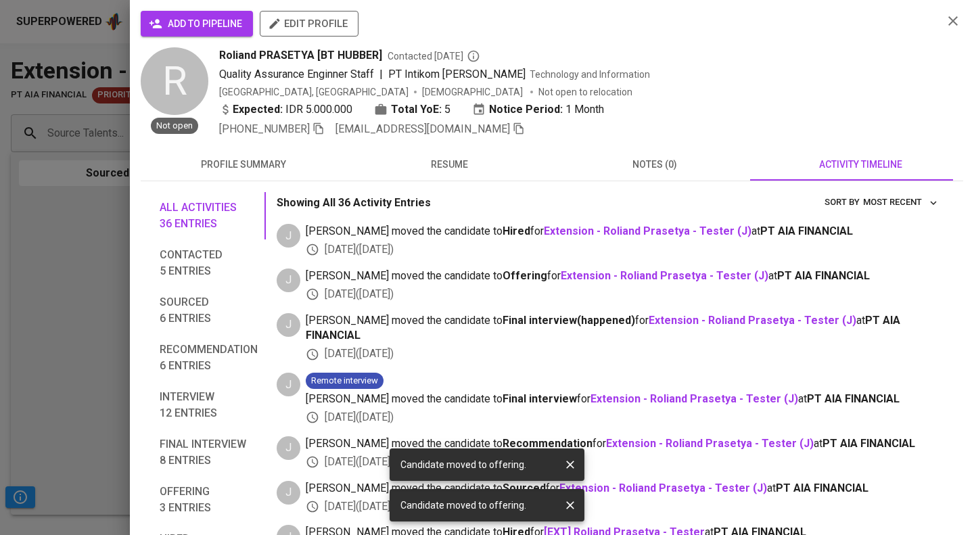
click at [206, 18] on span "add to pipeline" at bounding box center [197, 24] width 91 height 17
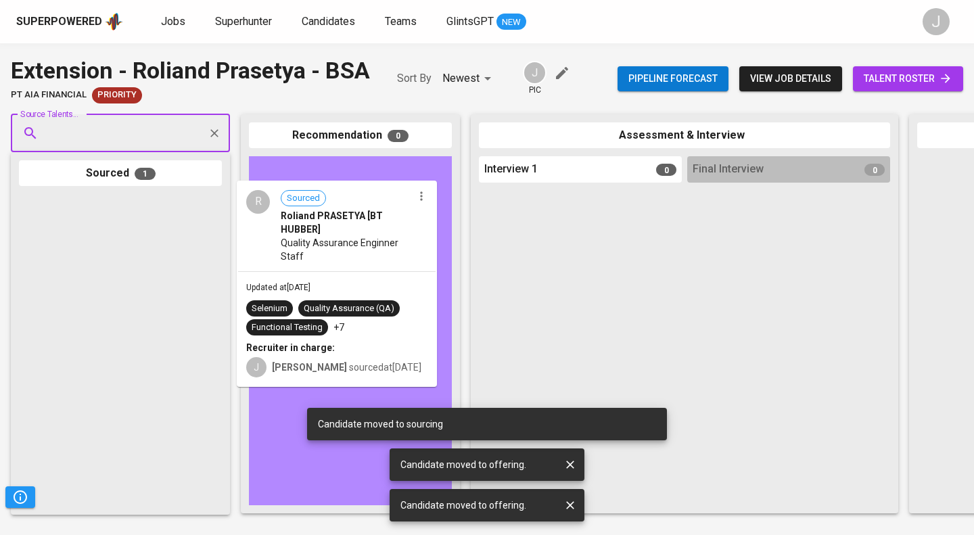
drag, startPoint x: 108, startPoint y: 221, endPoint x: 338, endPoint y: 210, distance: 230.3
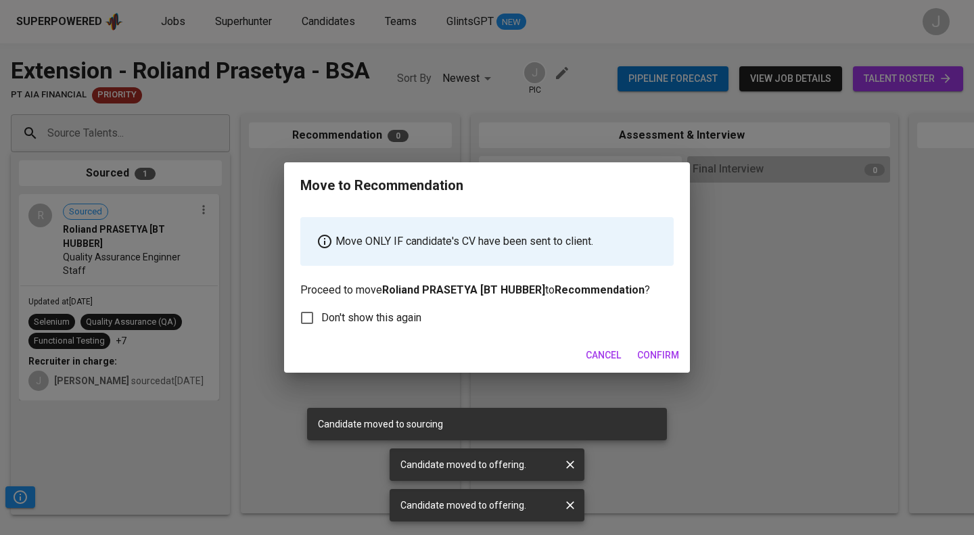
click at [659, 354] on span "Confirm" at bounding box center [658, 355] width 42 height 17
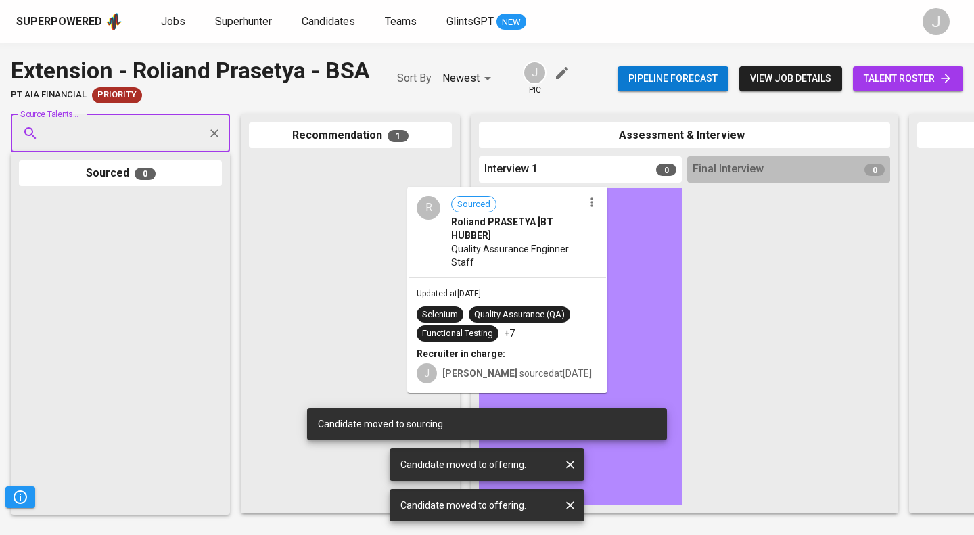
drag, startPoint x: 367, startPoint y: 198, endPoint x: 595, endPoint y: 240, distance: 231.9
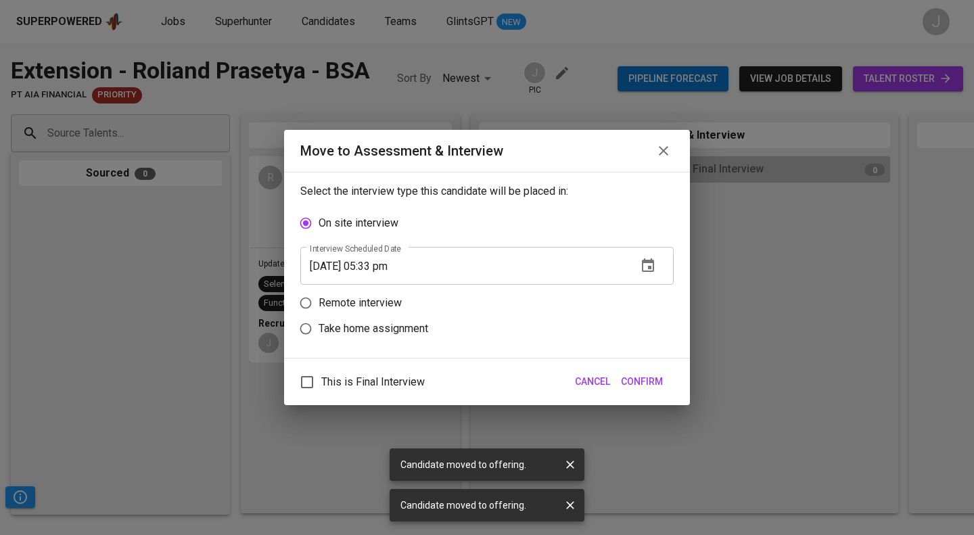
click at [361, 303] on p "Remote interview" at bounding box center [360, 303] width 83 height 16
click at [319, 303] on input "Remote interview" at bounding box center [306, 303] width 26 height 26
radio input "true"
click at [409, 289] on input "[DATE] 05:33 pm" at bounding box center [463, 292] width 326 height 38
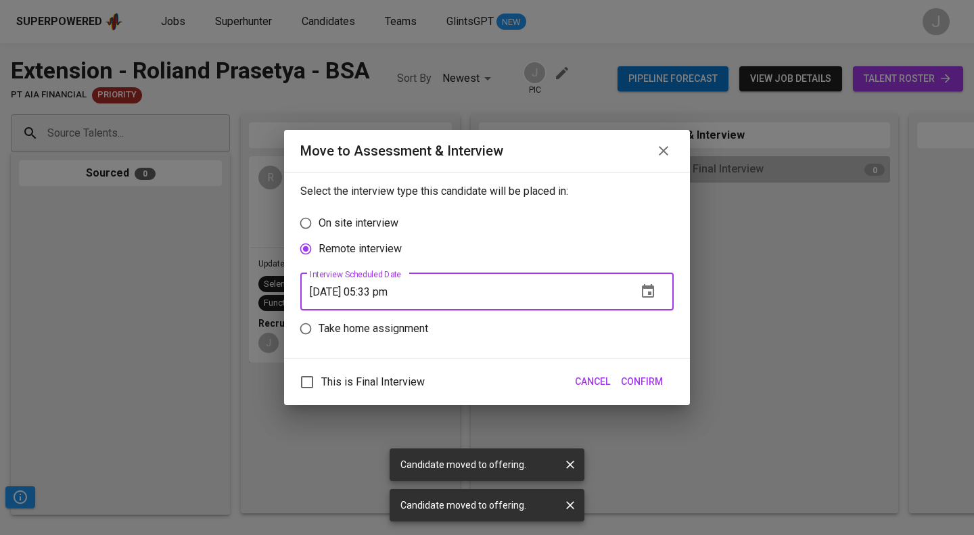
click at [393, 290] on input "[DATE] 05:33 pm" at bounding box center [463, 292] width 326 height 38
click at [398, 292] on input "[DATE] 05:33 pm" at bounding box center [463, 292] width 326 height 38
type input "[DATE] 04:34 pm"
click at [380, 388] on span "This is Final Interview" at bounding box center [373, 382] width 104 height 16
click at [321, 388] on input "This is Final Interview" at bounding box center [307, 382] width 28 height 28
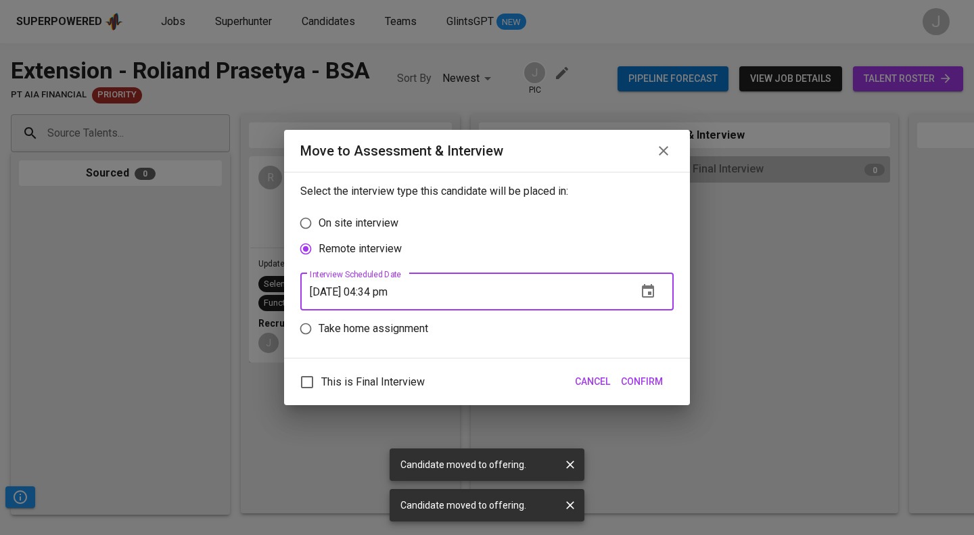
checkbox input "true"
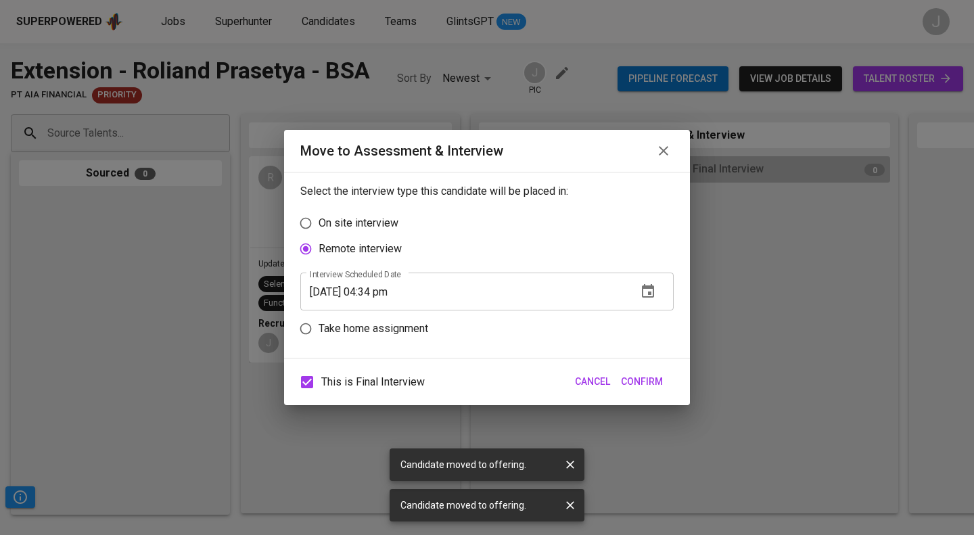
click at [649, 384] on span "Confirm" at bounding box center [642, 381] width 42 height 17
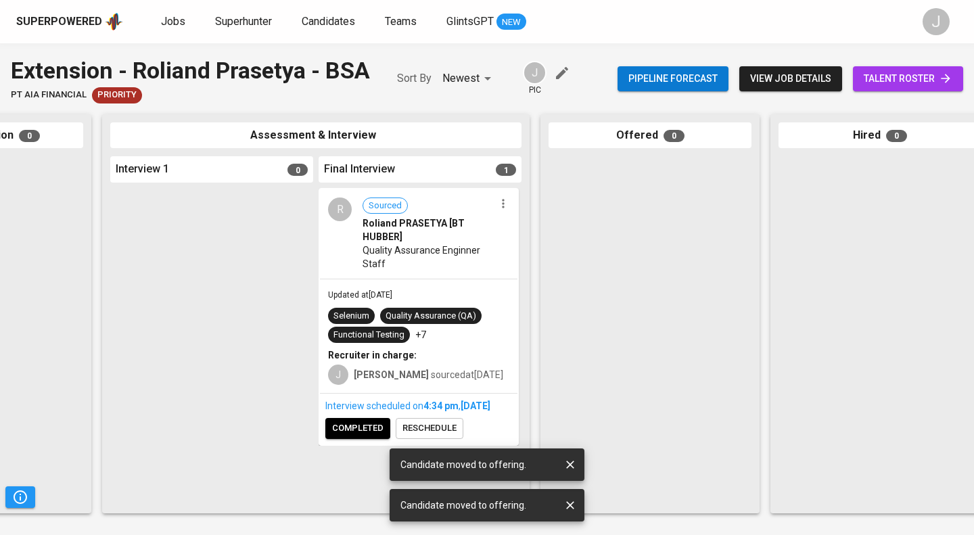
scroll to position [0, 313]
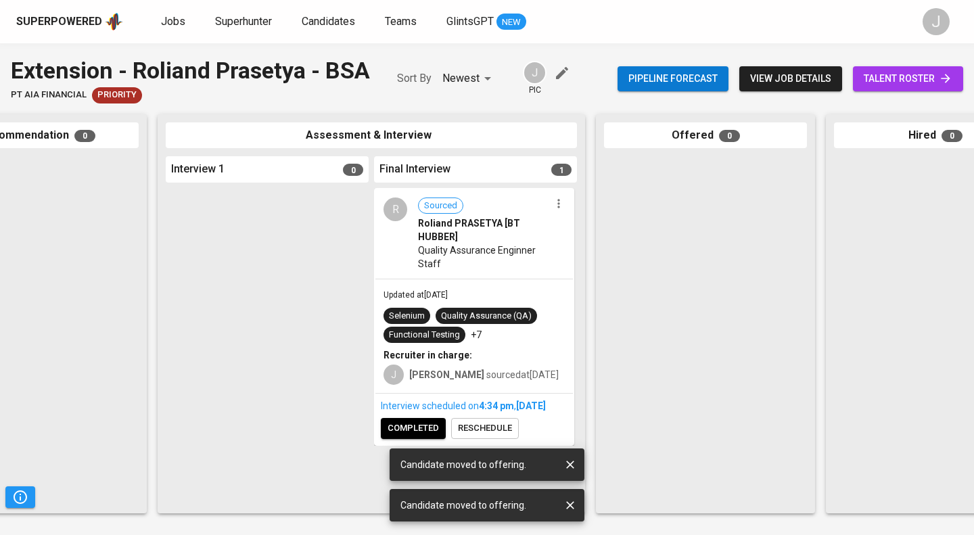
click at [413, 436] on span "completed" at bounding box center [413, 429] width 51 height 16
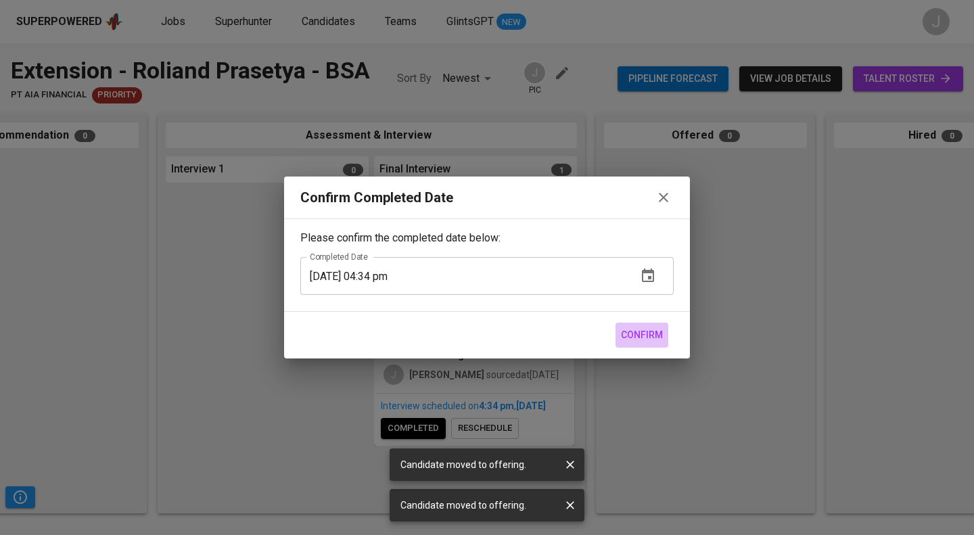
click at [650, 334] on span "Confirm" at bounding box center [642, 335] width 42 height 17
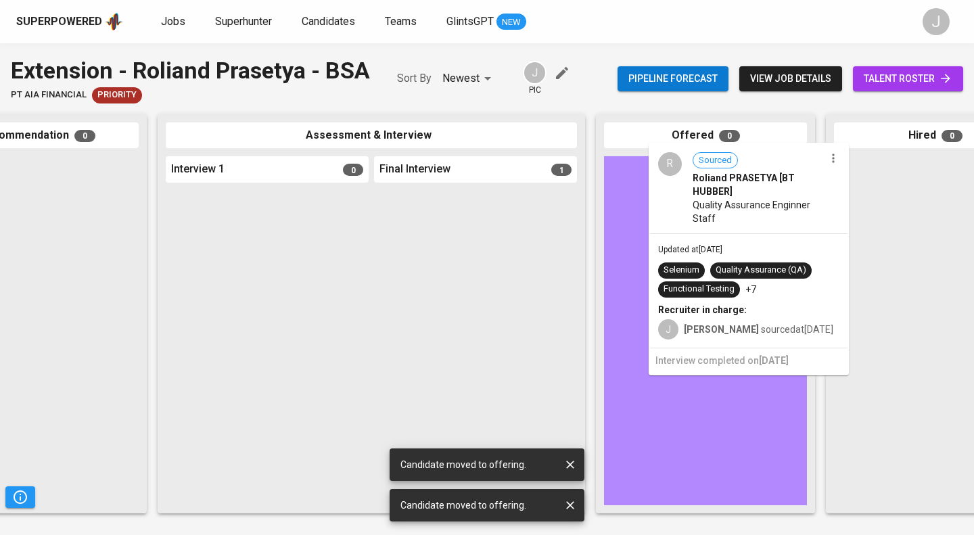
drag, startPoint x: 505, startPoint y: 221, endPoint x: 761, endPoint y: 185, distance: 258.3
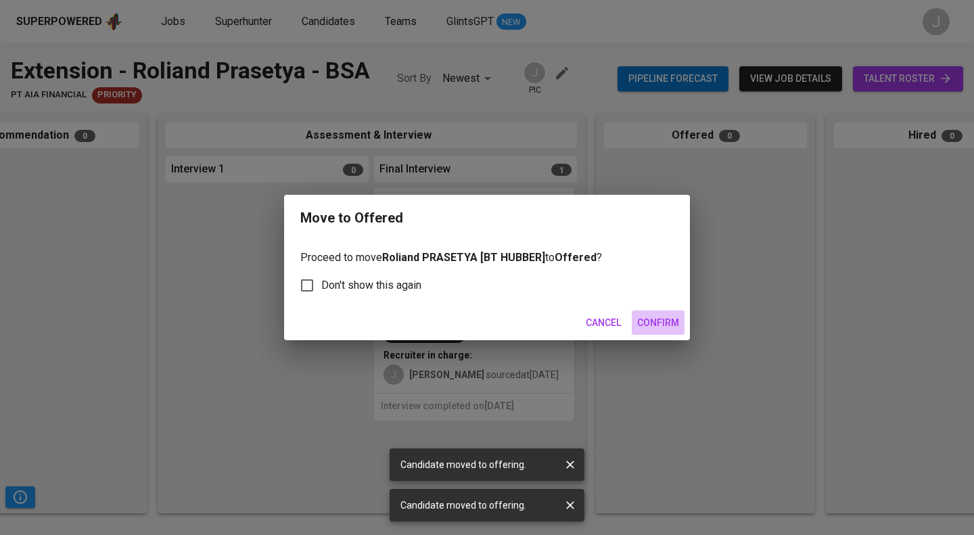
click at [654, 323] on span "Confirm" at bounding box center [658, 323] width 42 height 17
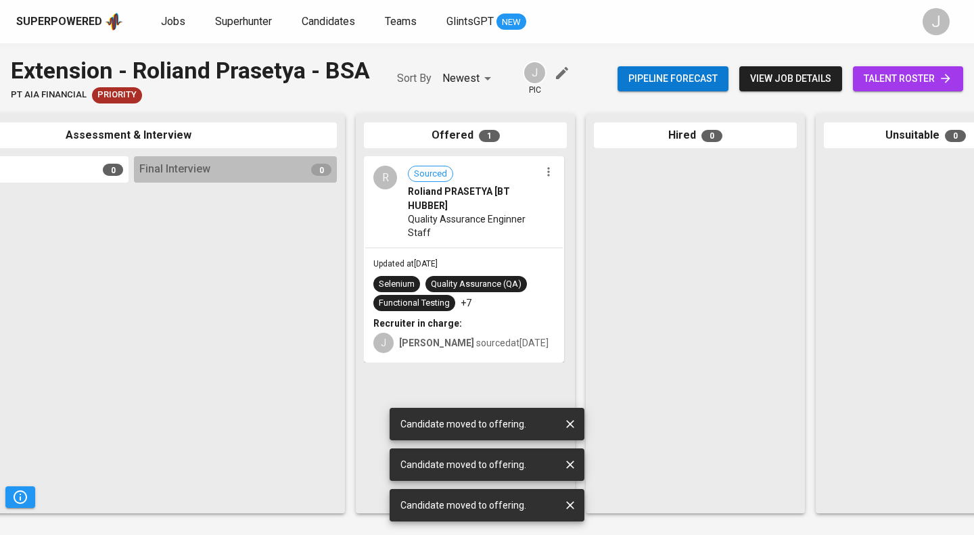
scroll to position [0, 554]
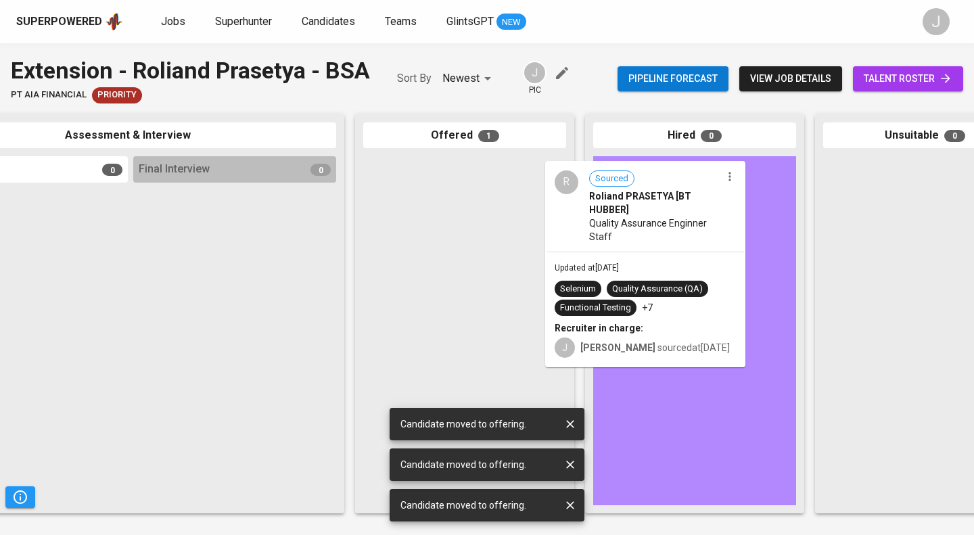
drag, startPoint x: 490, startPoint y: 198, endPoint x: 728, endPoint y: 201, distance: 237.5
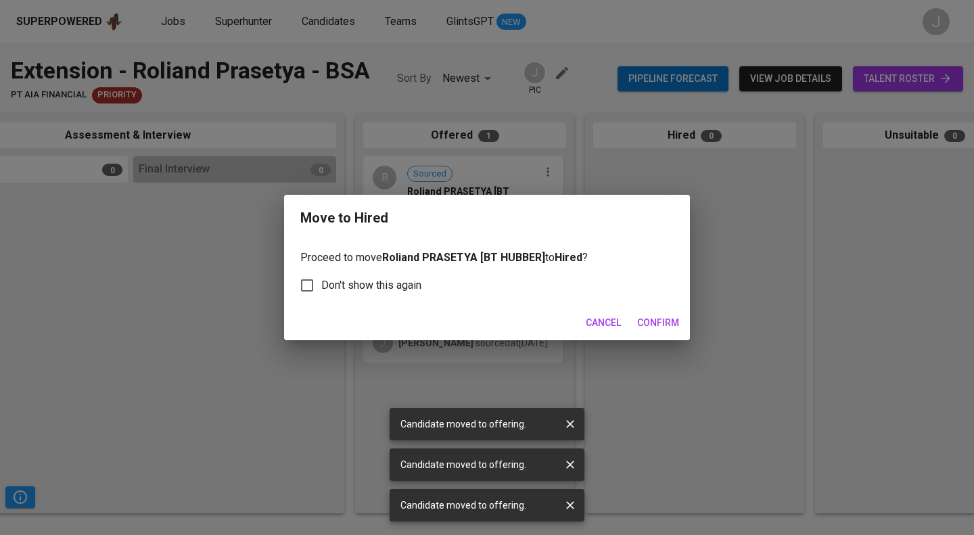
click at [655, 326] on span "Confirm" at bounding box center [658, 323] width 42 height 17
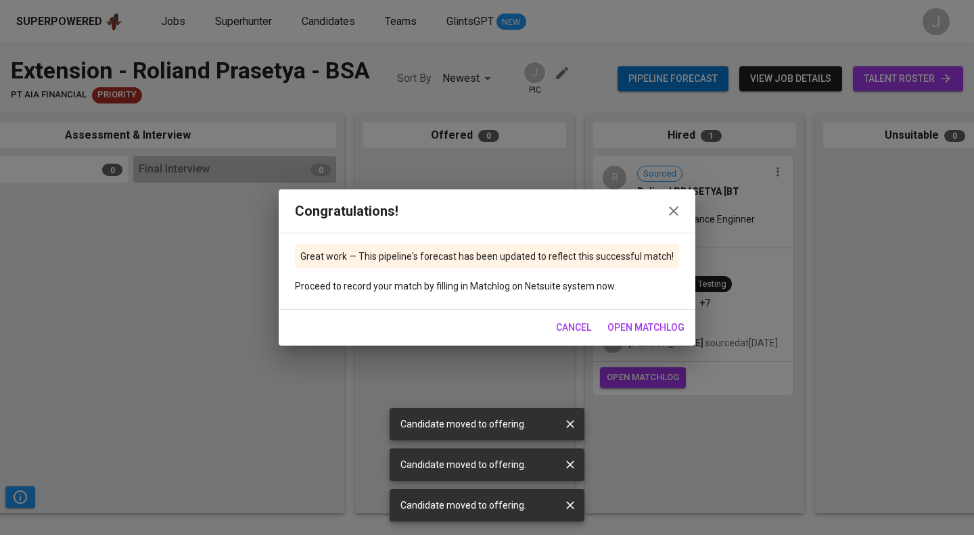
click at [647, 325] on span "open matchlog" at bounding box center [646, 327] width 77 height 17
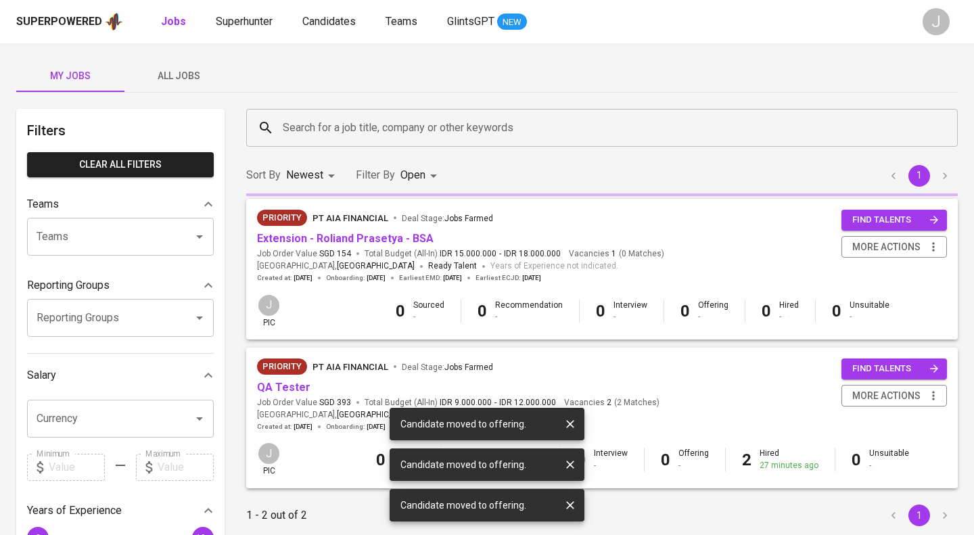
scroll to position [101, 0]
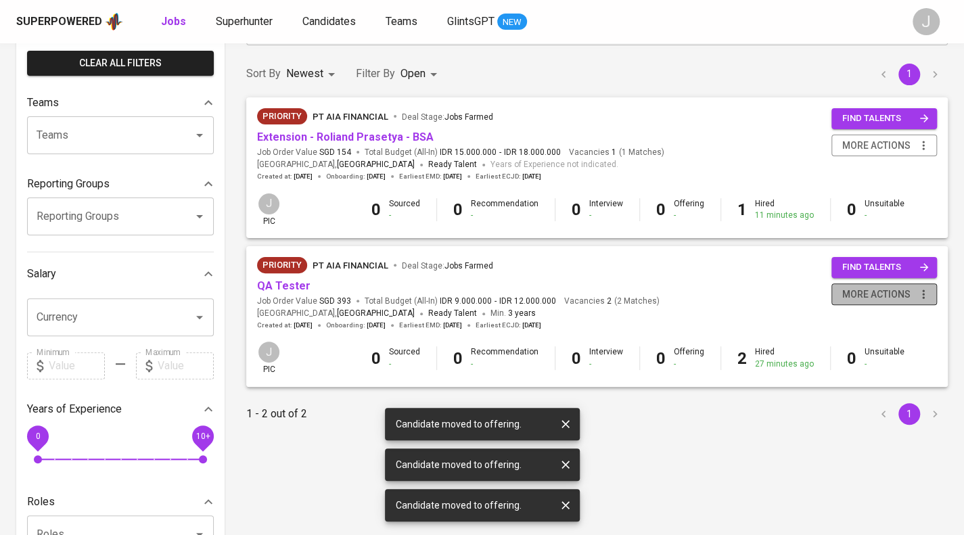
click at [907, 294] on span "more actions" at bounding box center [876, 294] width 68 height 17
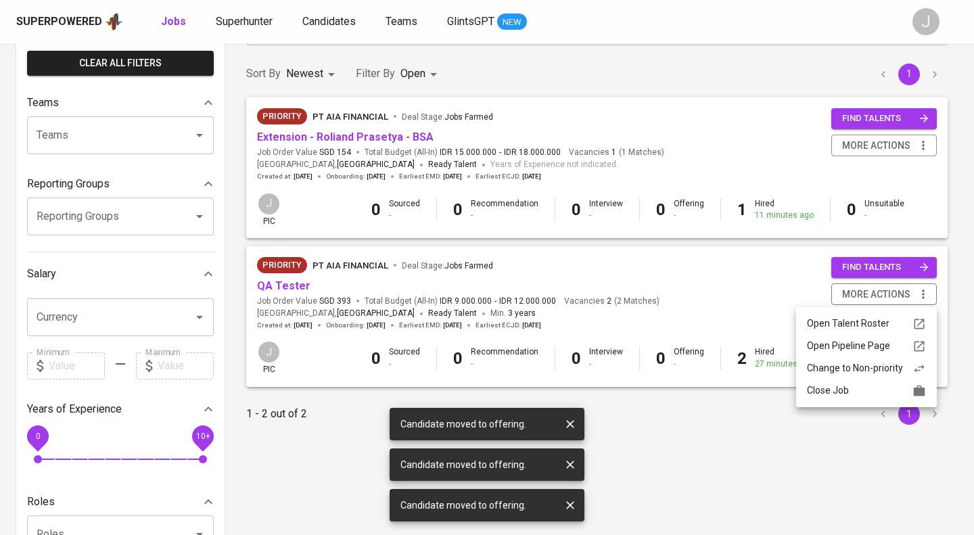
click at [857, 385] on div "Close Job" at bounding box center [866, 391] width 119 height 14
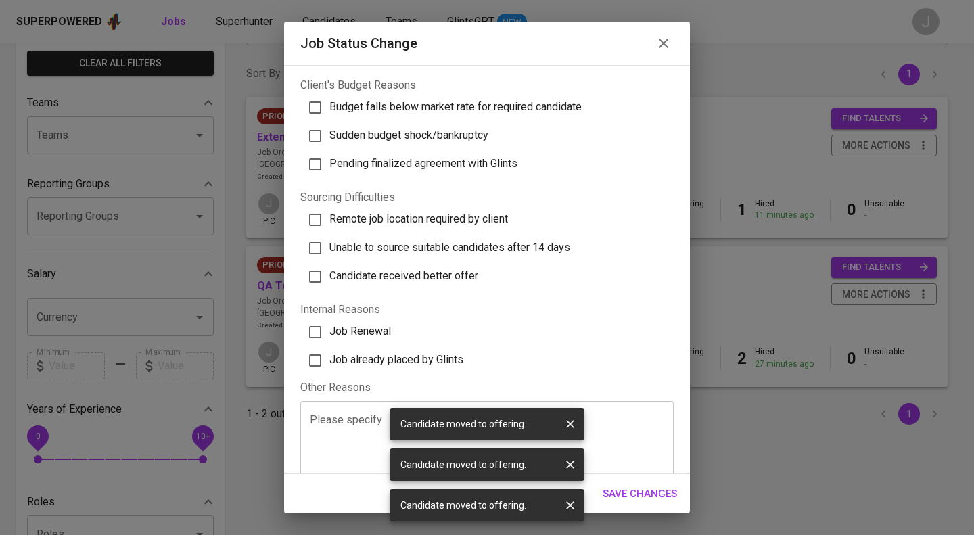
scroll to position [361, 0]
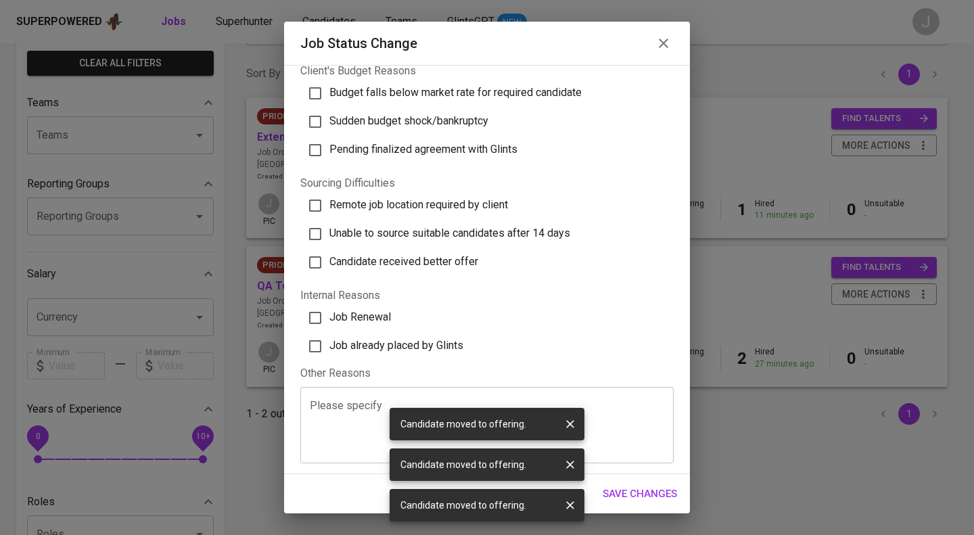
click at [417, 335] on label "Job already placed by Glints" at bounding box center [480, 346] width 365 height 28
click at [329, 335] on input "Job already placed by Glints" at bounding box center [315, 346] width 28 height 28
checkbox input "true"
click at [652, 492] on span "Save Changes" at bounding box center [640, 494] width 74 height 18
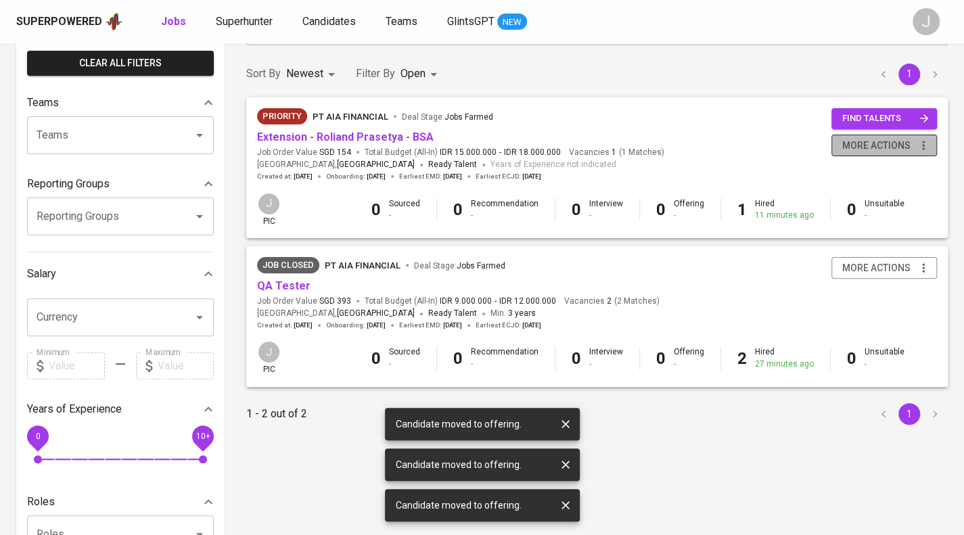
click at [908, 143] on span "more actions" at bounding box center [876, 145] width 68 height 17
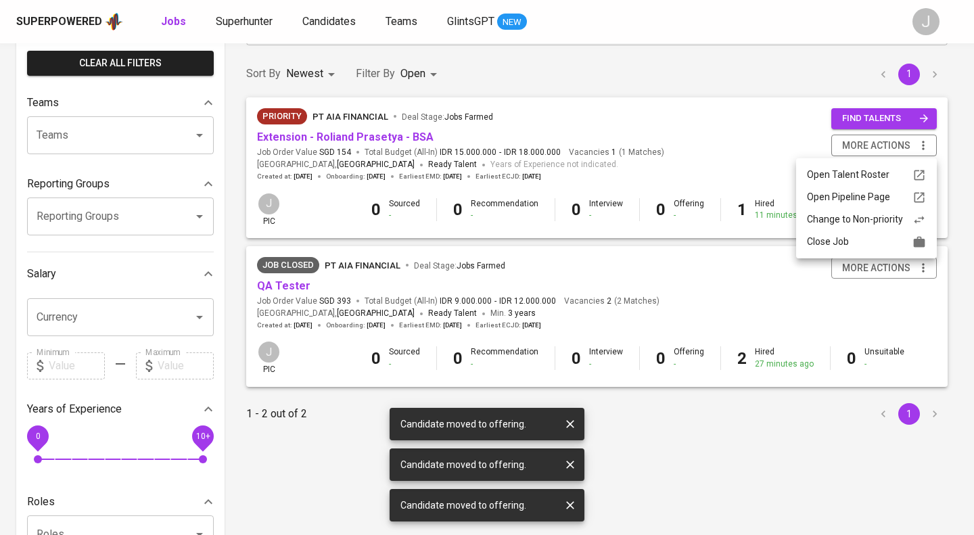
click at [875, 246] on div "Close Job" at bounding box center [866, 242] width 119 height 14
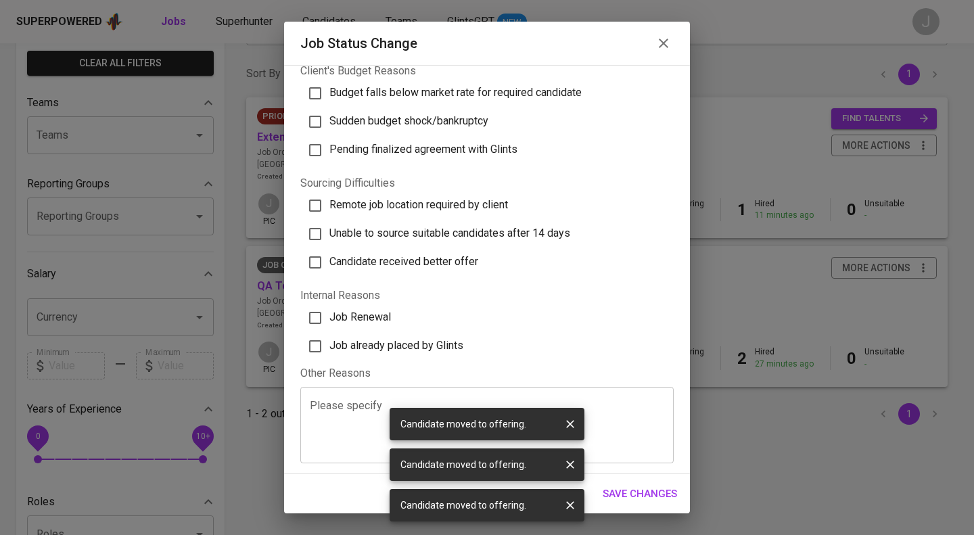
click at [387, 347] on span "Job already placed by Glints" at bounding box center [396, 345] width 134 height 13
click at [329, 347] on input "Job already placed by Glints" at bounding box center [315, 346] width 28 height 28
checkbox input "true"
click at [639, 491] on span "Save Changes" at bounding box center [640, 494] width 74 height 18
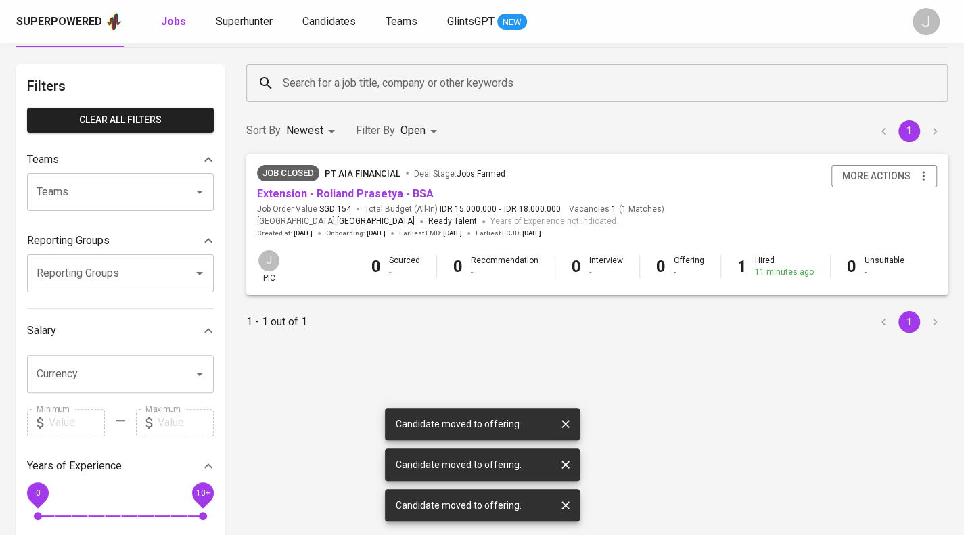
scroll to position [0, 0]
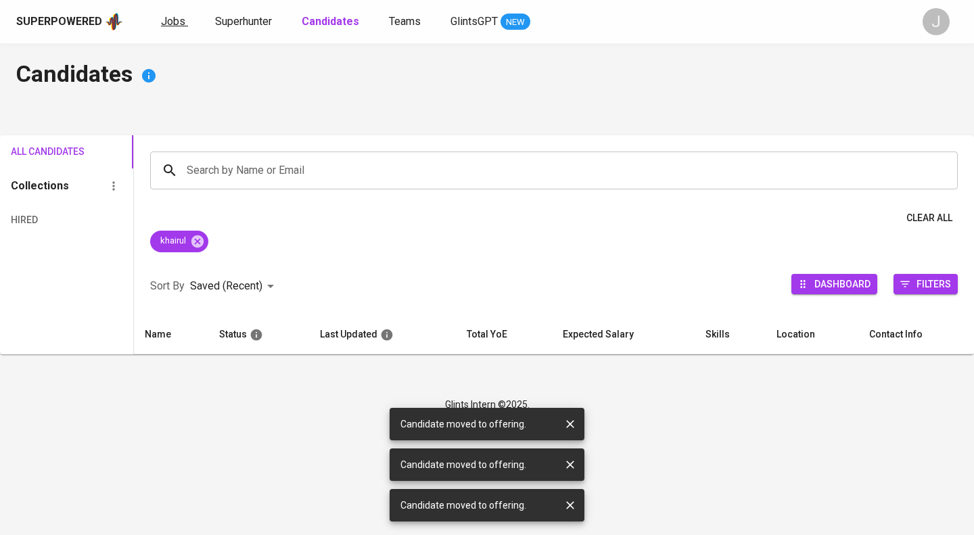
click at [181, 26] on span "Jobs" at bounding box center [173, 21] width 24 height 13
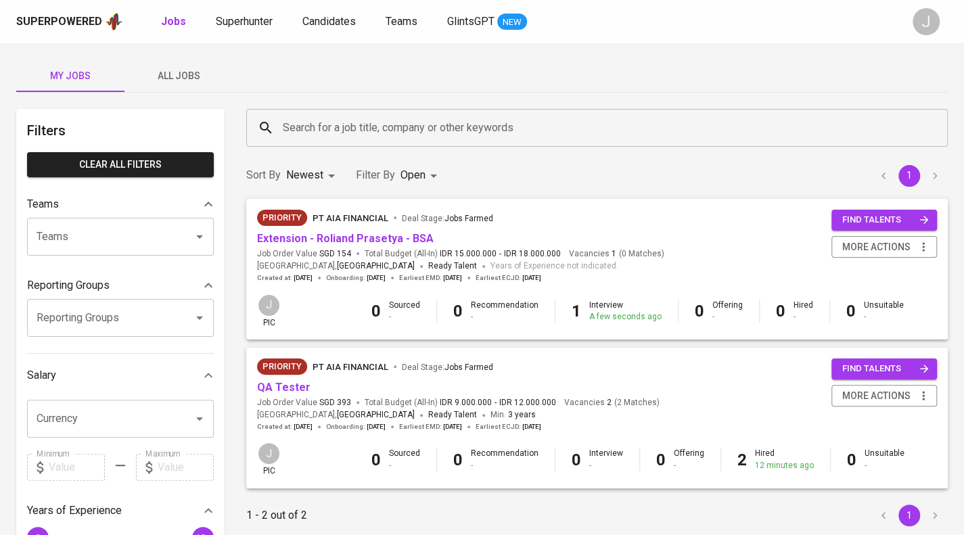
click at [182, 73] on span "All Jobs" at bounding box center [179, 76] width 92 height 17
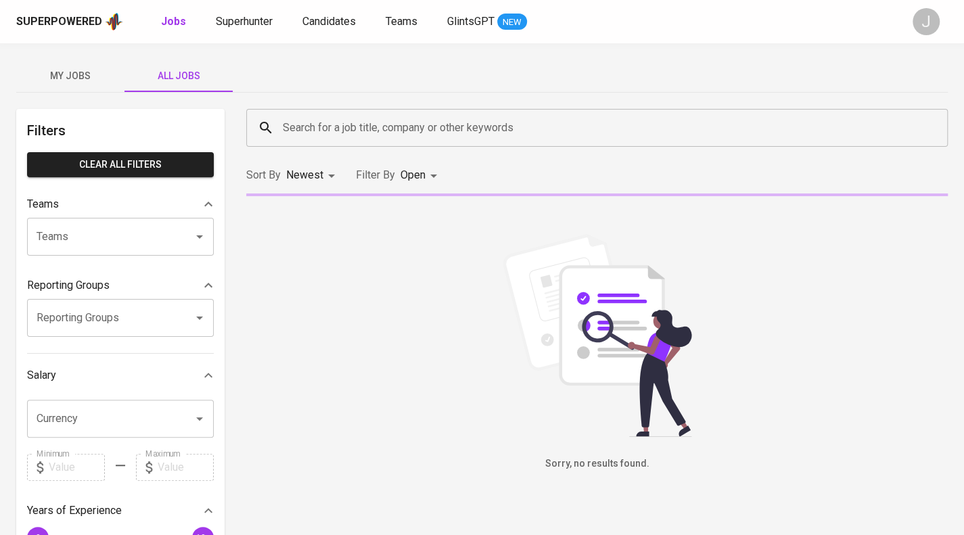
click at [106, 228] on input "Teams" at bounding box center [101, 237] width 137 height 26
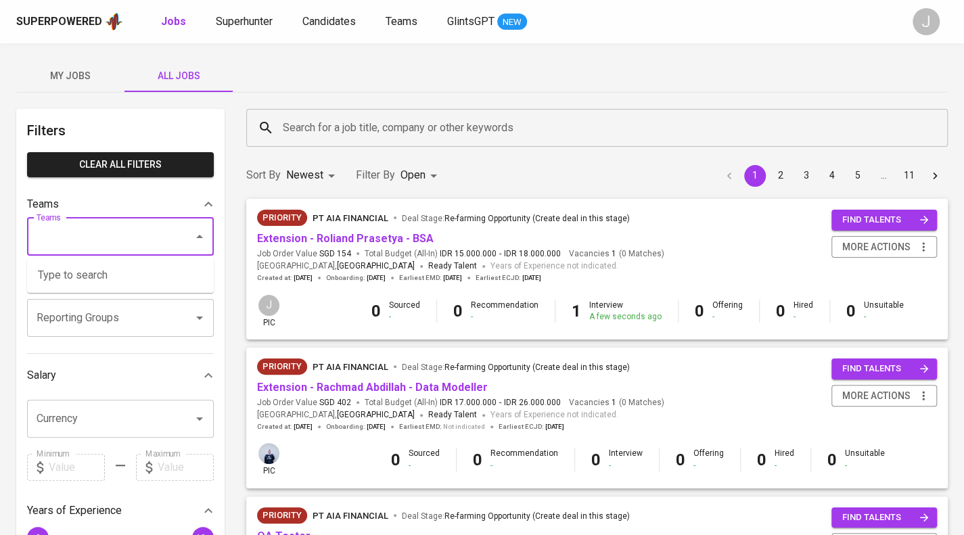
type input "a"
click at [384, 388] on link "Extension - Rachmad Abdillah - Data Modeller" at bounding box center [372, 387] width 231 height 13
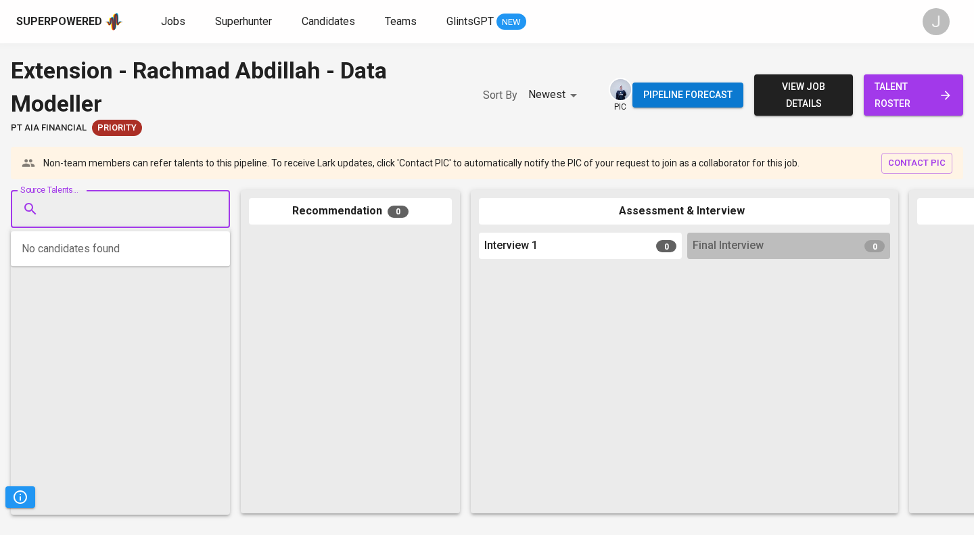
click at [82, 211] on input "Source Talents..." at bounding box center [115, 209] width 142 height 26
type input "[PERSON_NAME]"
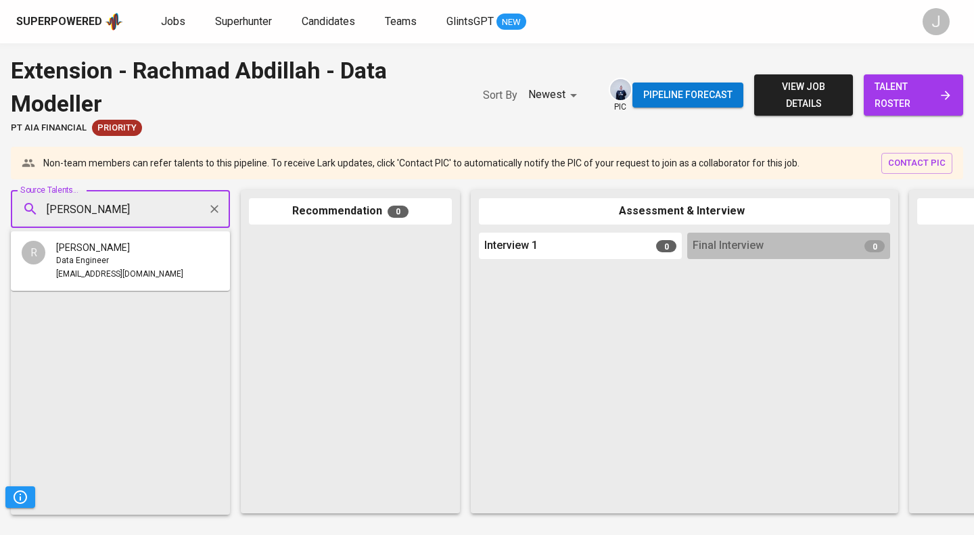
click at [103, 244] on span "[PERSON_NAME]" at bounding box center [93, 248] width 74 height 14
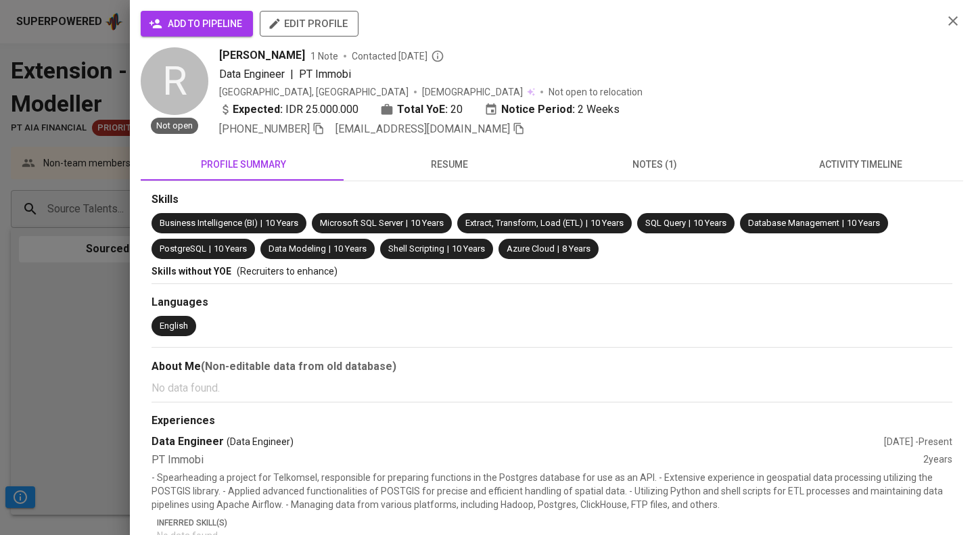
click at [215, 17] on span "add to pipeline" at bounding box center [197, 24] width 91 height 17
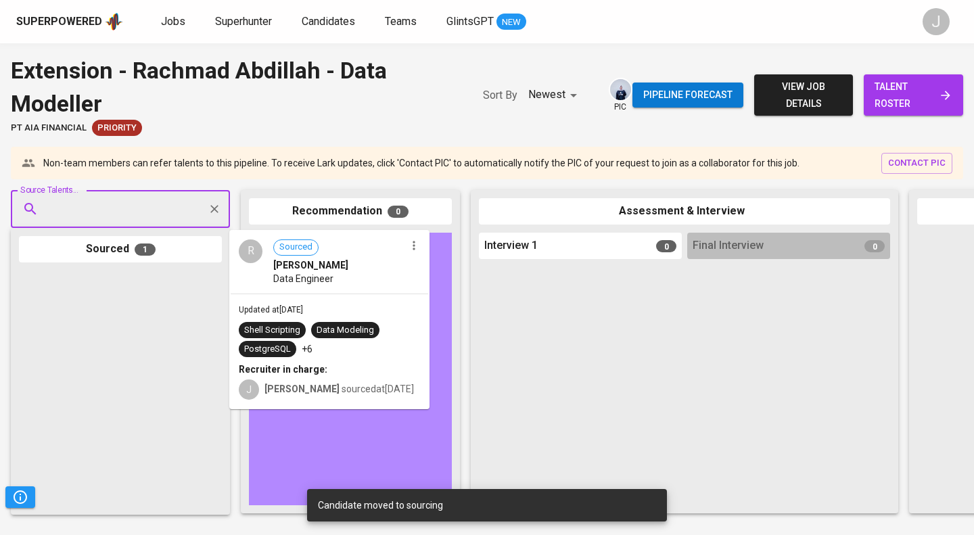
drag, startPoint x: 184, startPoint y: 288, endPoint x: 342, endPoint y: 252, distance: 162.2
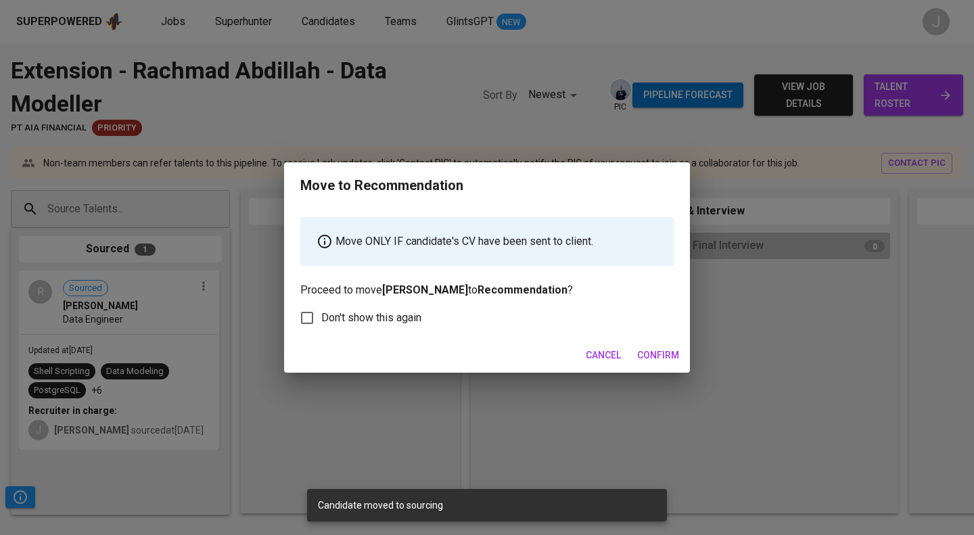
click at [666, 351] on span "Confirm" at bounding box center [658, 355] width 42 height 17
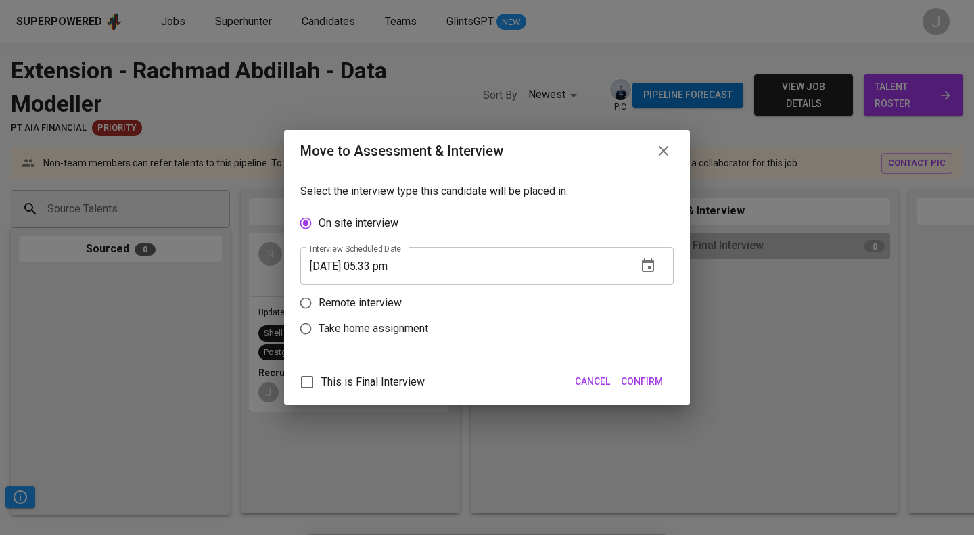
click at [367, 300] on p "Remote interview" at bounding box center [360, 303] width 83 height 16
click at [319, 300] on input "Remote interview" at bounding box center [306, 303] width 26 height 26
radio input "true"
click at [355, 372] on label "This is Final Interview" at bounding box center [359, 382] width 132 height 28
click at [321, 372] on input "This is Final Interview" at bounding box center [307, 382] width 28 height 28
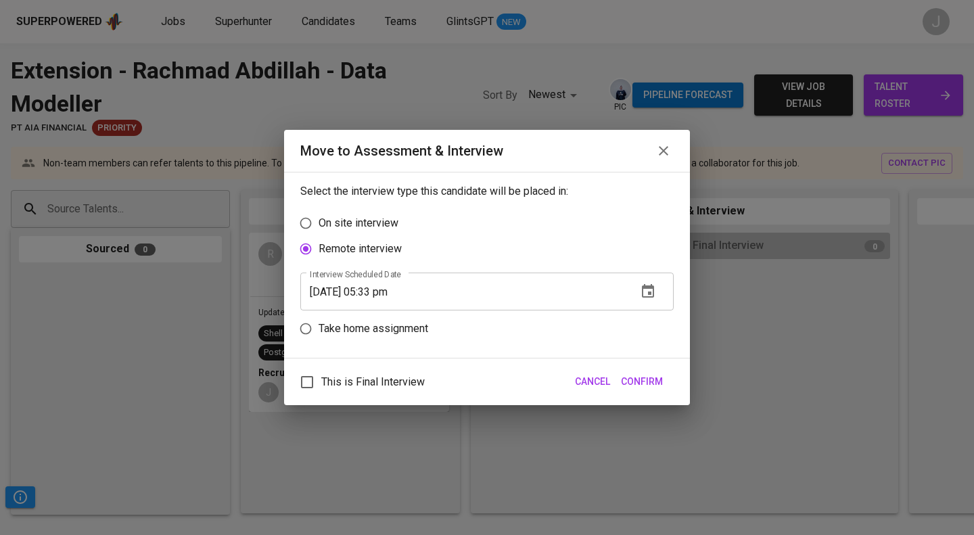
checkbox input "true"
click at [396, 289] on input "[DATE] 05:33 pm" at bounding box center [463, 292] width 326 height 38
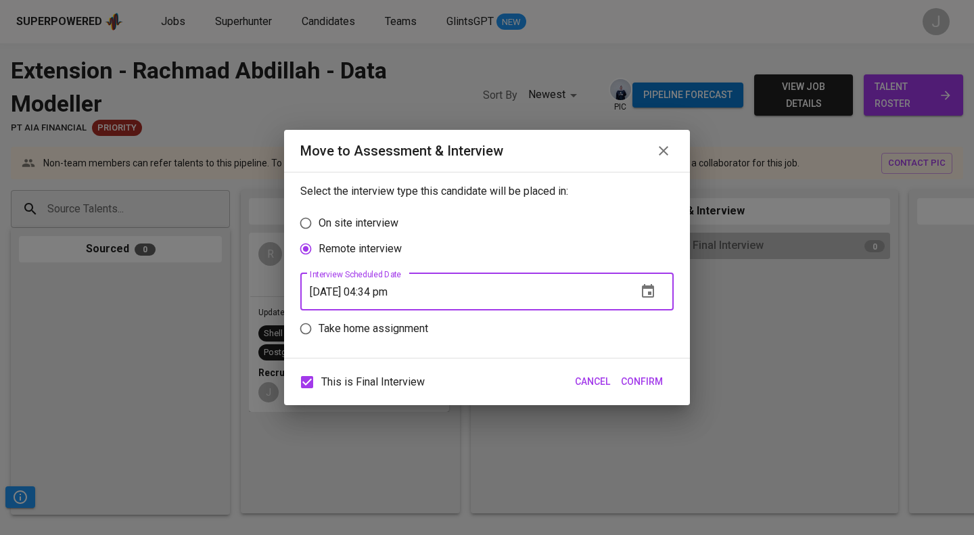
type input "[DATE] 04:34 pm"
click at [664, 378] on button "Confirm" at bounding box center [642, 381] width 53 height 25
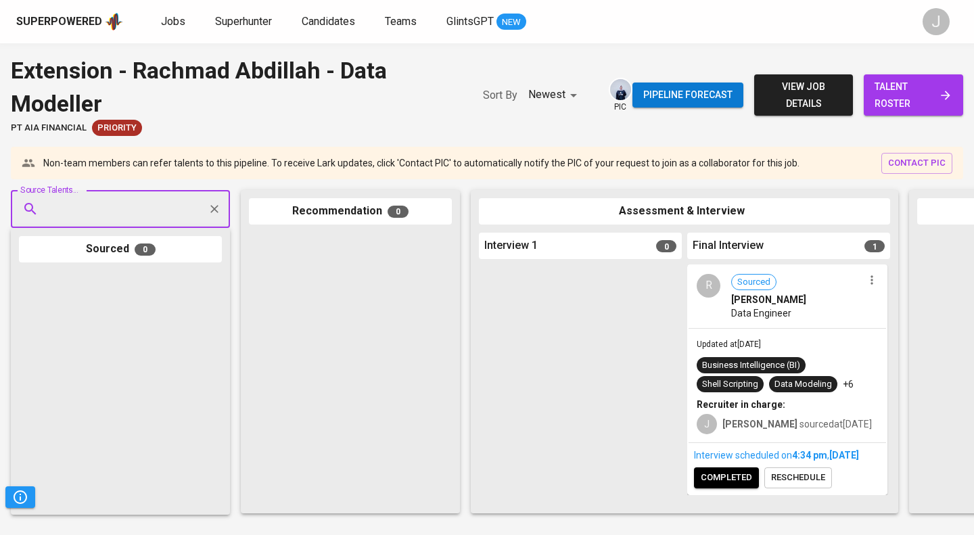
scroll to position [13, 0]
click at [731, 481] on span "completed" at bounding box center [726, 478] width 51 height 16
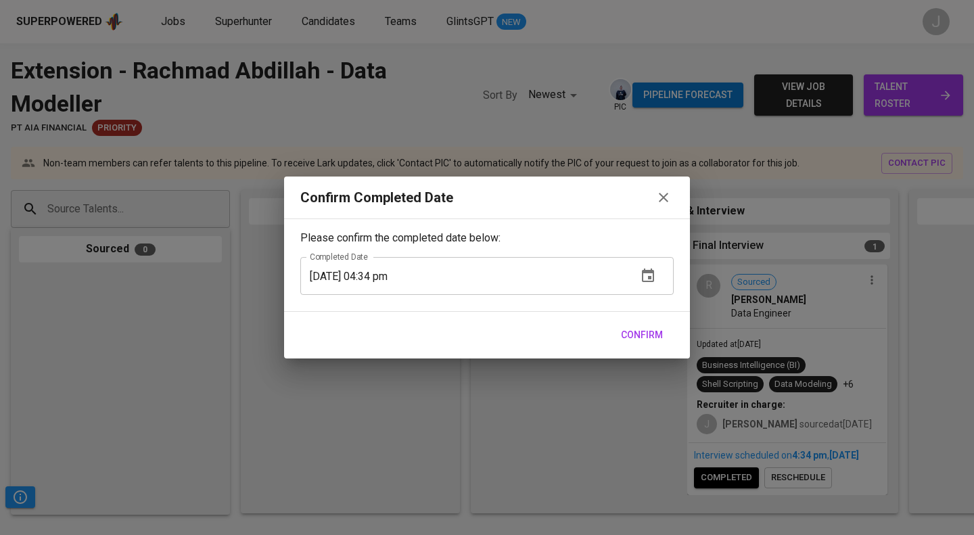
click at [653, 347] on div "Confirm" at bounding box center [487, 335] width 406 height 47
click at [650, 338] on span "Confirm" at bounding box center [642, 335] width 42 height 17
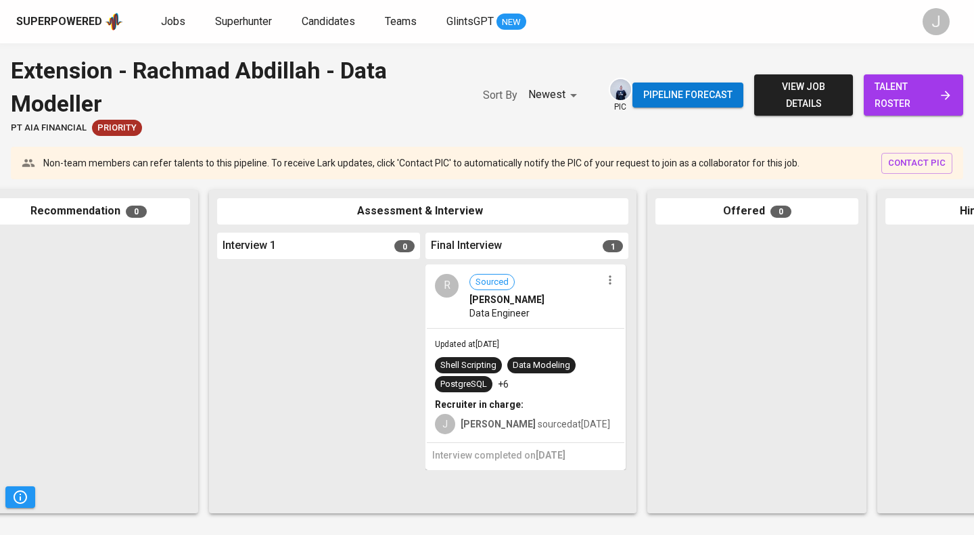
scroll to position [0, 262]
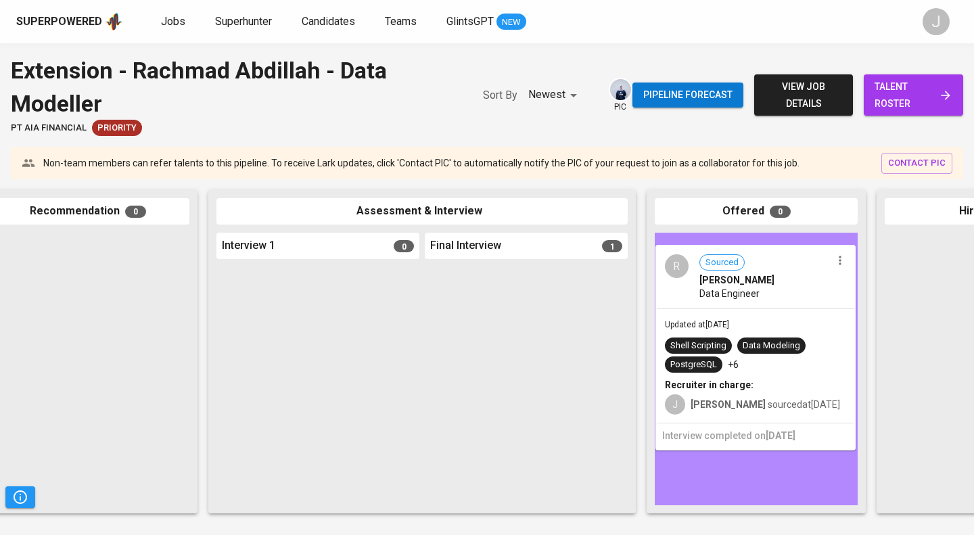
drag, startPoint x: 561, startPoint y: 291, endPoint x: 812, endPoint y: 267, distance: 252.2
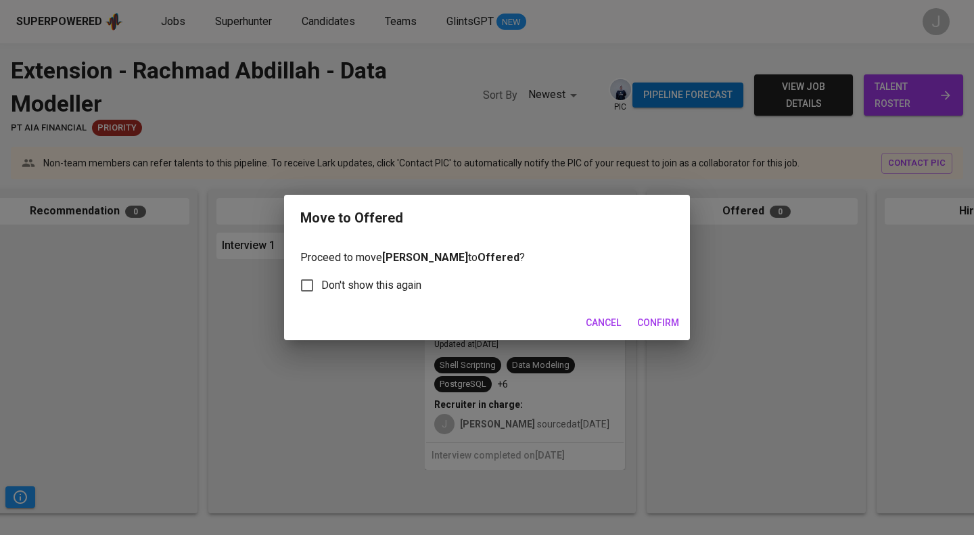
click at [655, 328] on span "Confirm" at bounding box center [658, 323] width 42 height 17
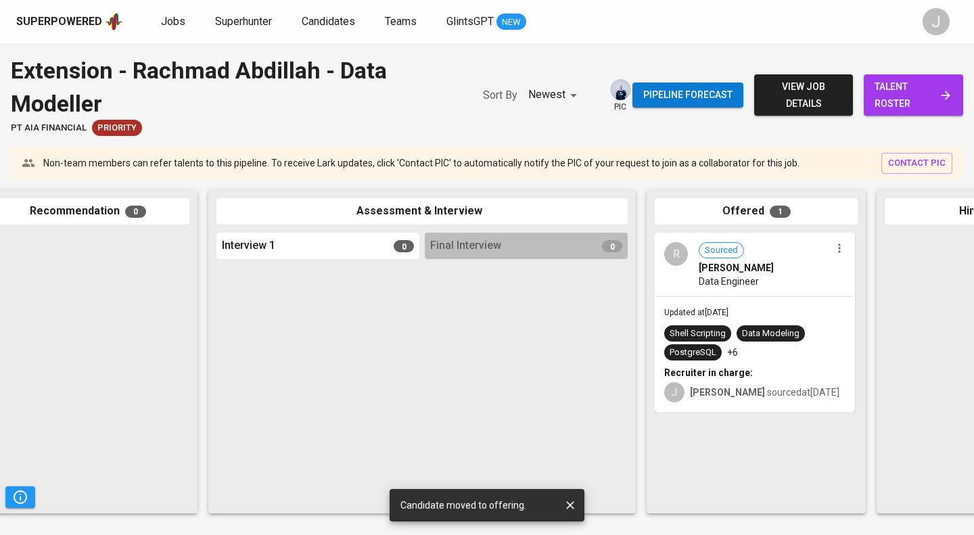
click at [89, 219] on div "Recommendation 0" at bounding box center [87, 211] width 203 height 26
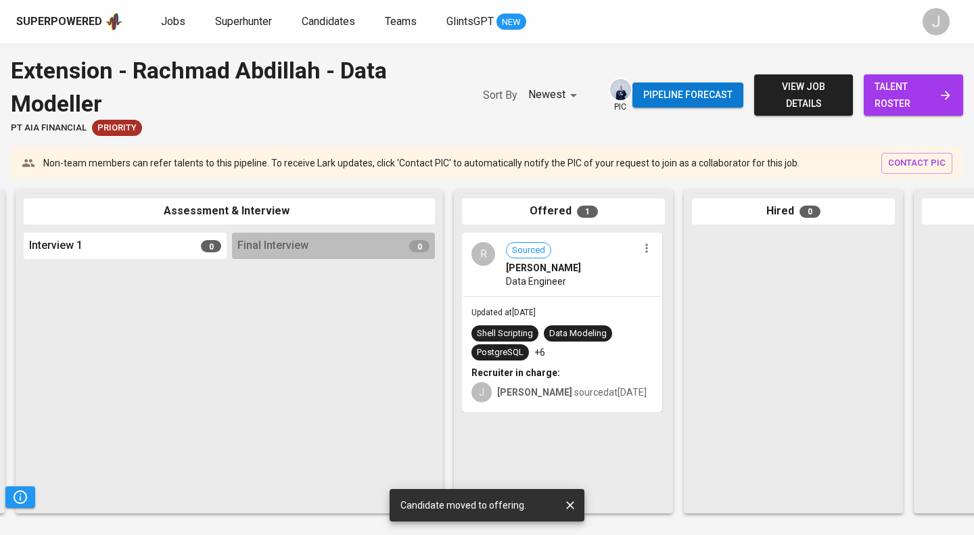
scroll to position [0, 456]
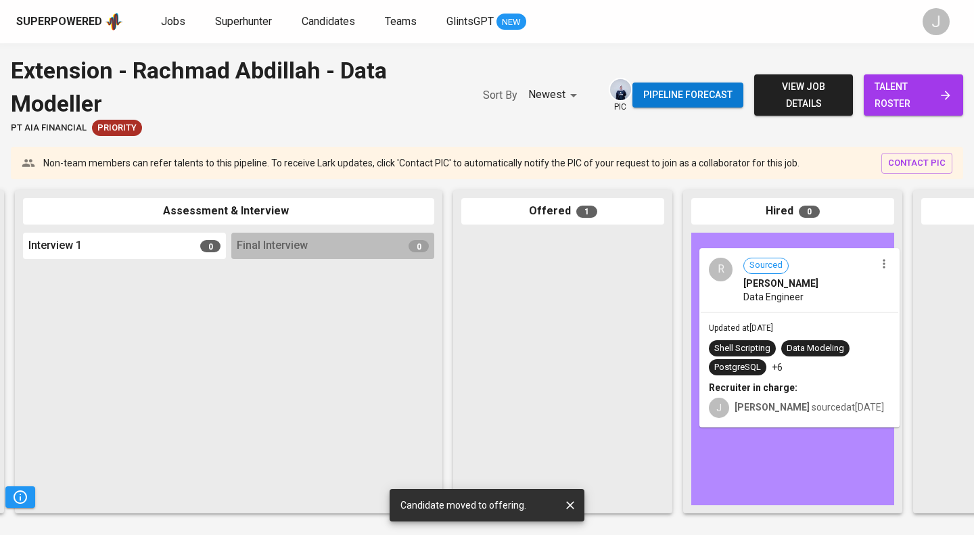
drag, startPoint x: 597, startPoint y: 265, endPoint x: 840, endPoint y: 279, distance: 244.0
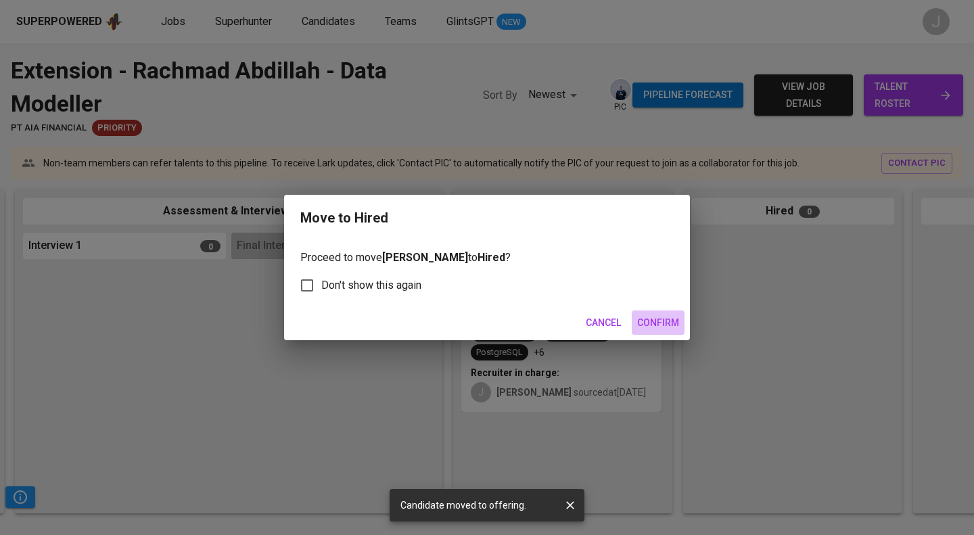
click at [662, 327] on span "Confirm" at bounding box center [658, 323] width 42 height 17
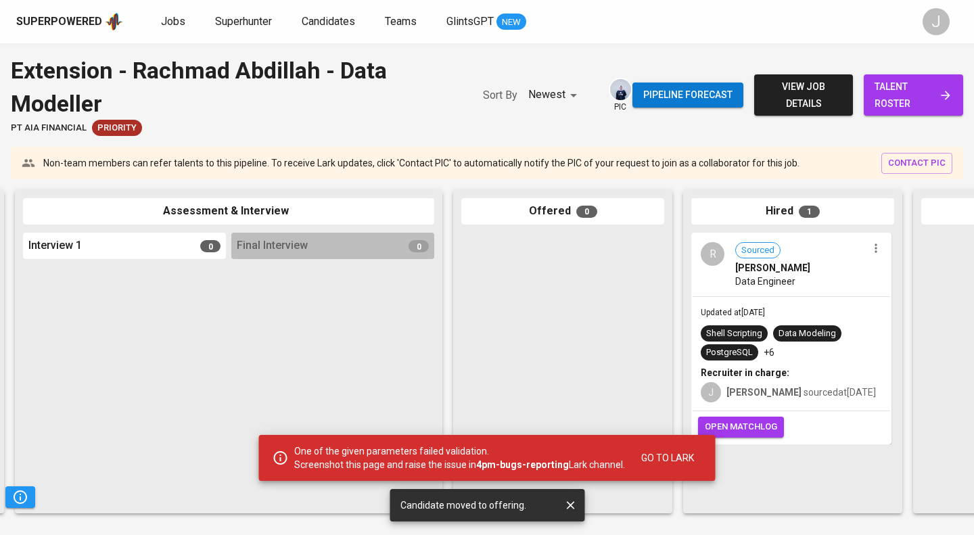
click at [770, 424] on span "open matchlog" at bounding box center [741, 427] width 72 height 16
